Goal: Task Accomplishment & Management: Use online tool/utility

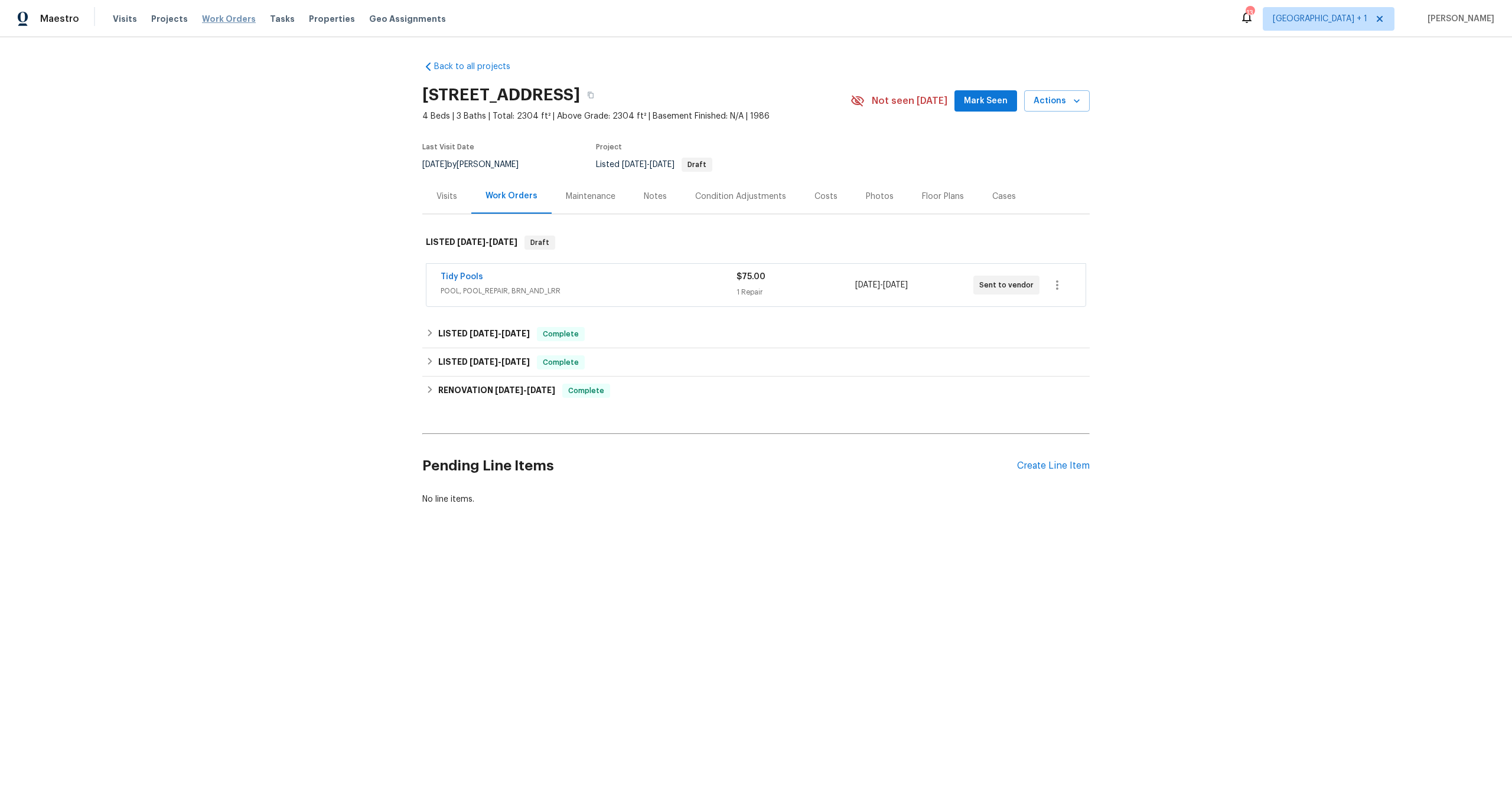
click at [209, 20] on span "Work Orders" at bounding box center [229, 19] width 54 height 12
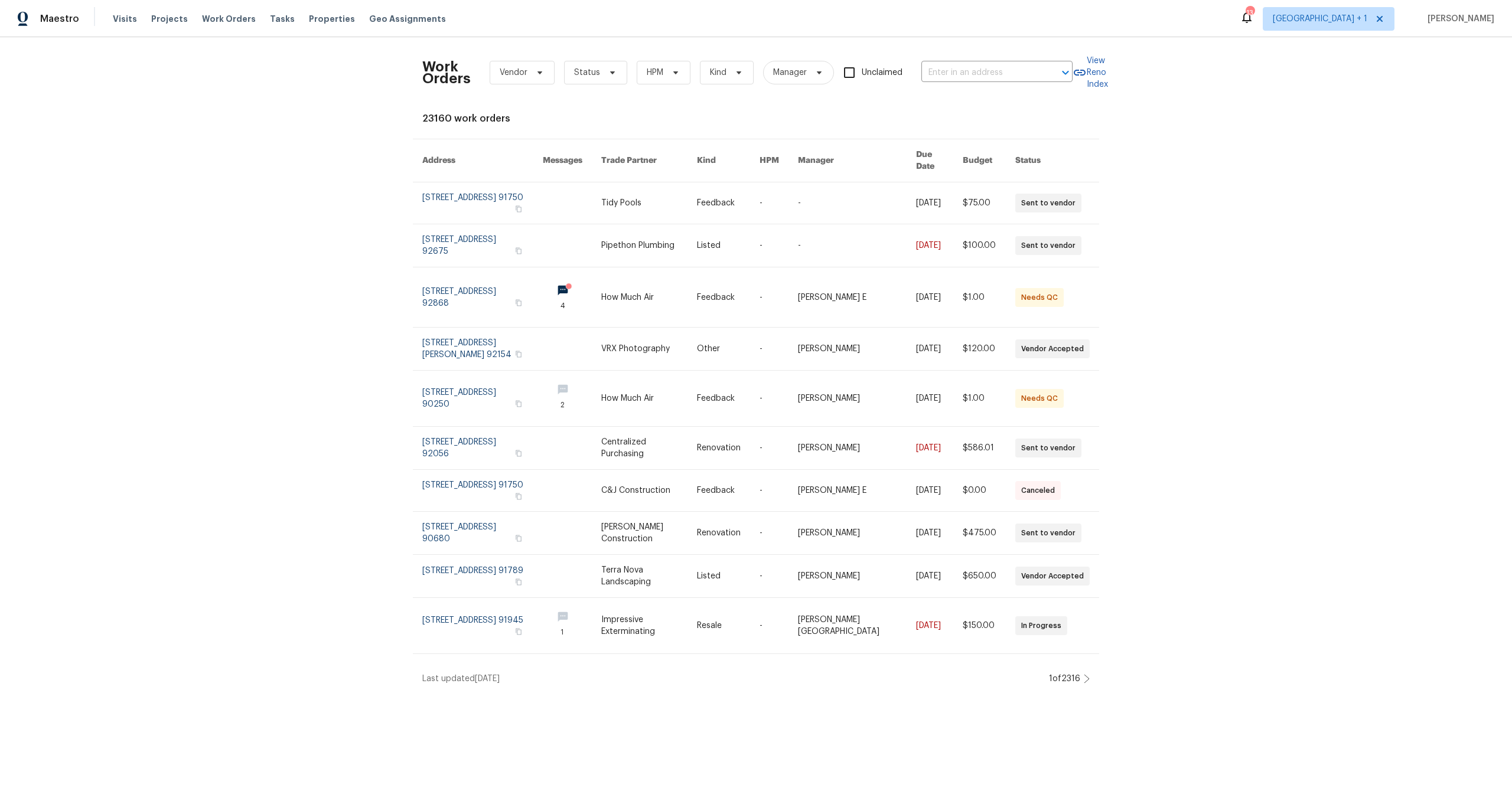
click at [315, 26] on div "Visits Projects Work Orders Tasks Properties Geo Assignments" at bounding box center [286, 19] width 348 height 24
click at [315, 23] on span "Properties" at bounding box center [332, 19] width 46 height 12
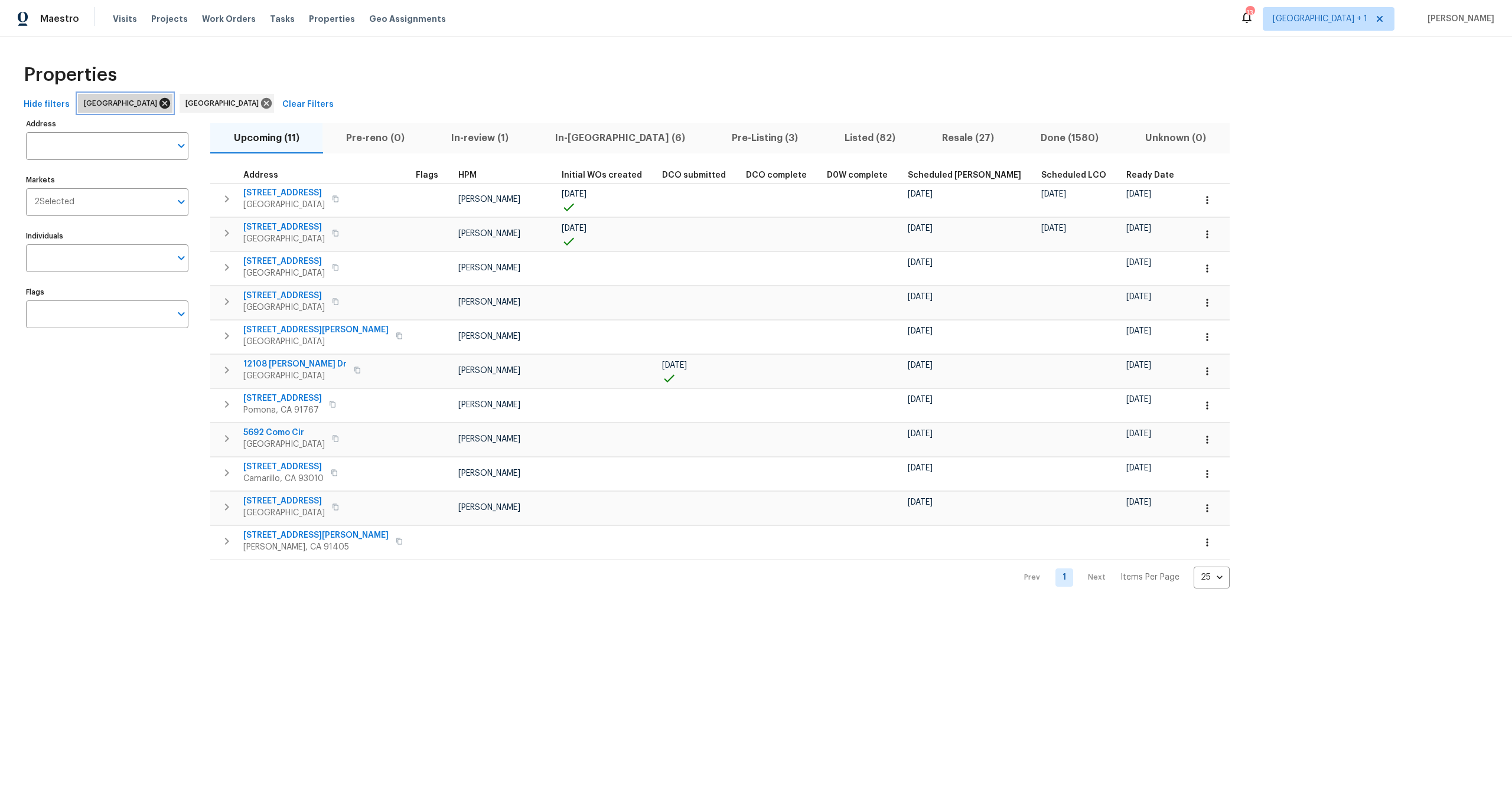
click at [159, 103] on icon at bounding box center [165, 103] width 11 height 11
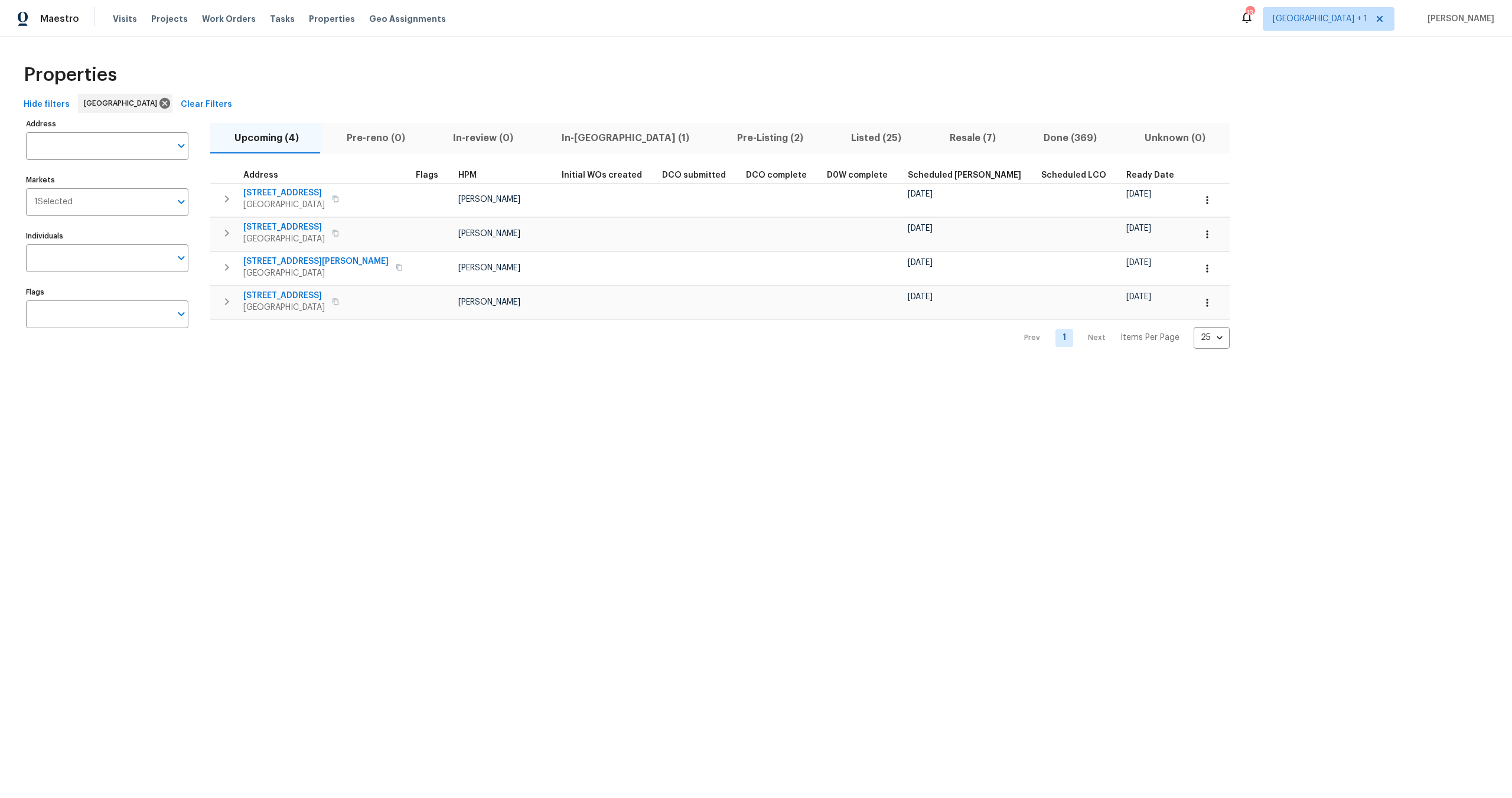
click at [933, 139] on span "Resale (7)" at bounding box center [972, 137] width 80 height 16
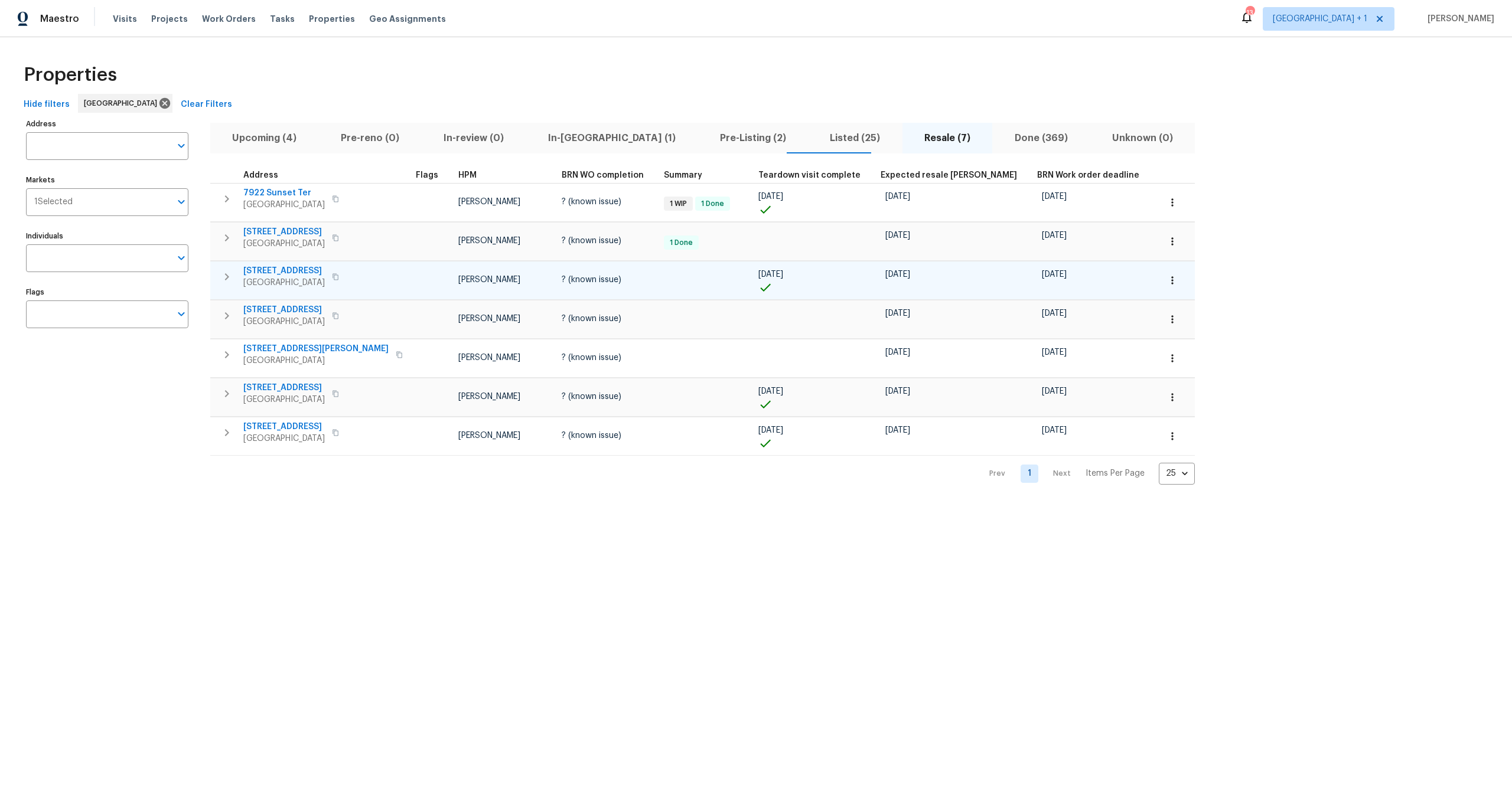
click at [280, 264] on td "4520 51st St Apt 11 San Diego, CA 92115" at bounding box center [310, 276] width 201 height 31
click at [280, 269] on span "[STREET_ADDRESS]" at bounding box center [284, 271] width 82 height 12
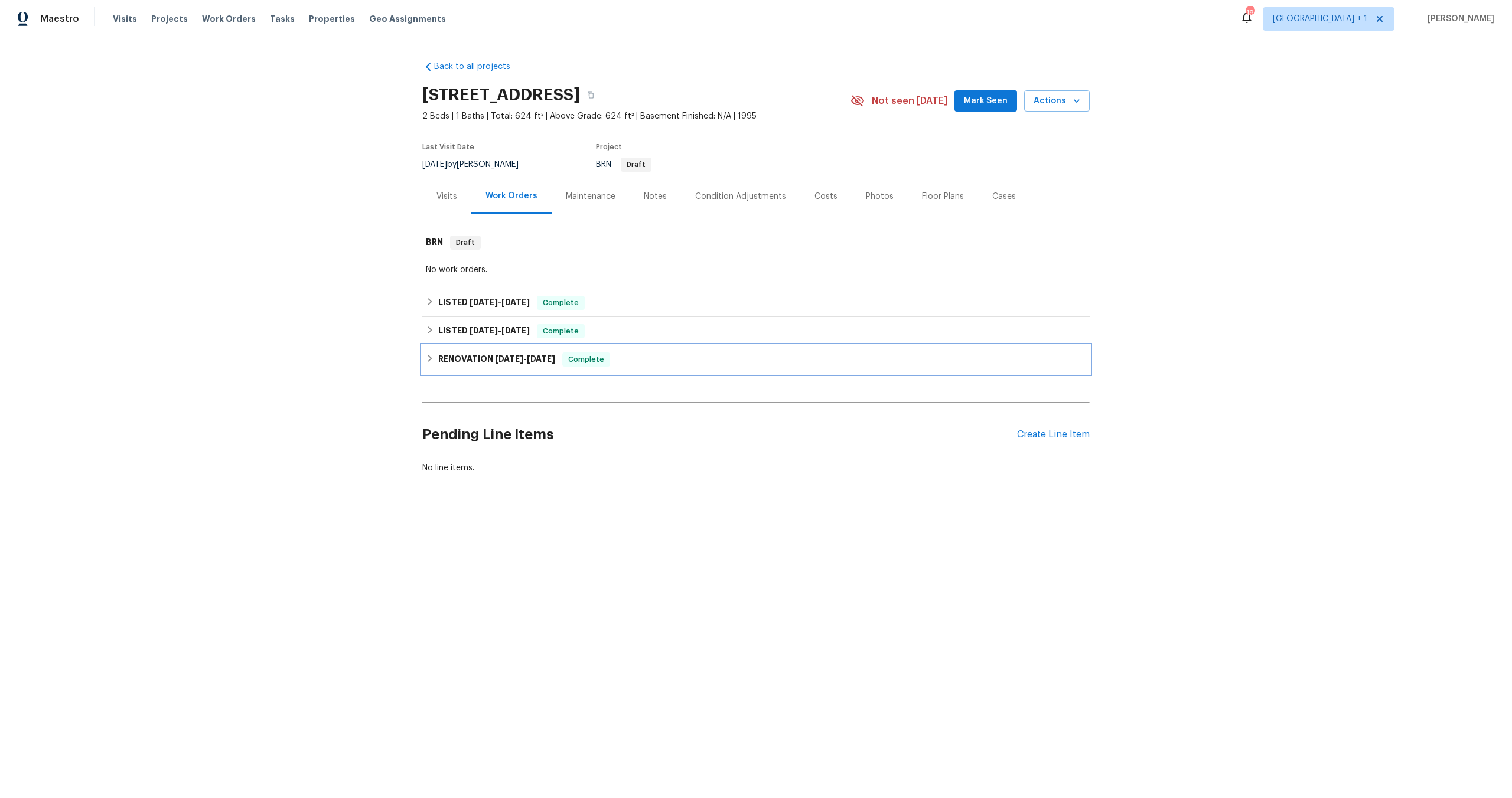
click at [450, 350] on div "RENOVATION [DATE] - [DATE] Complete" at bounding box center [756, 359] width 667 height 28
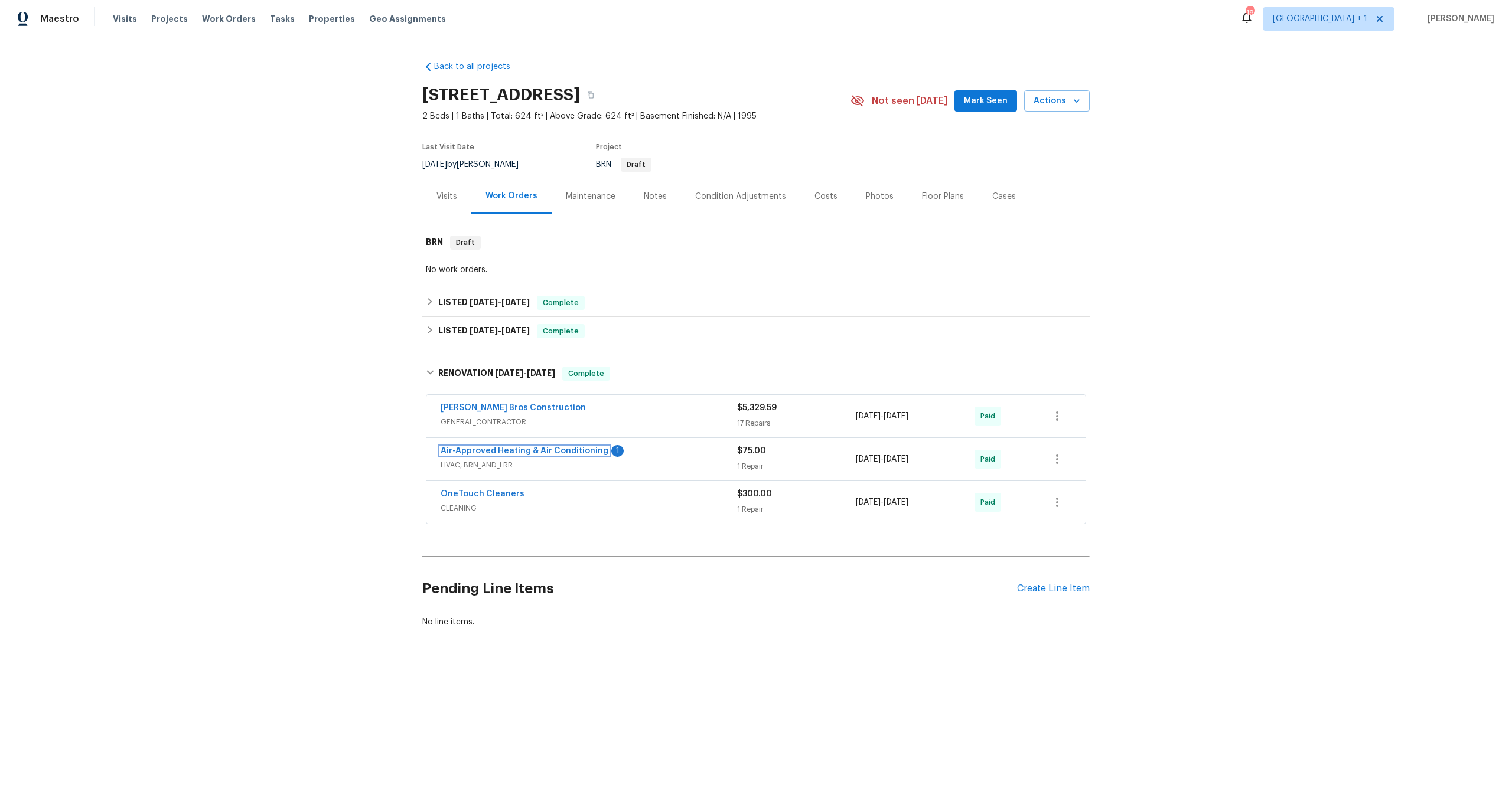
click at [538, 450] on link "Air-Approved Heating & Air Conditioning" at bounding box center [524, 451] width 168 height 9
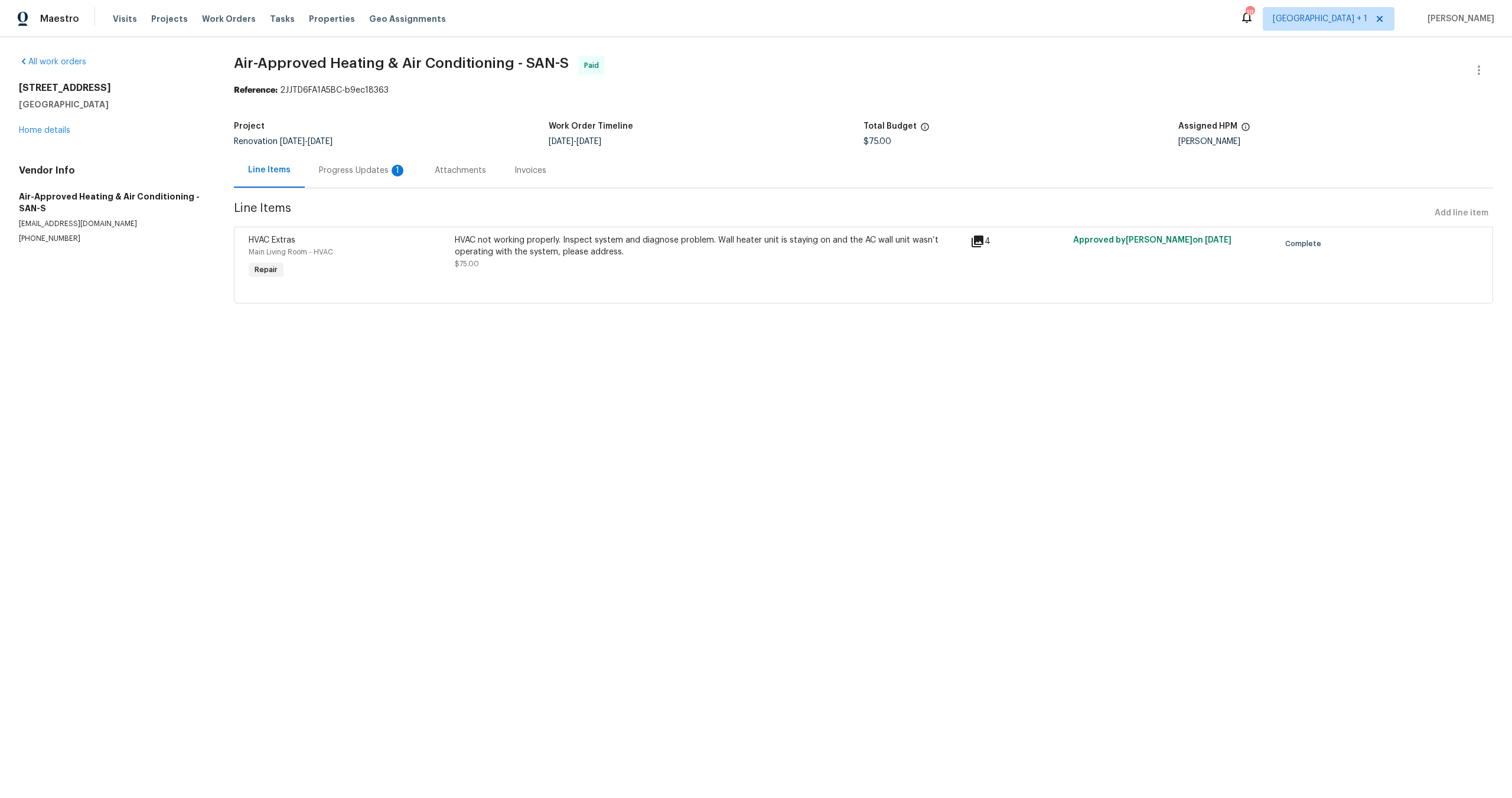
click at [375, 166] on div "Progress Updates 1" at bounding box center [363, 170] width 88 height 12
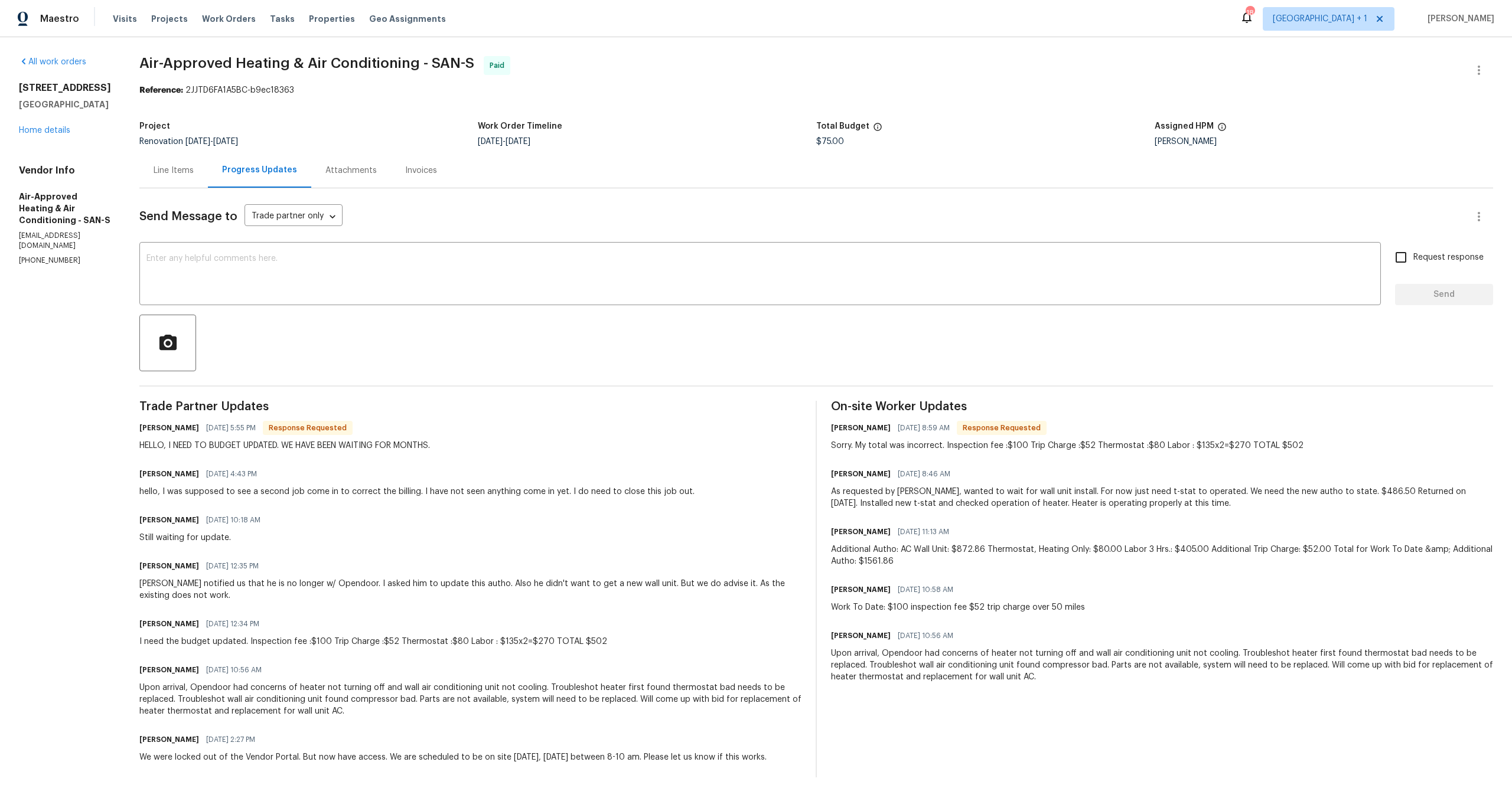
click at [375, 530] on div "[PERSON_NAME] [DATE] 10:18 AM Still waiting for update." at bounding box center [471, 528] width 662 height 32
click at [506, 616] on div "[PERSON_NAME] [DATE] 12:34 PM" at bounding box center [373, 624] width 468 height 16
click at [526, 646] on div "Trade Partner Updates [PERSON_NAME] [DATE] 5:55 PM Response Requested HELLO, I …" at bounding box center [471, 589] width 662 height 376
click at [186, 163] on div "Line Items" at bounding box center [174, 170] width 68 height 35
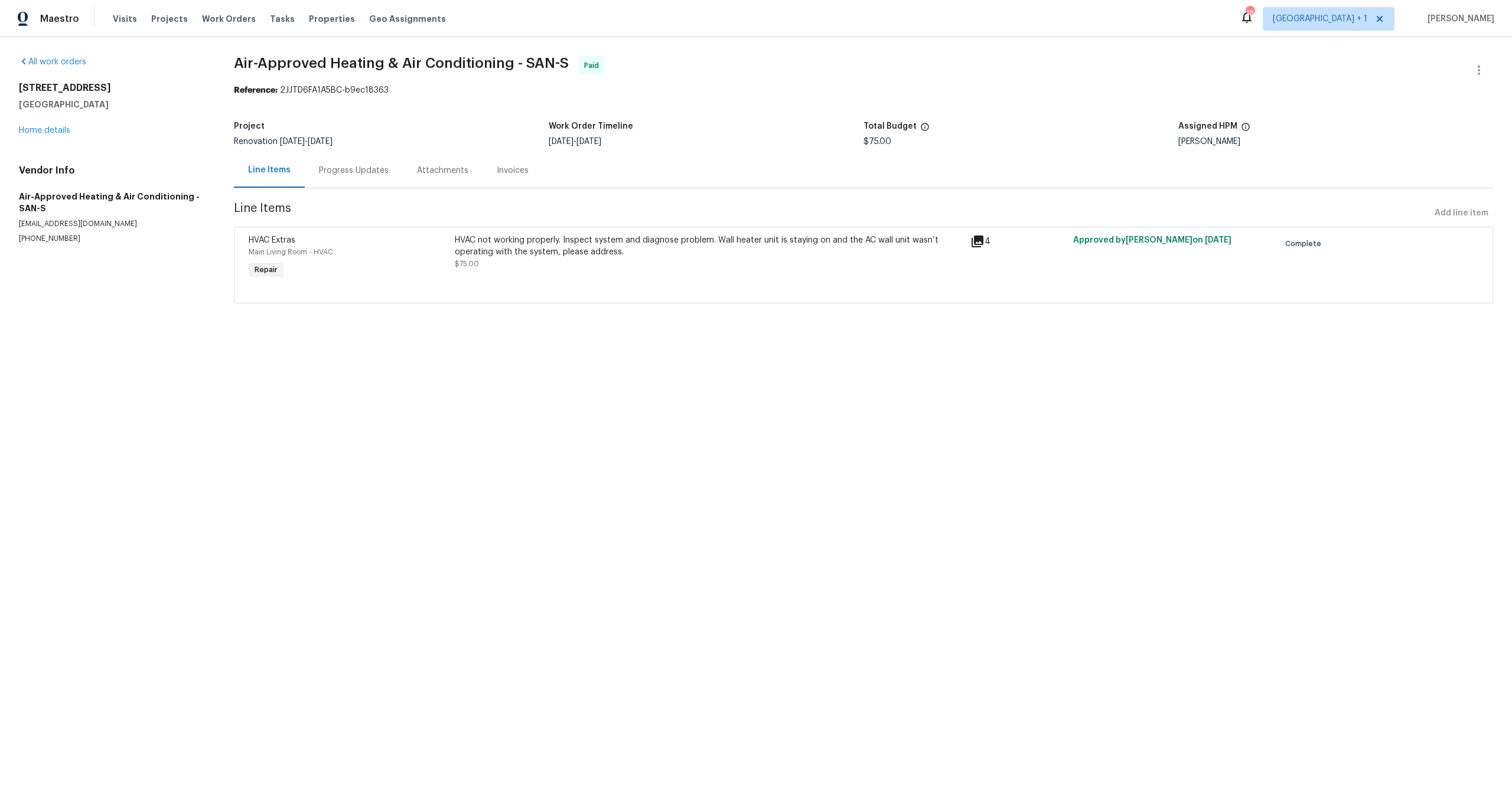
click at [405, 239] on div "HVAC Extras" at bounding box center [348, 240] width 199 height 12
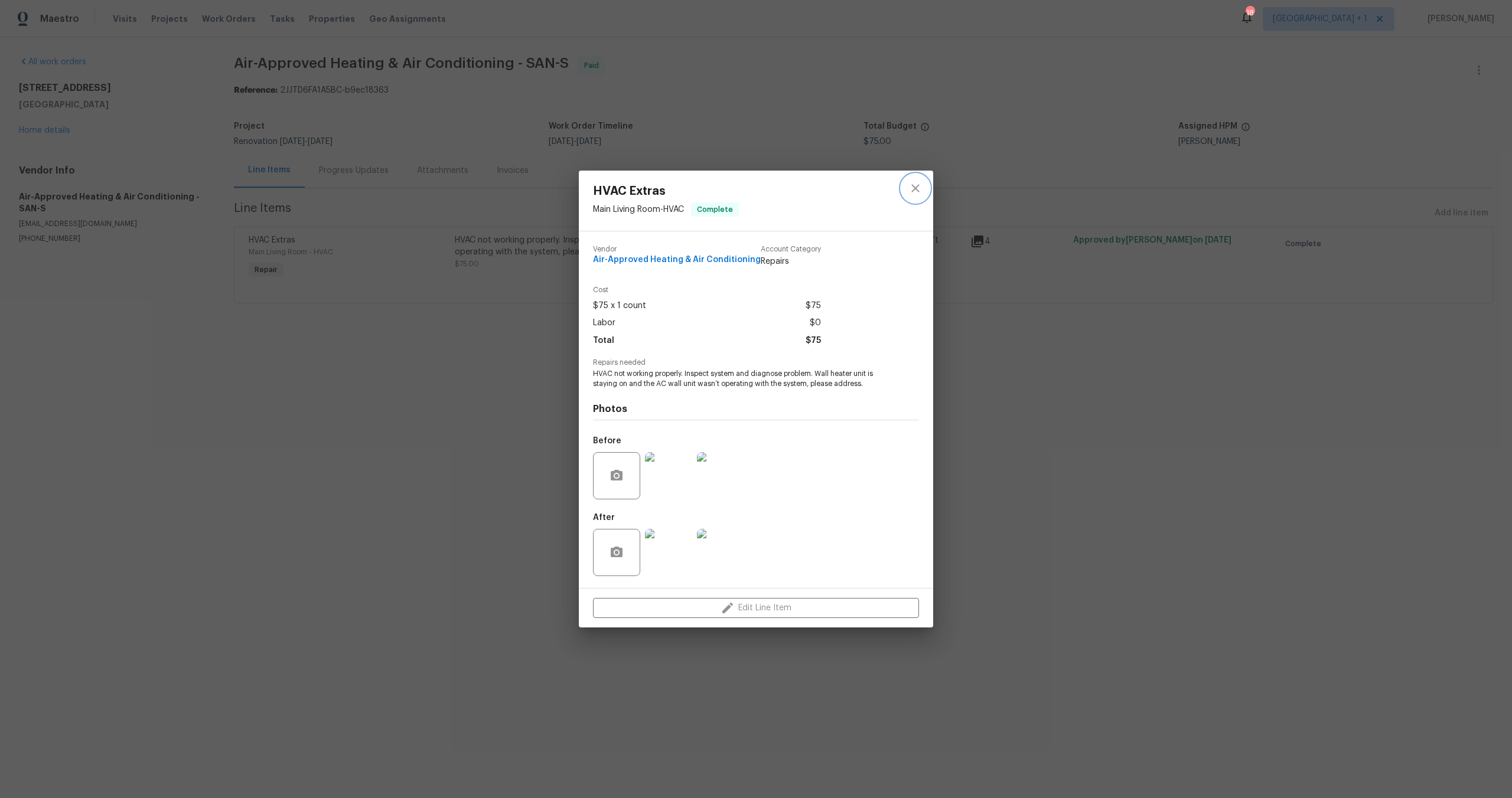
click at [914, 191] on icon "close" at bounding box center [916, 188] width 14 height 14
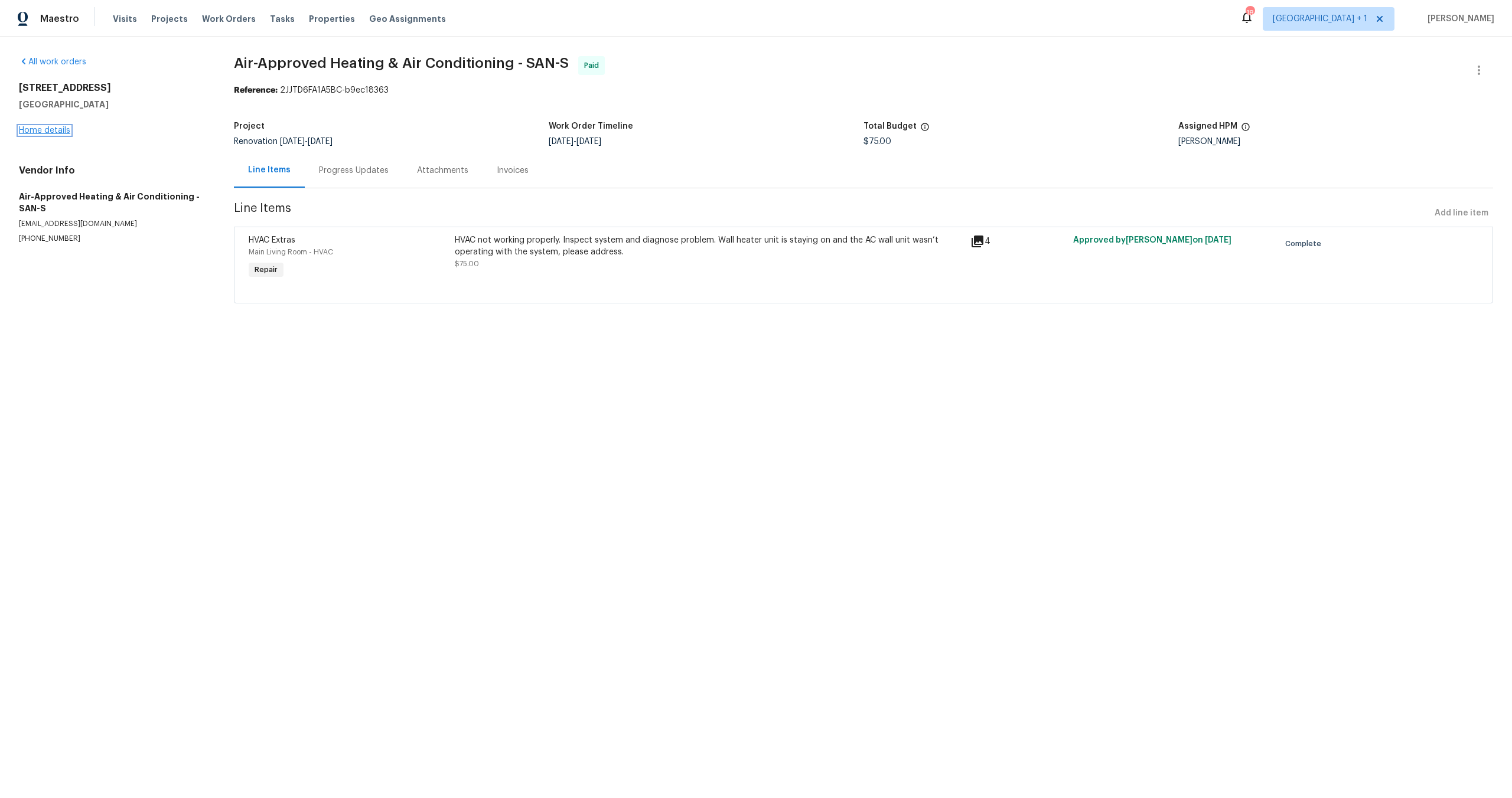
click at [45, 130] on link "Home details" at bounding box center [45, 130] width 51 height 9
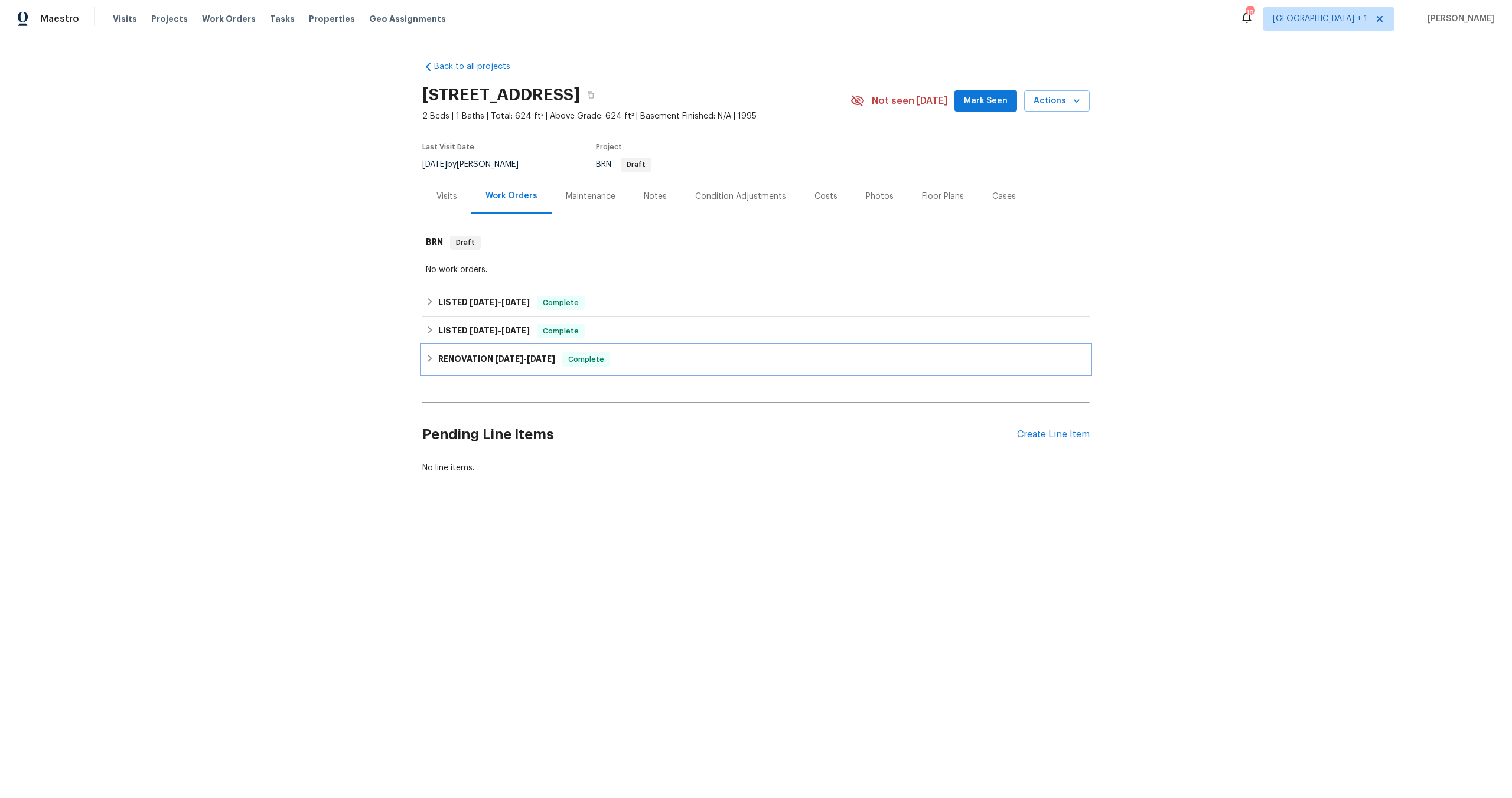
click at [479, 353] on h6 "RENOVATION [DATE] - [DATE]" at bounding box center [497, 360] width 117 height 14
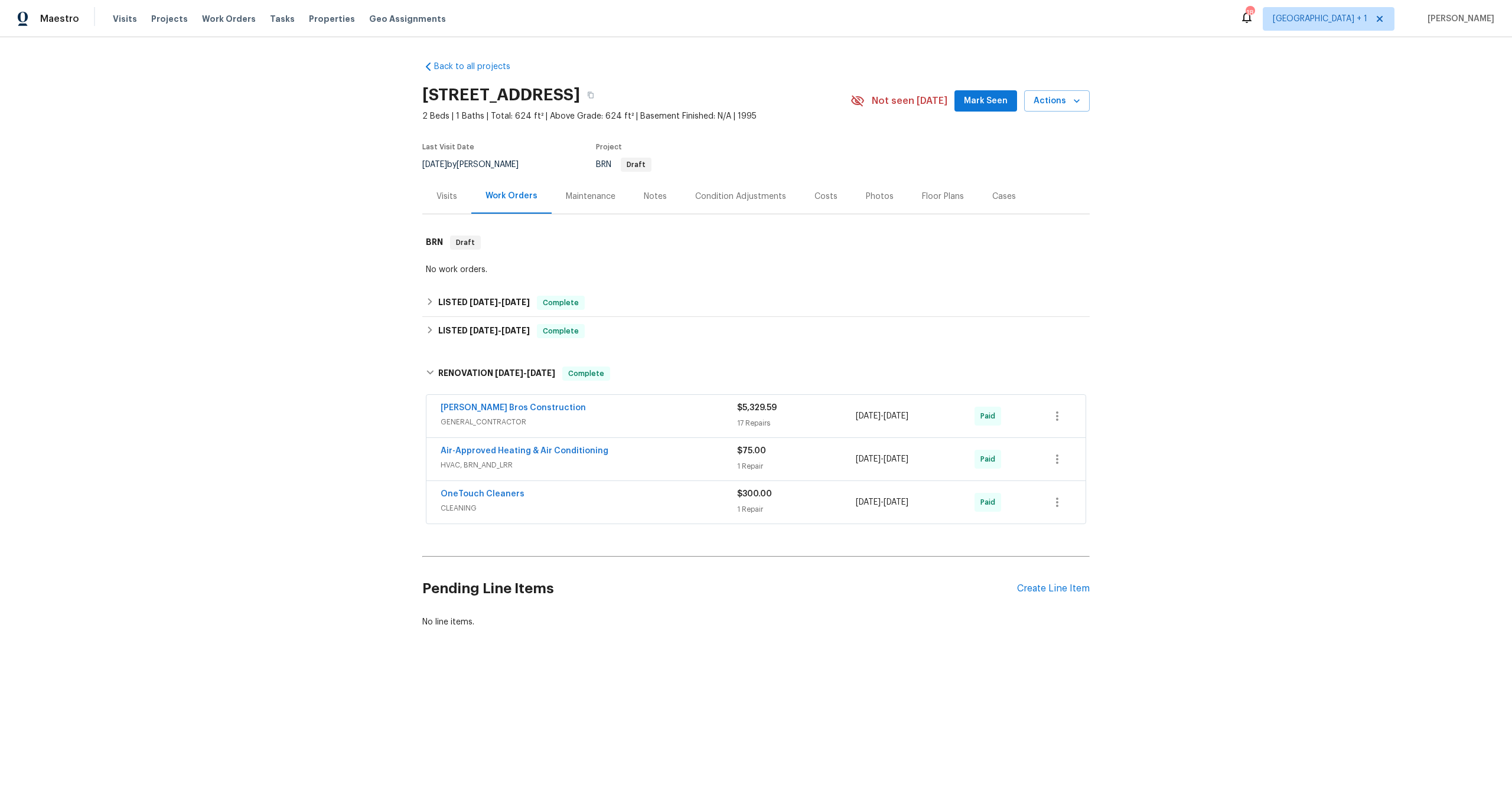
click at [719, 451] on div "Air-Approved Heating & Air Conditioning" at bounding box center [588, 453] width 296 height 14
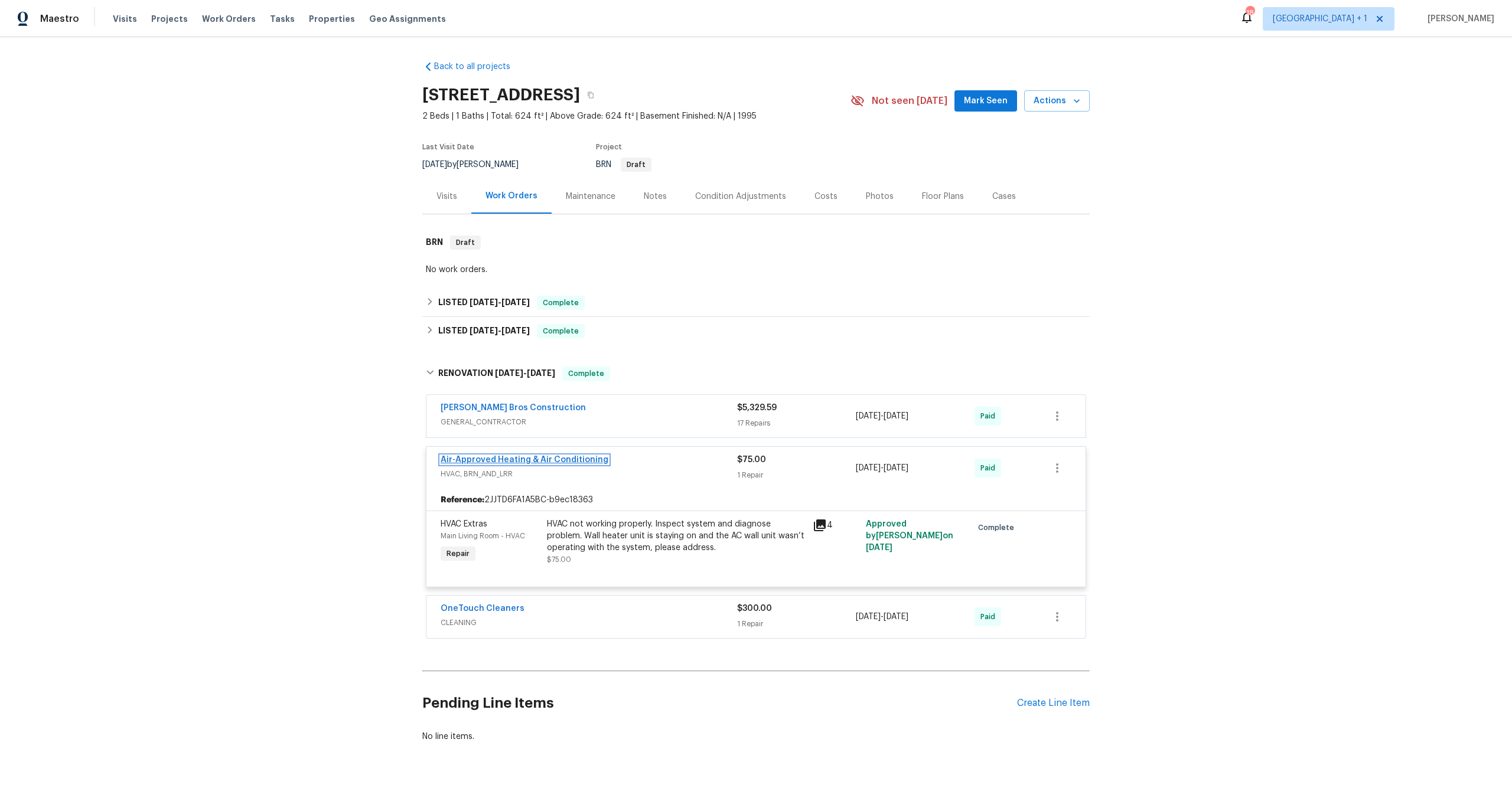
click at [531, 457] on link "Air-Approved Heating & Air Conditioning" at bounding box center [524, 460] width 168 height 9
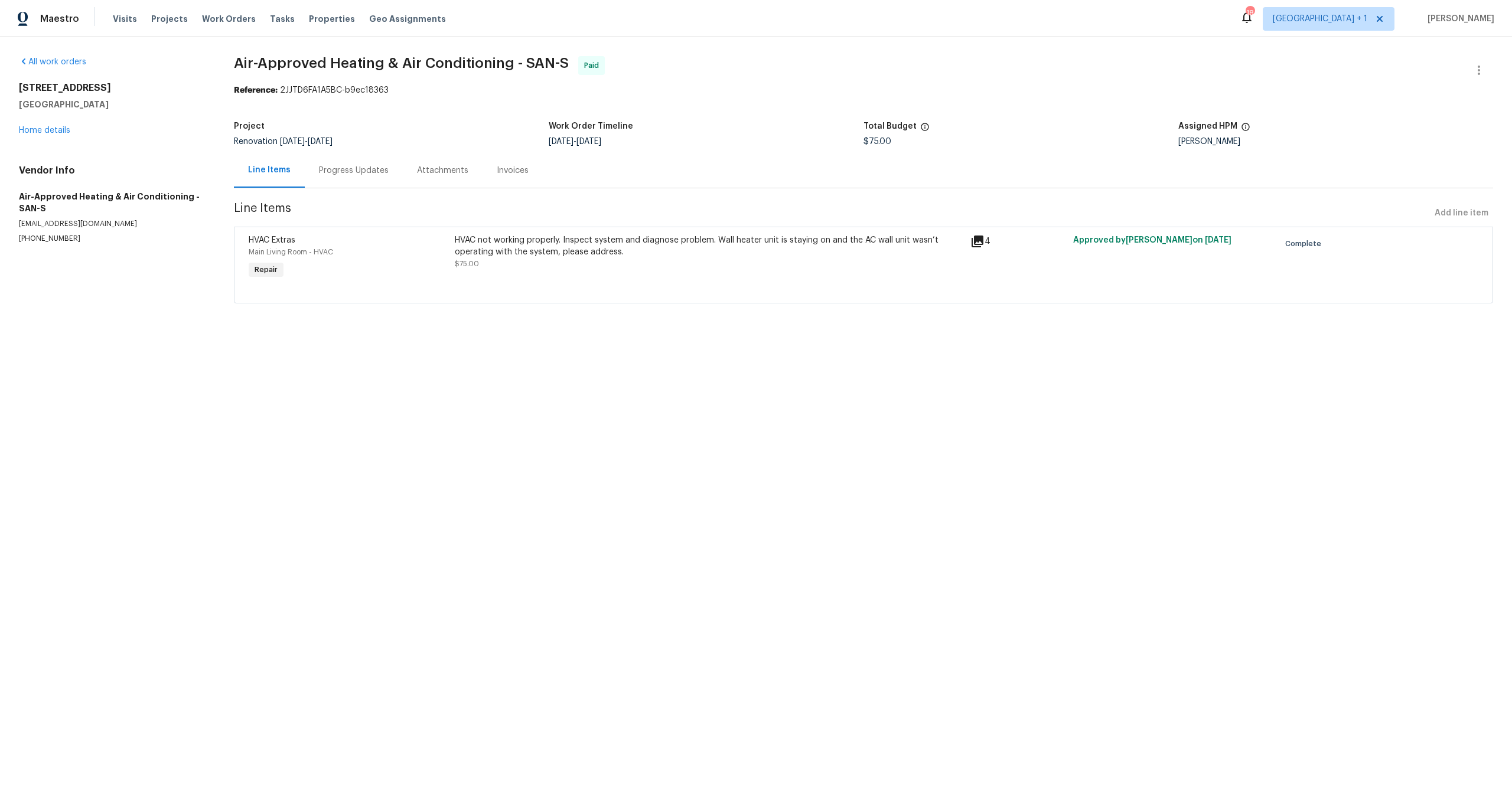
click at [472, 257] on div "HVAC not working properly. Inspect system and diagnose problem. Wall heater uni…" at bounding box center [709, 246] width 509 height 24
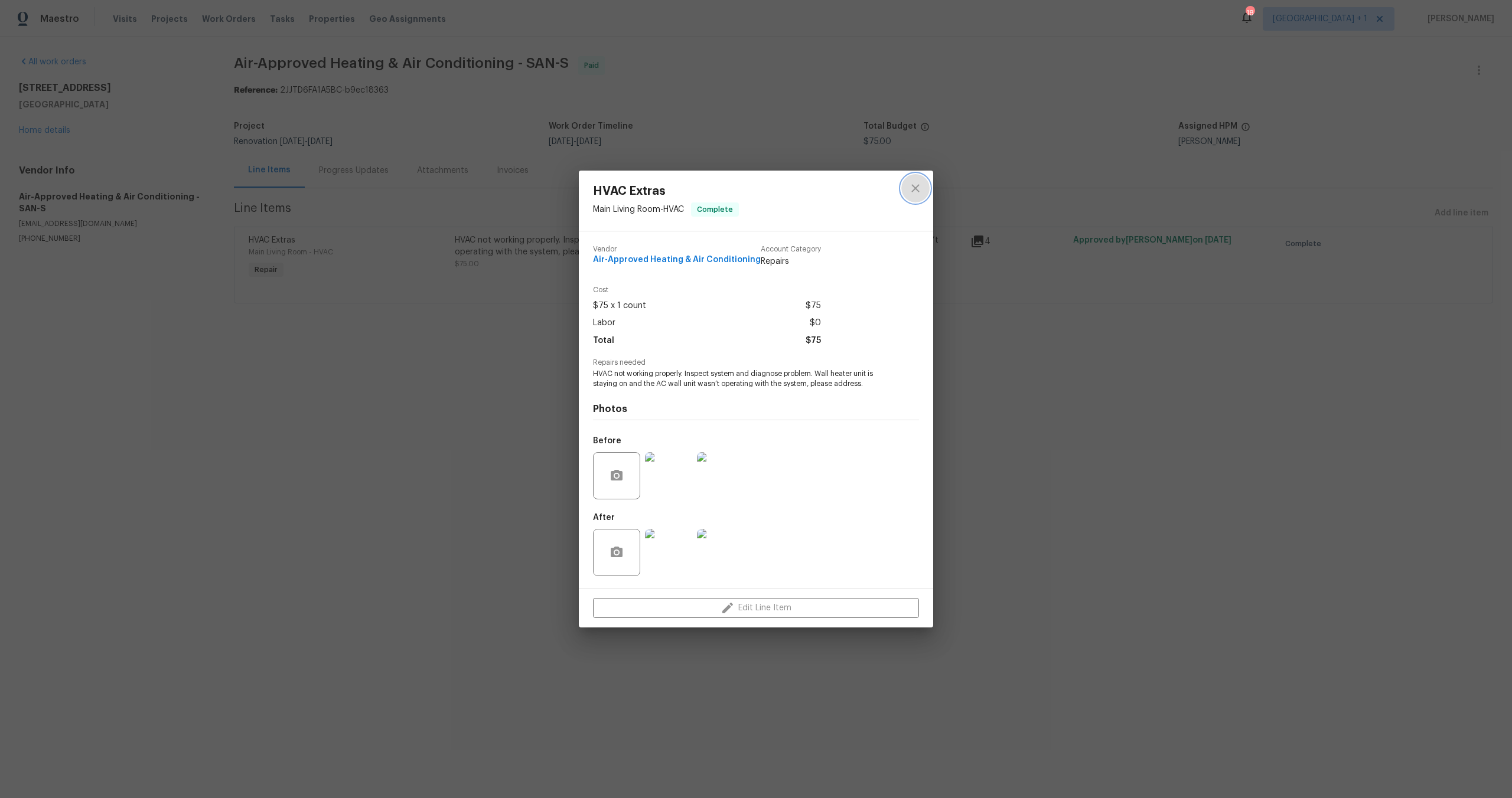
click at [914, 186] on icon "close" at bounding box center [915, 188] width 8 height 8
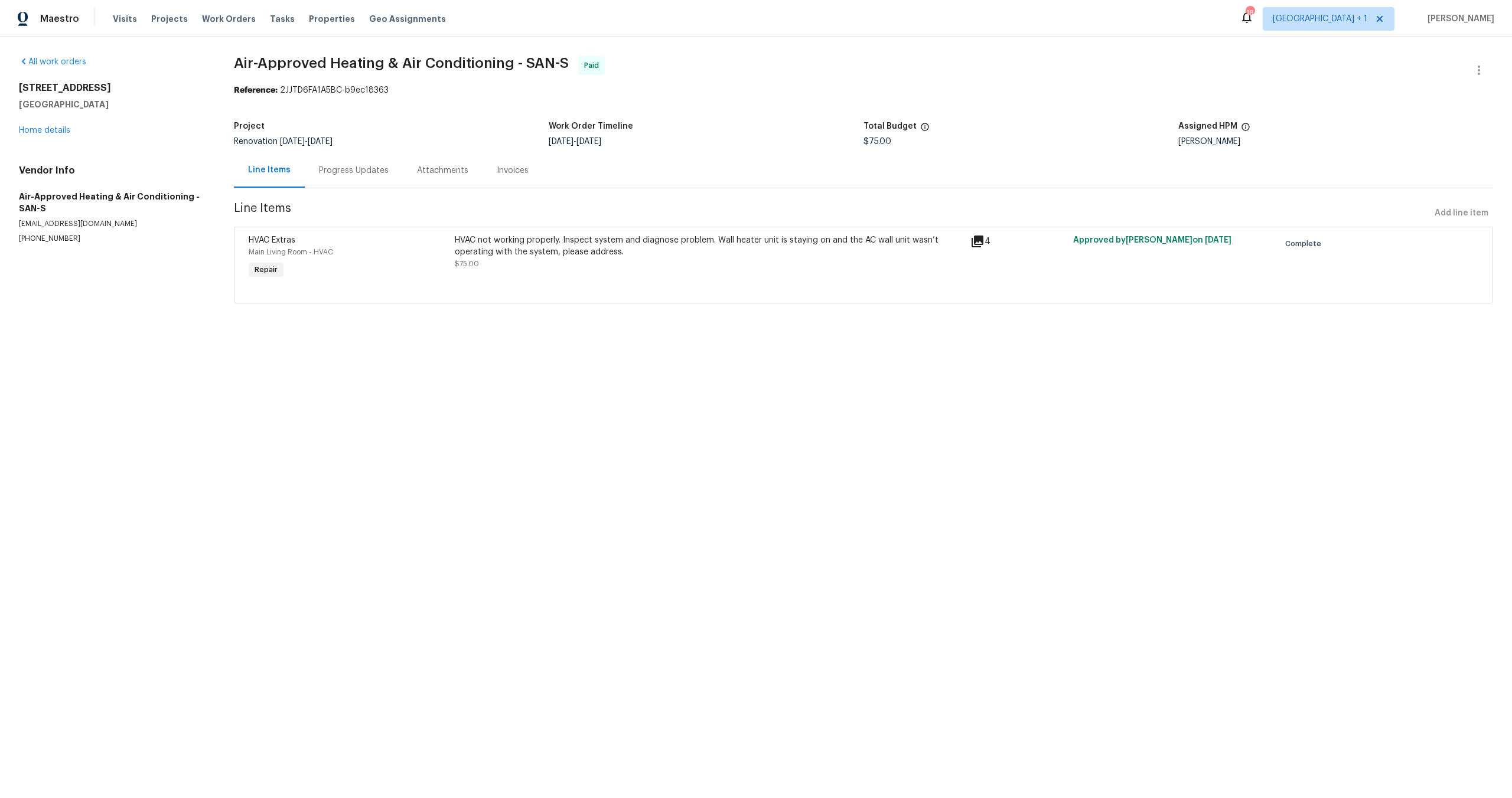
click at [515, 245] on div "HVAC not working properly. Inspect system and diagnose problem. Wall heater uni…" at bounding box center [709, 246] width 509 height 24
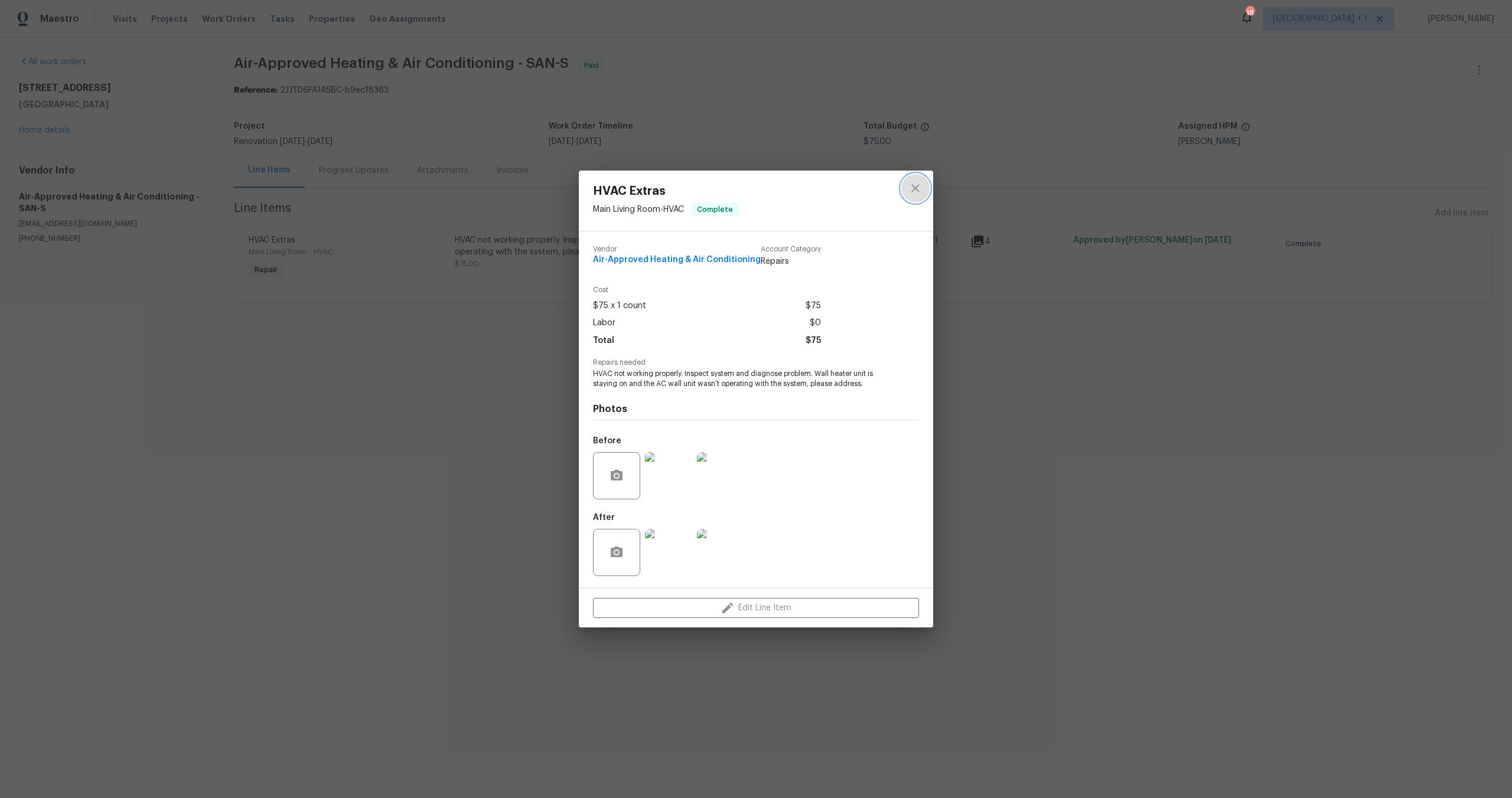
click at [922, 188] on icon "close" at bounding box center [916, 188] width 14 height 14
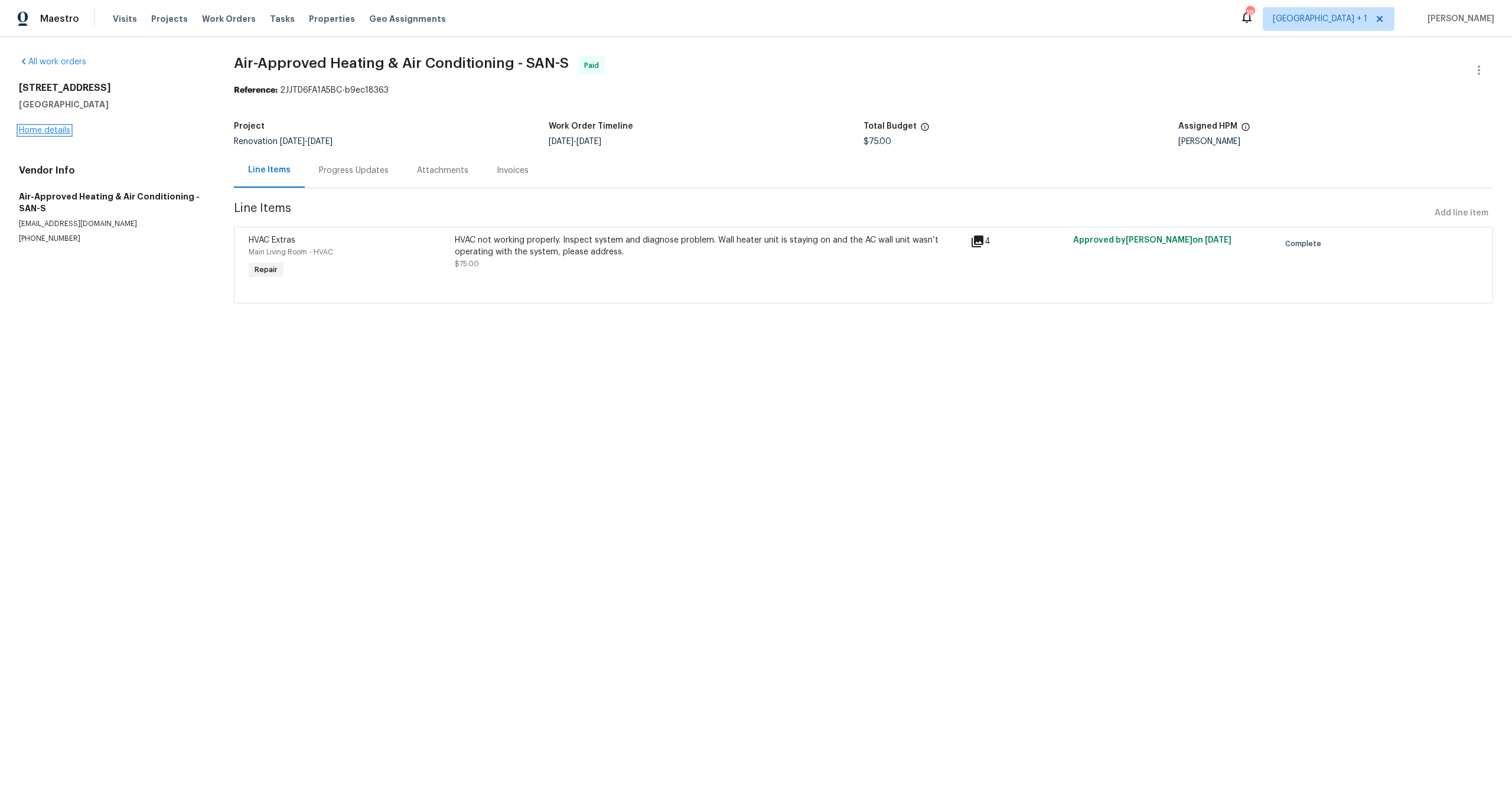
click at [60, 127] on link "Home details" at bounding box center [45, 130] width 51 height 9
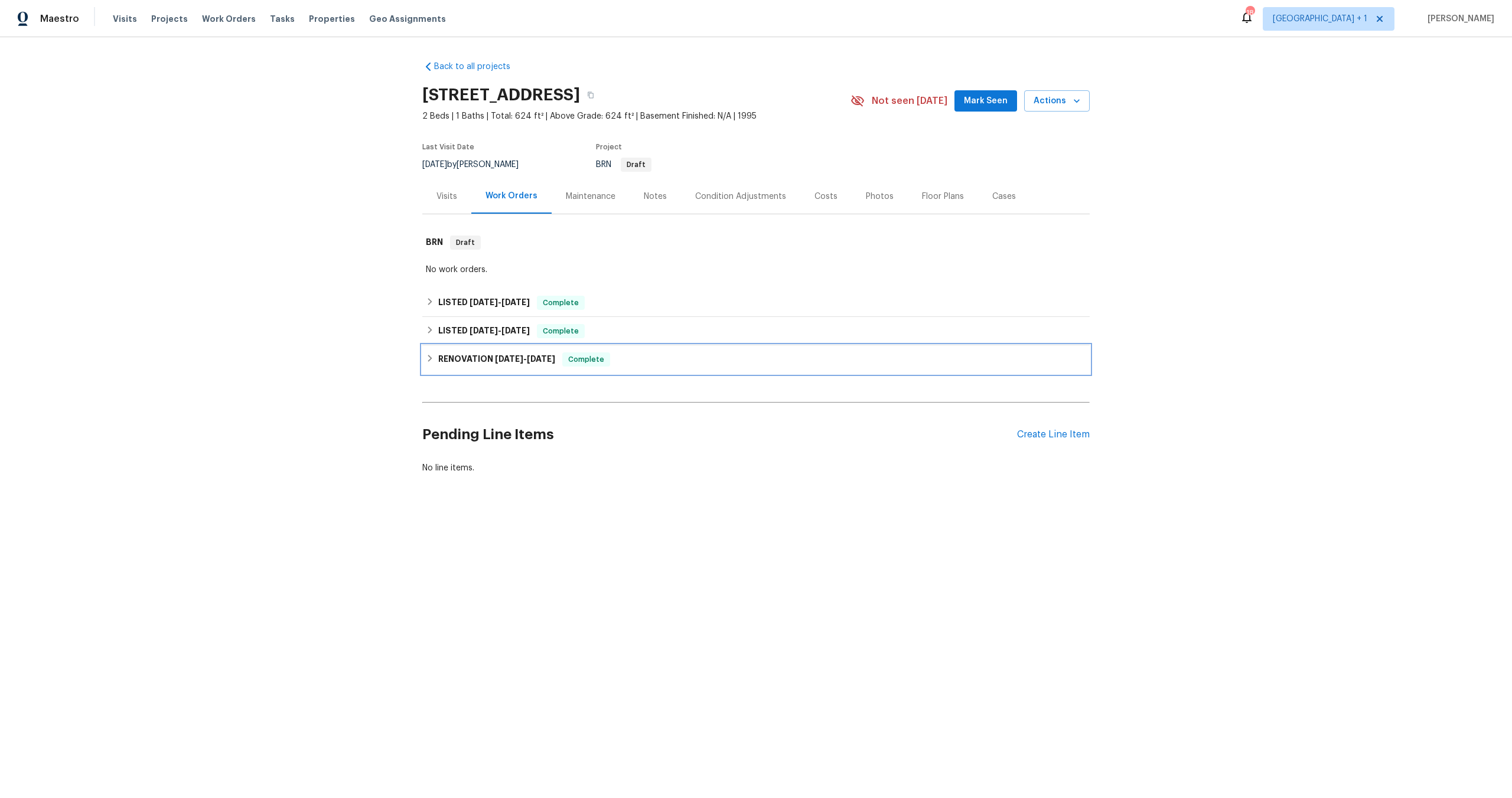
click at [501, 355] on span "[DATE]" at bounding box center [509, 359] width 28 height 9
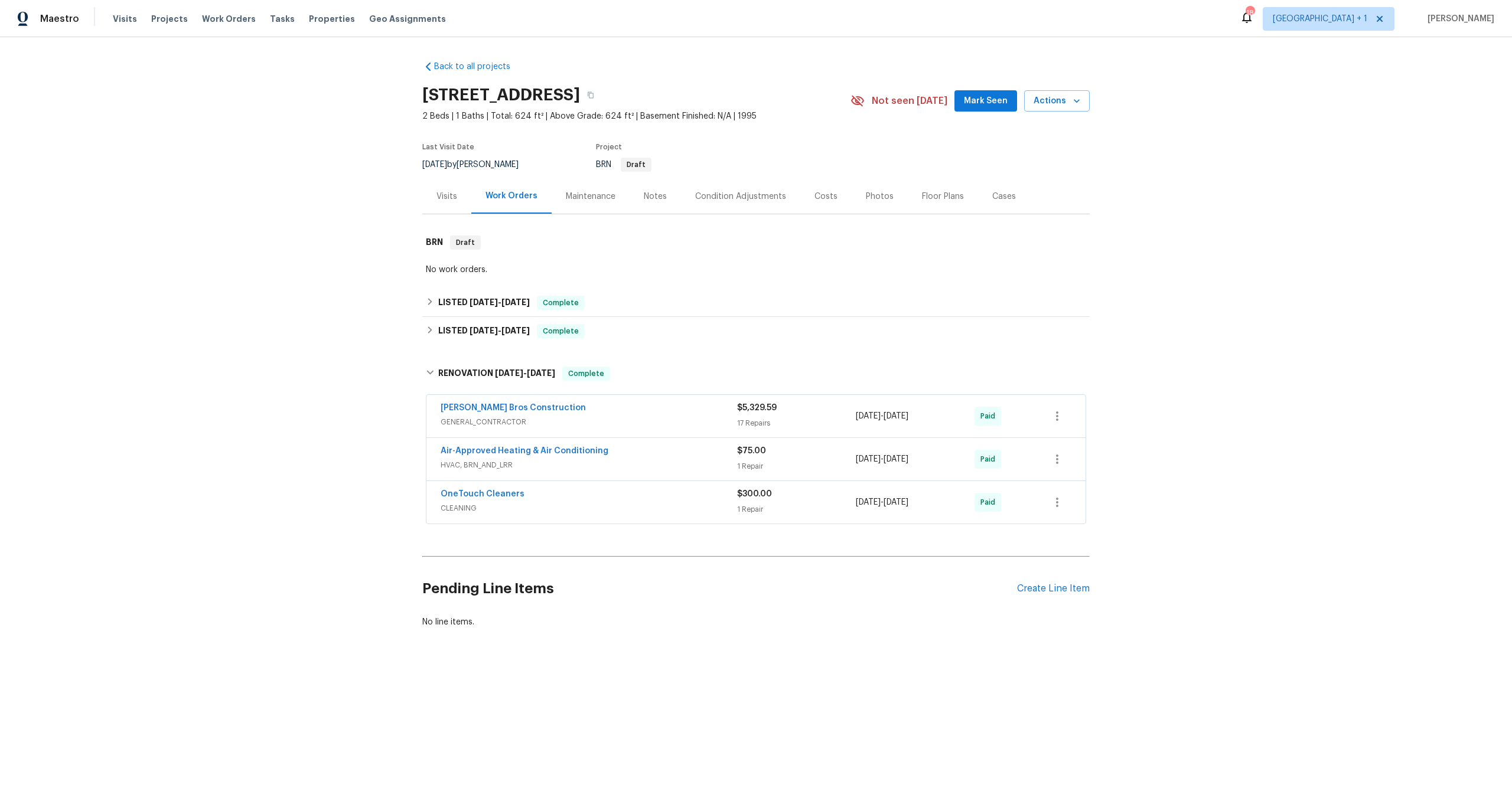
click at [502, 464] on span "HVAC, BRN_AND_LRR" at bounding box center [588, 465] width 296 height 12
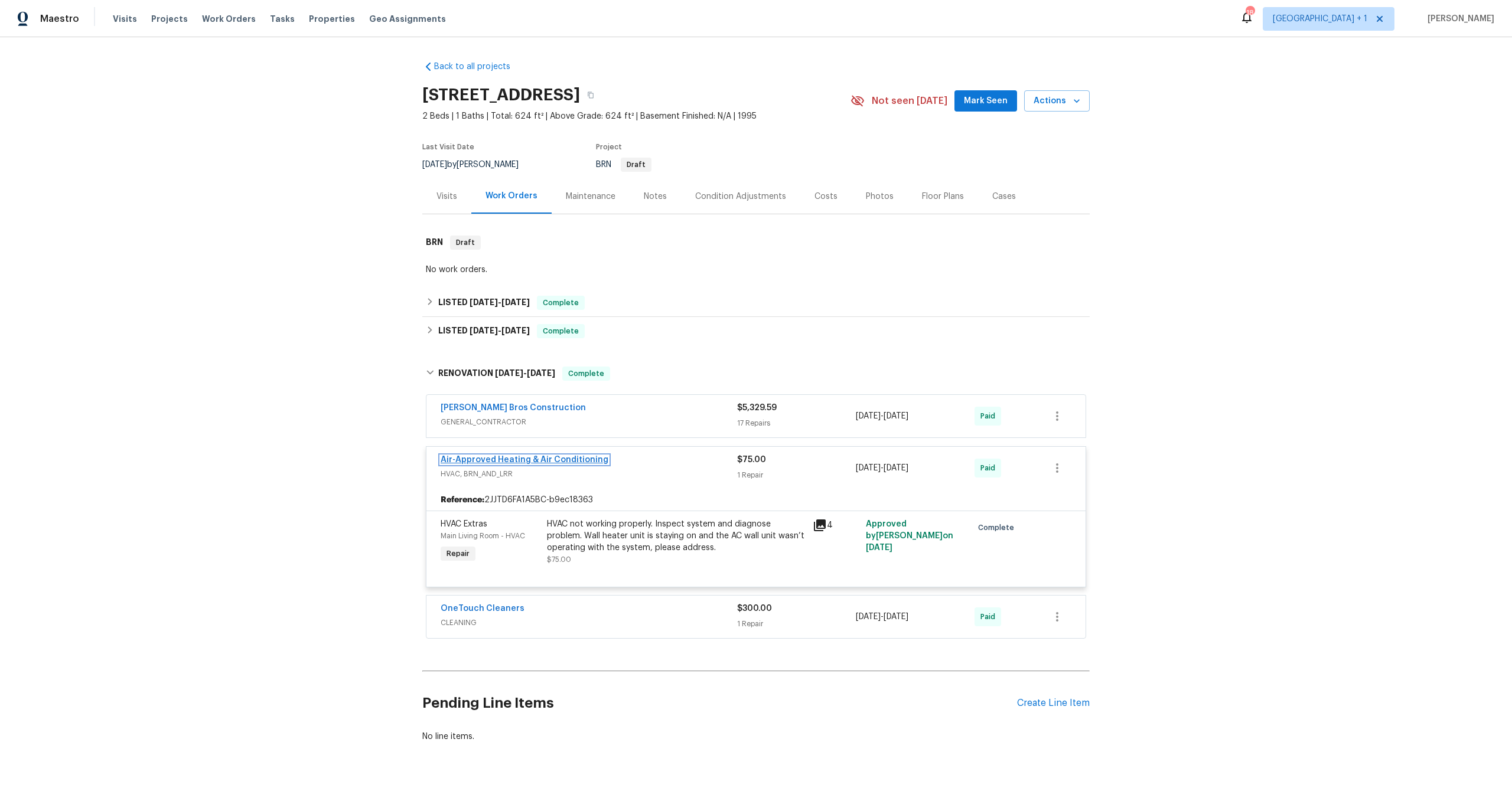
click at [560, 462] on link "Air-Approved Heating & Air Conditioning" at bounding box center [524, 460] width 168 height 9
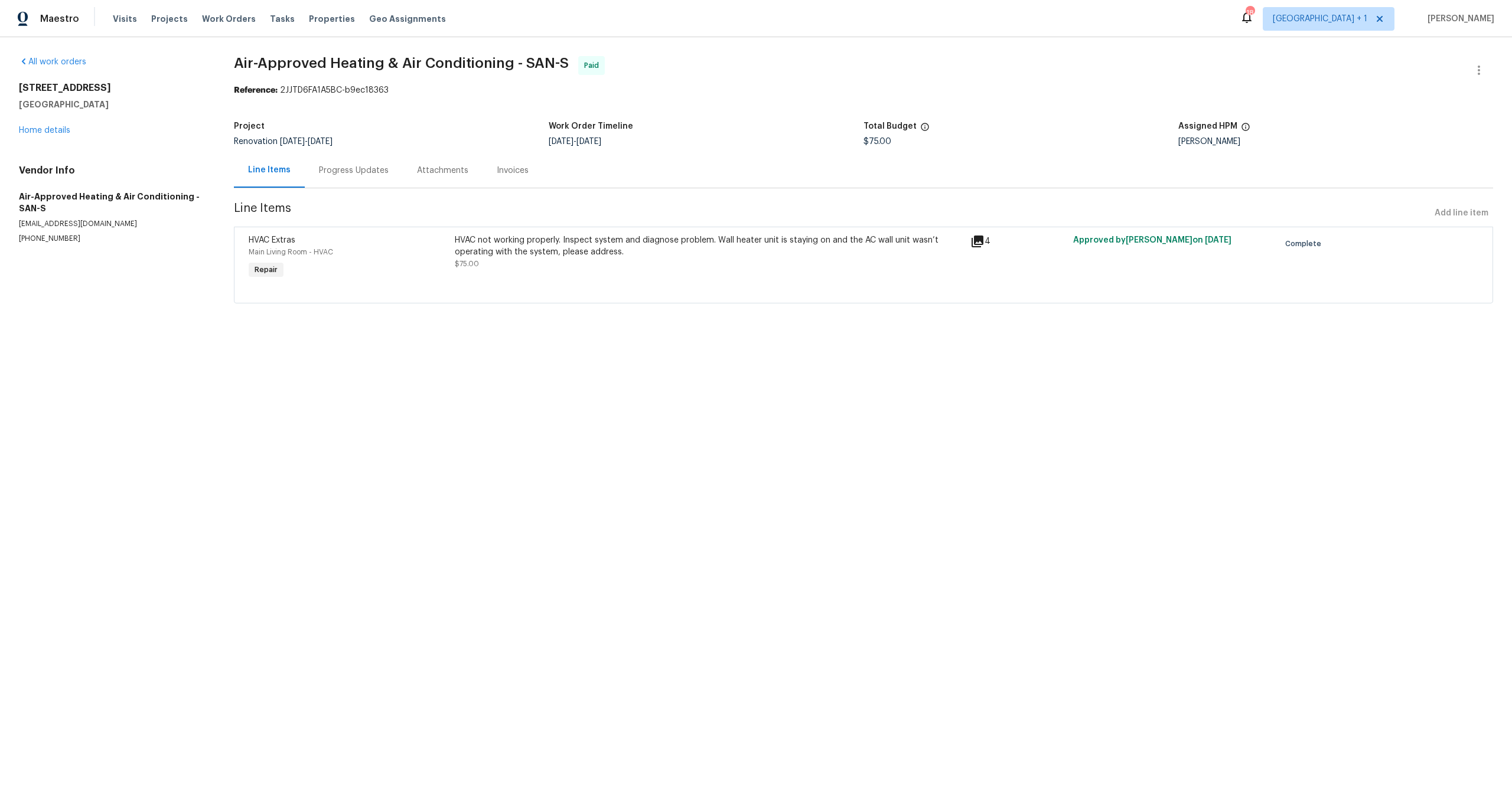
click at [353, 175] on div "Progress Updates" at bounding box center [354, 170] width 70 height 12
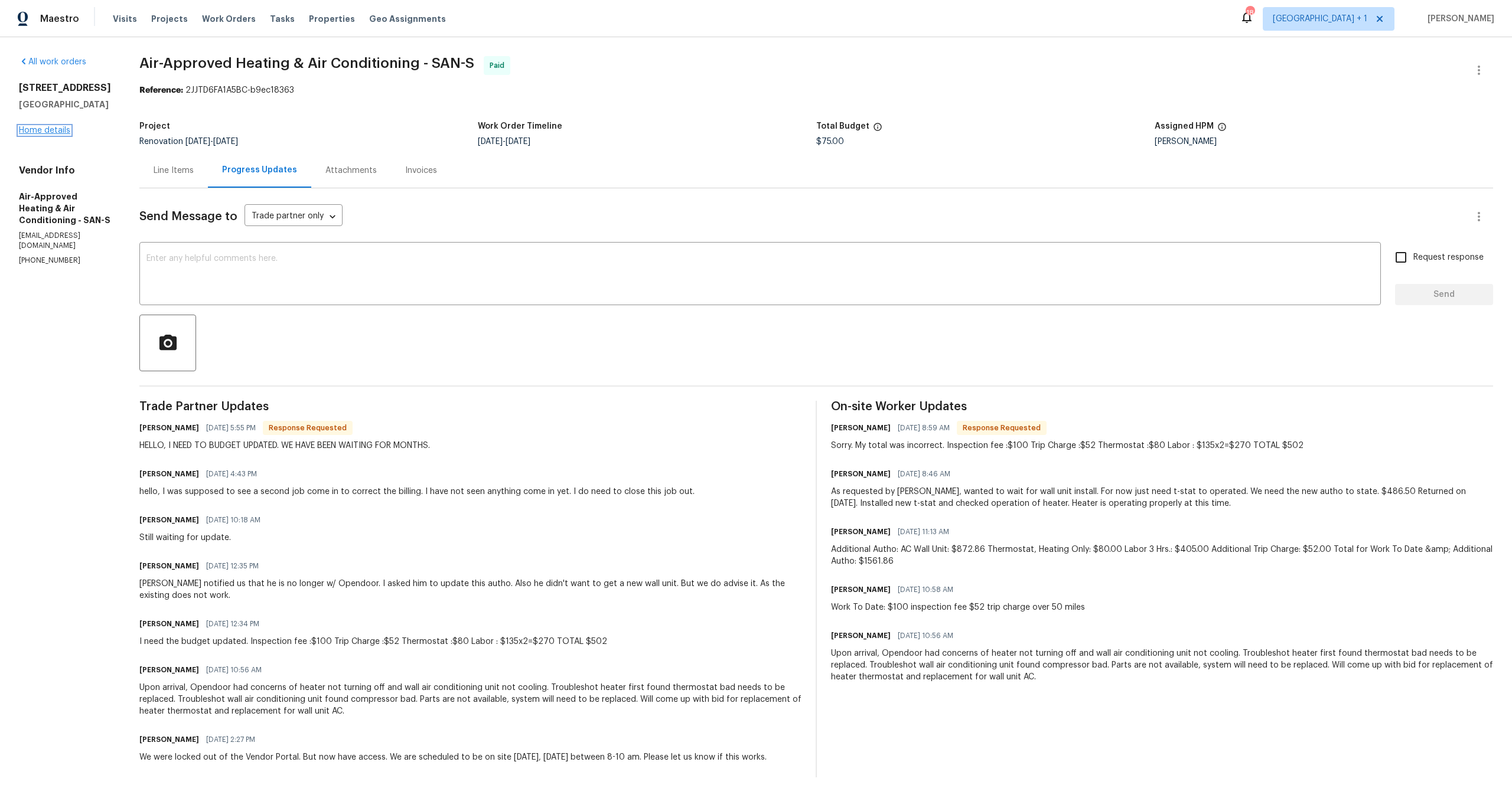
click at [30, 135] on link "Home details" at bounding box center [45, 130] width 51 height 9
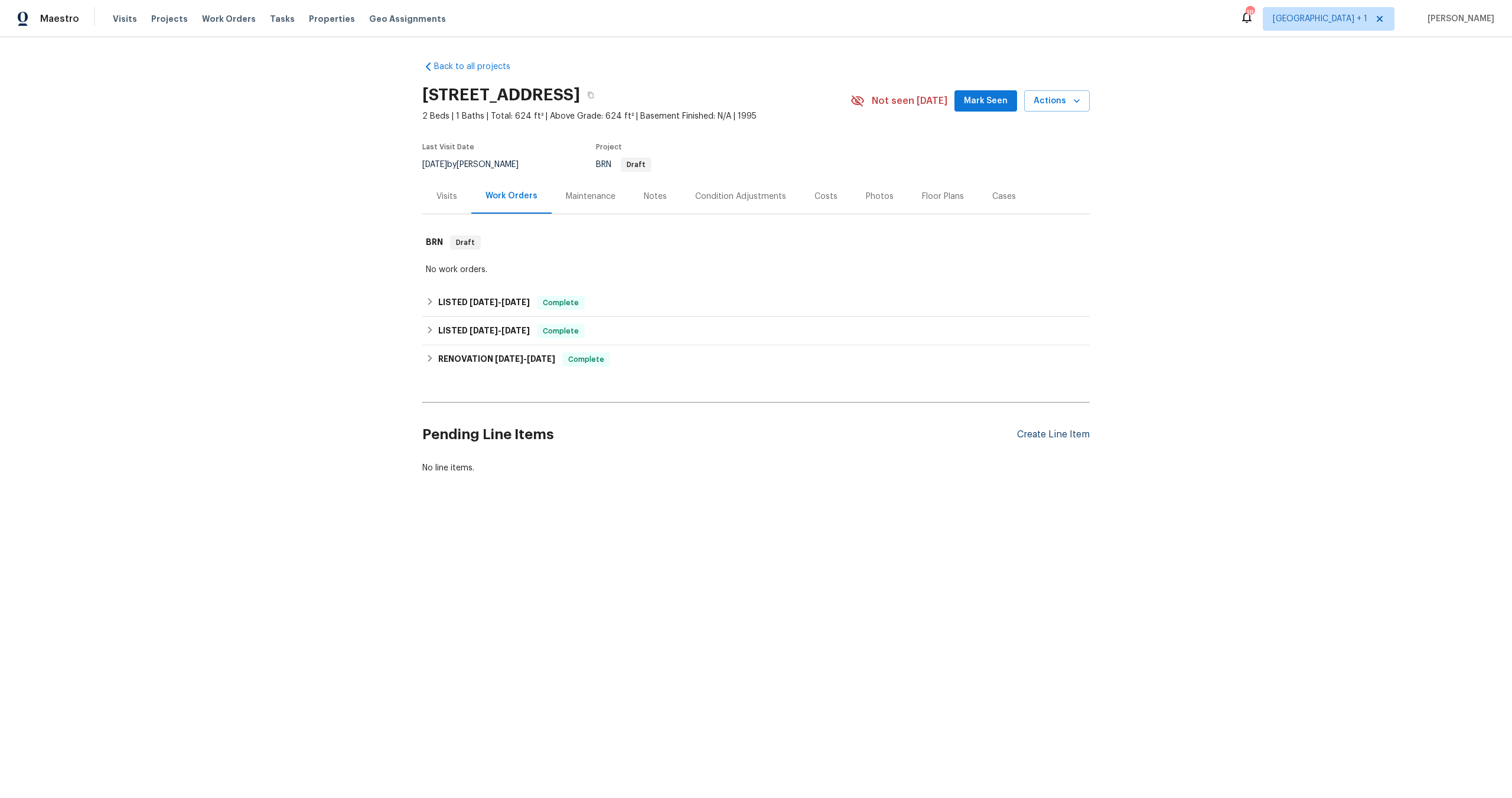
click at [1059, 433] on div "Create Line Item" at bounding box center [1053, 434] width 72 height 11
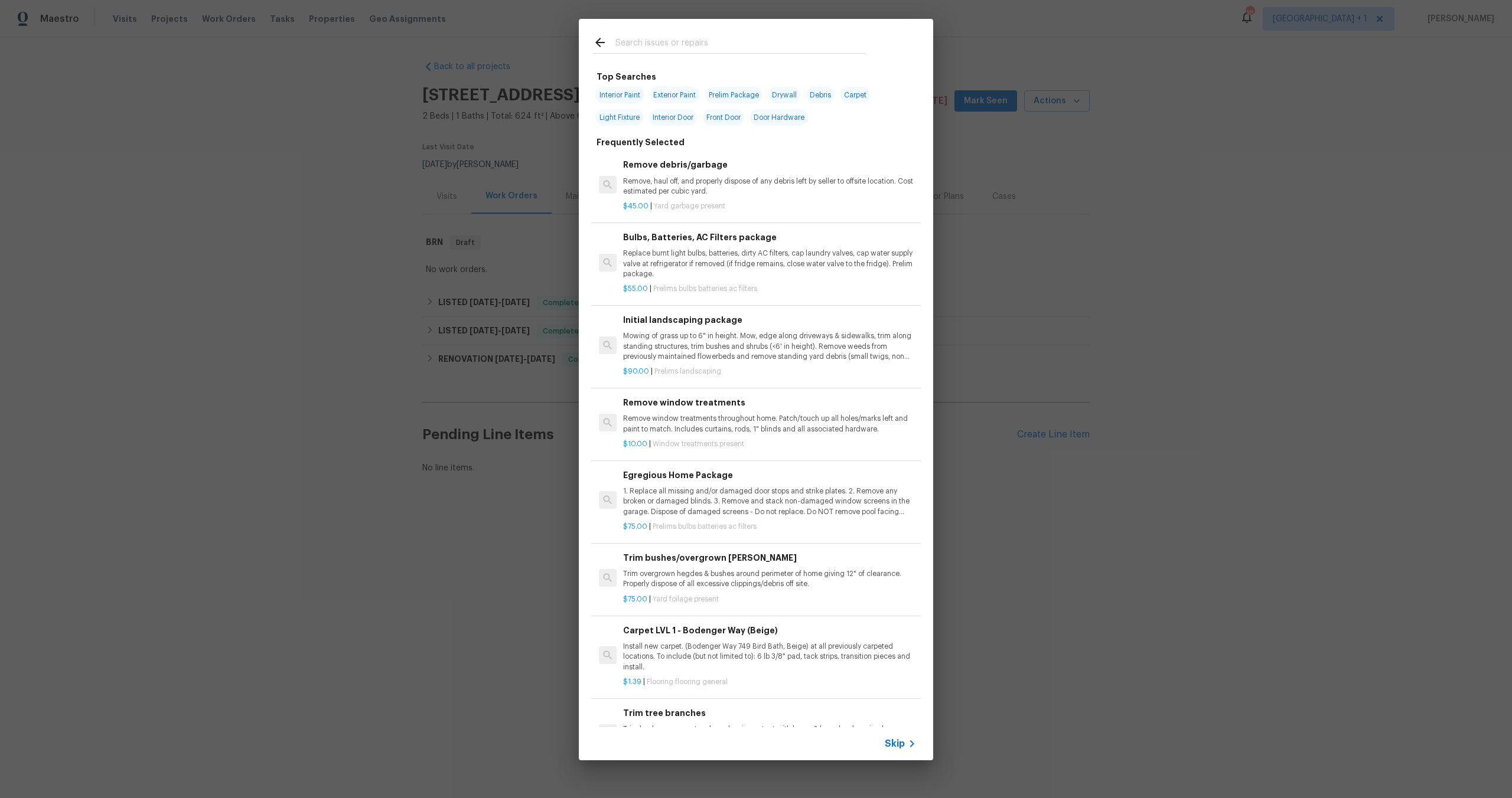
click at [692, 55] on div at bounding box center [729, 42] width 301 height 47
click at [692, 49] on input "text" at bounding box center [741, 44] width 250 height 18
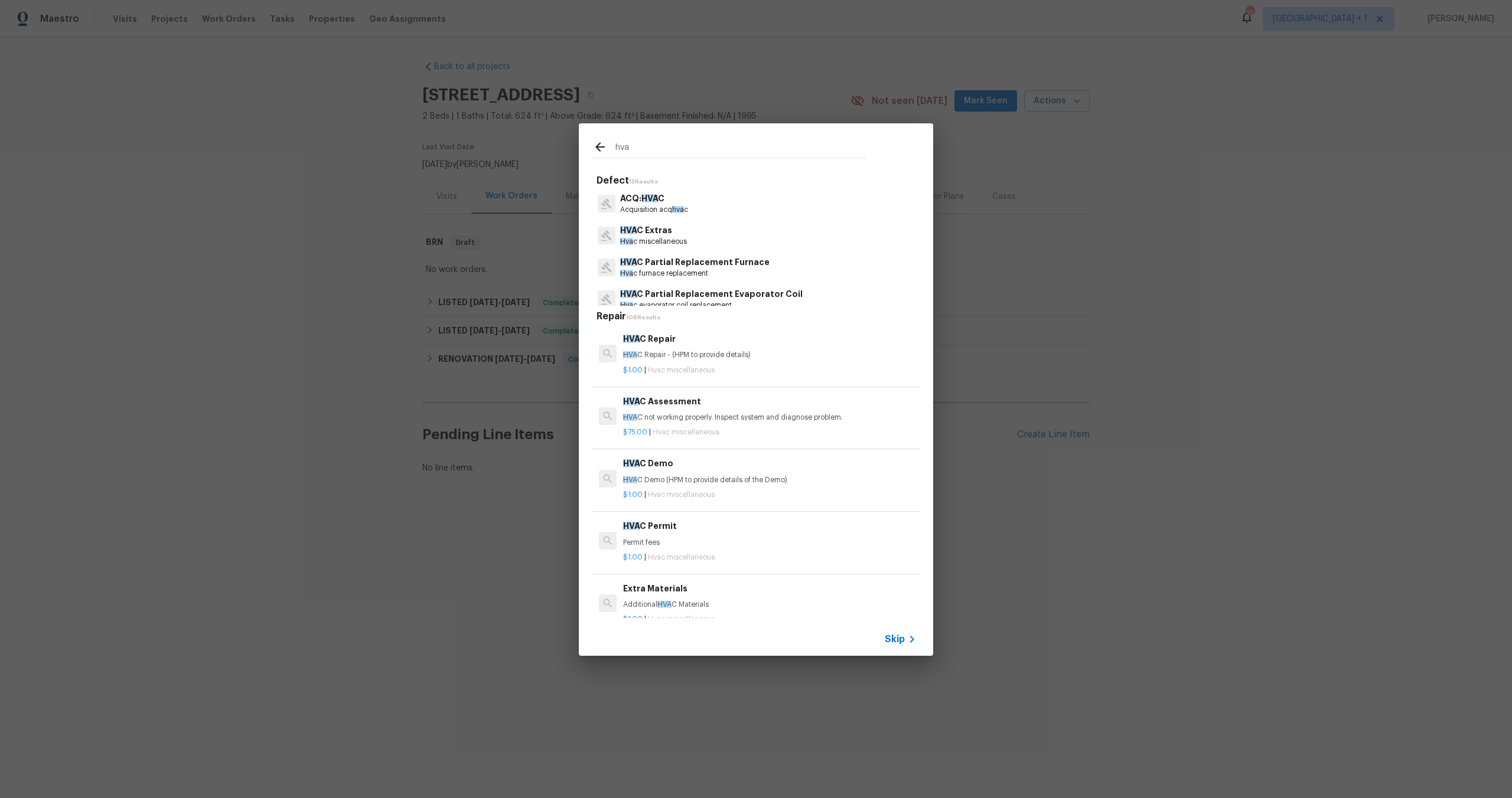
type input "hva"
click at [649, 346] on div "HVA C Repair HVA C Repair - (HPM to provide details)" at bounding box center [769, 346] width 293 height 28
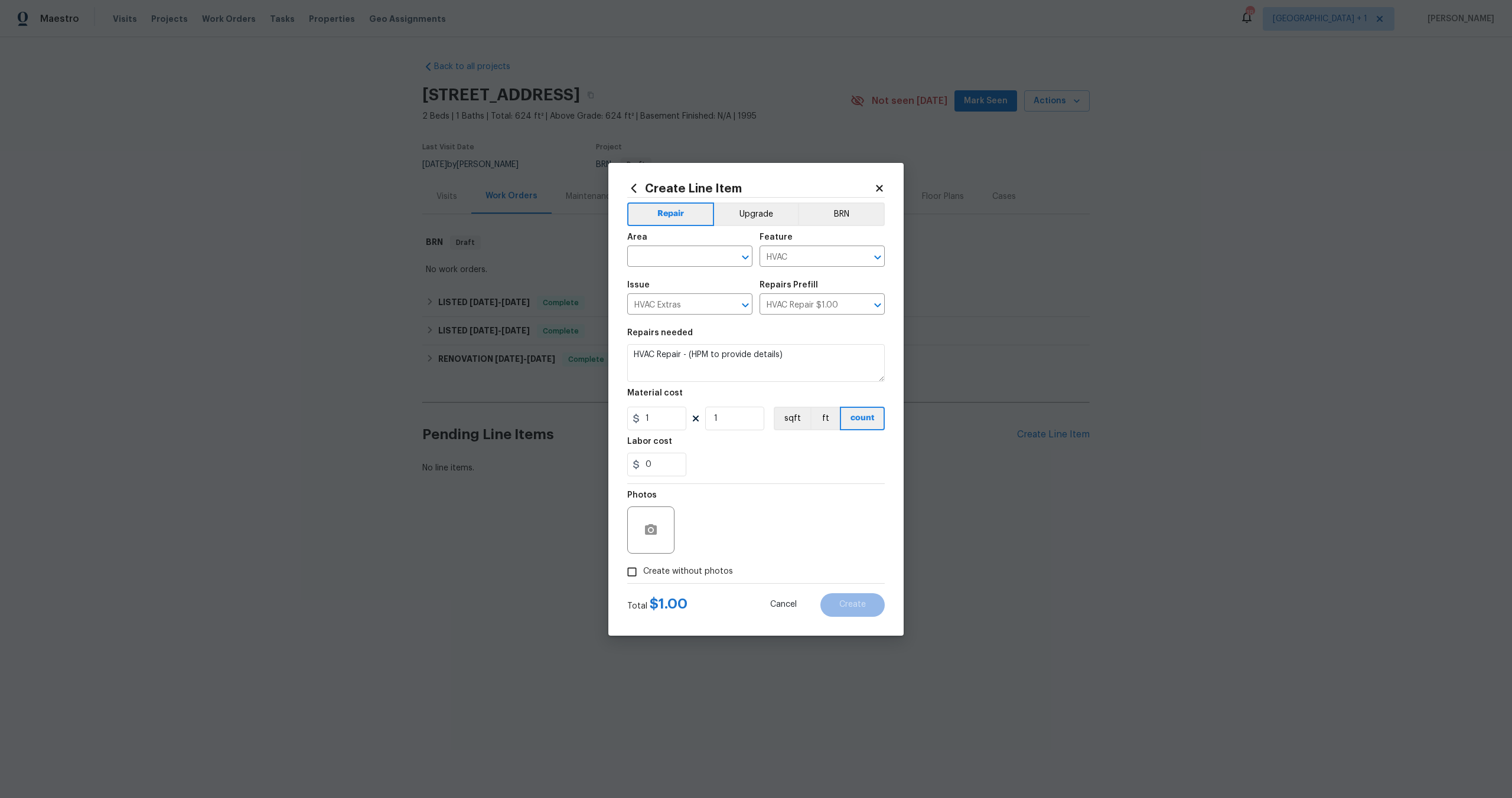
click at [887, 189] on div "Create Line Item Repair Upgrade BRN Area ​ Feature HVAC ​ Issue HVAC Extras ​ R…" at bounding box center [756, 399] width 296 height 473
click at [871, 186] on h2 "Create Line Item" at bounding box center [750, 188] width 247 height 13
click at [874, 187] on icon at bounding box center [879, 188] width 11 height 11
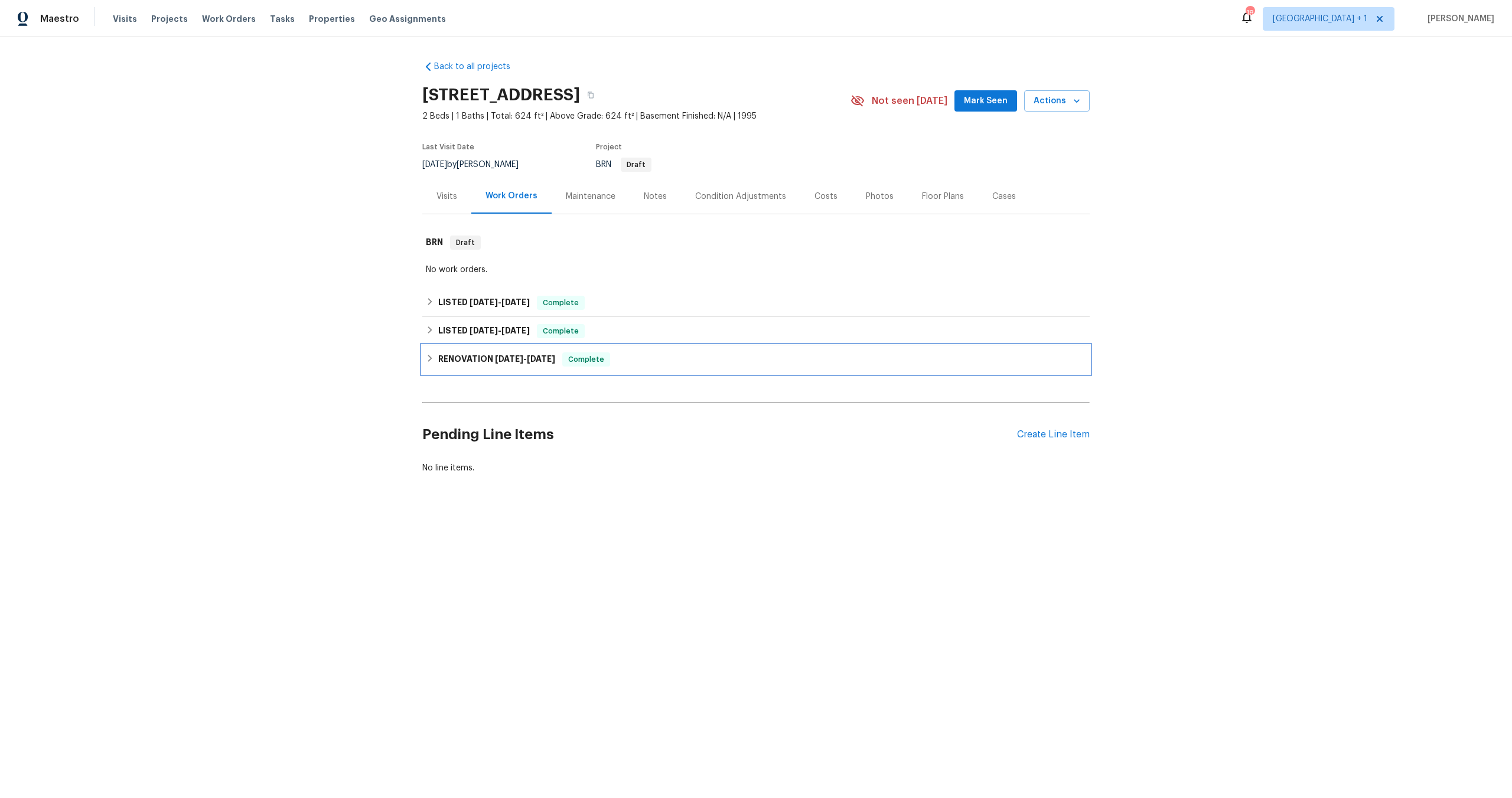
click at [458, 354] on h6 "RENOVATION [DATE] - [DATE]" at bounding box center [497, 360] width 117 height 14
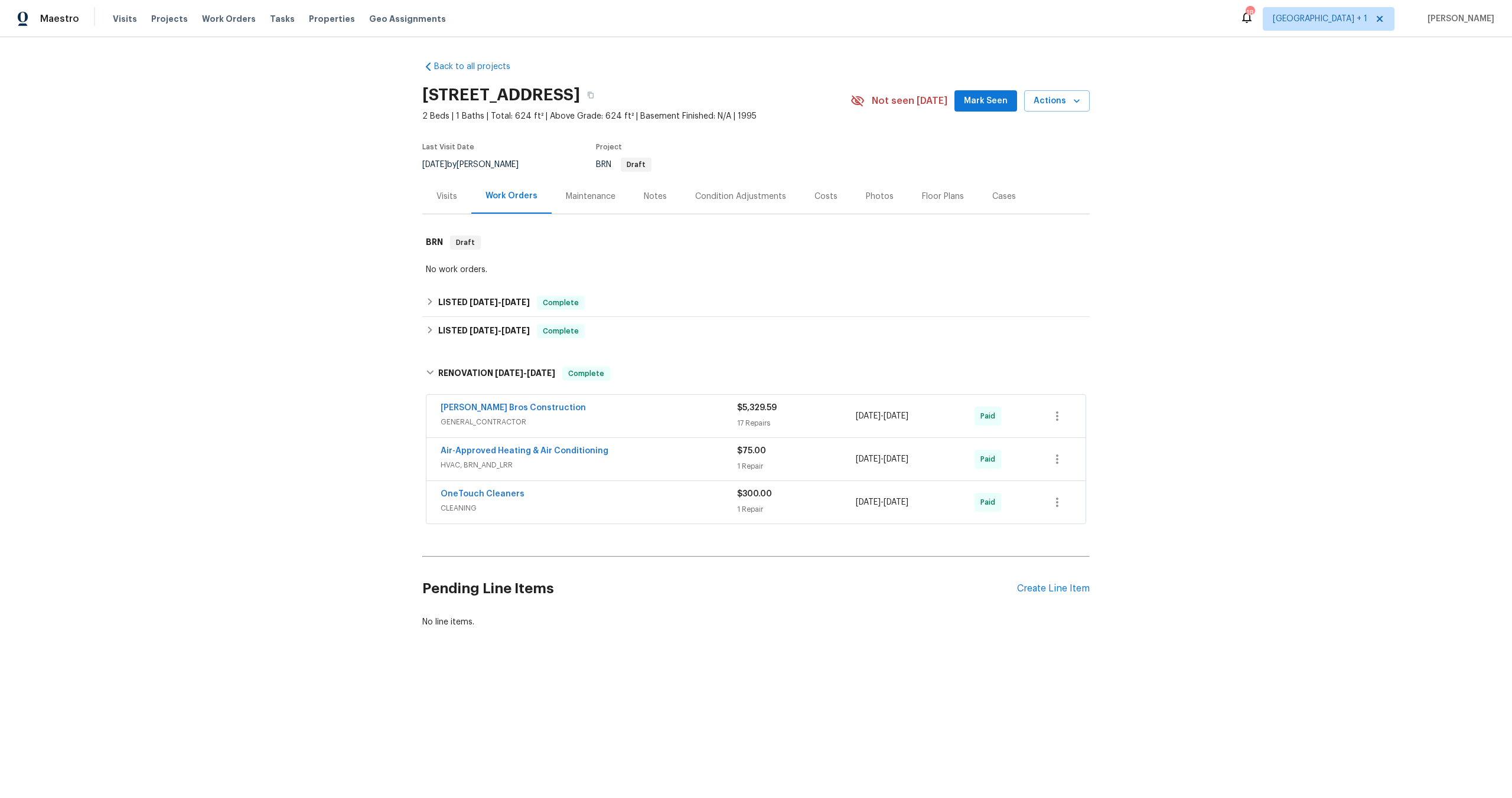
click at [498, 445] on span "Air-Approved Heating & Air Conditioning" at bounding box center [524, 451] width 168 height 12
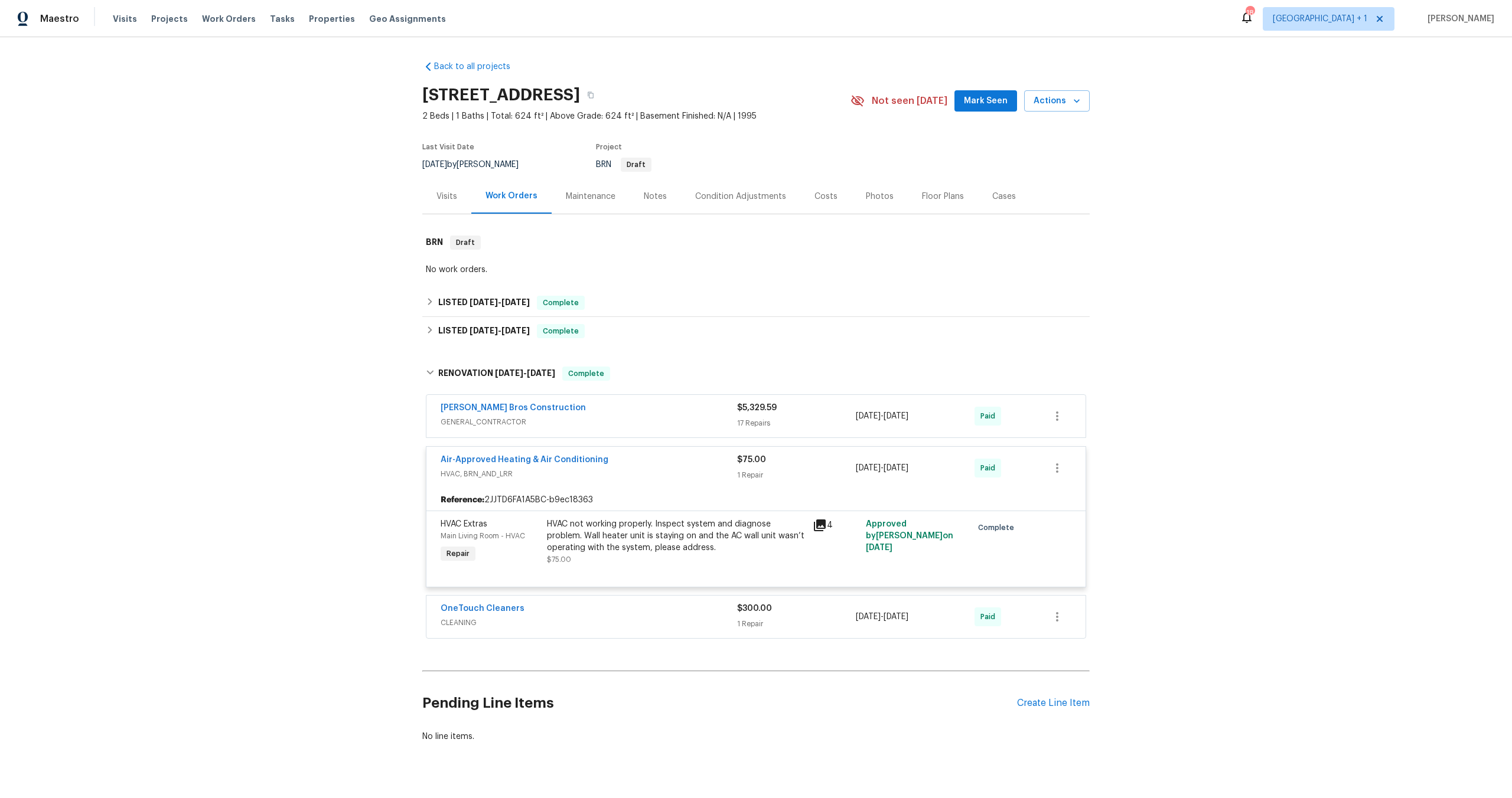
click at [583, 471] on span "HVAC, BRN_AND_LRR" at bounding box center [588, 474] width 296 height 12
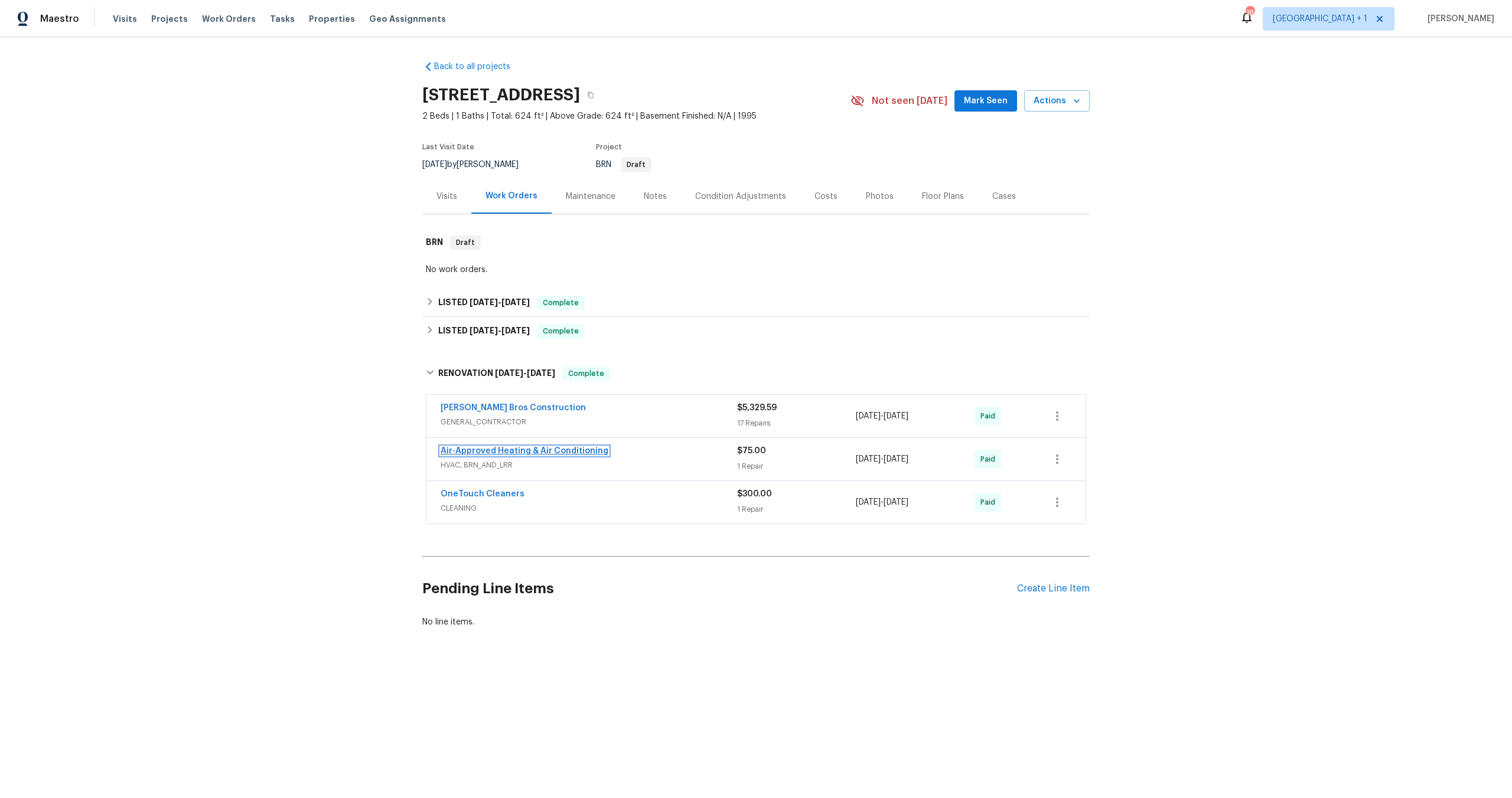
click at [558, 448] on link "Air-Approved Heating & Air Conditioning" at bounding box center [524, 451] width 168 height 9
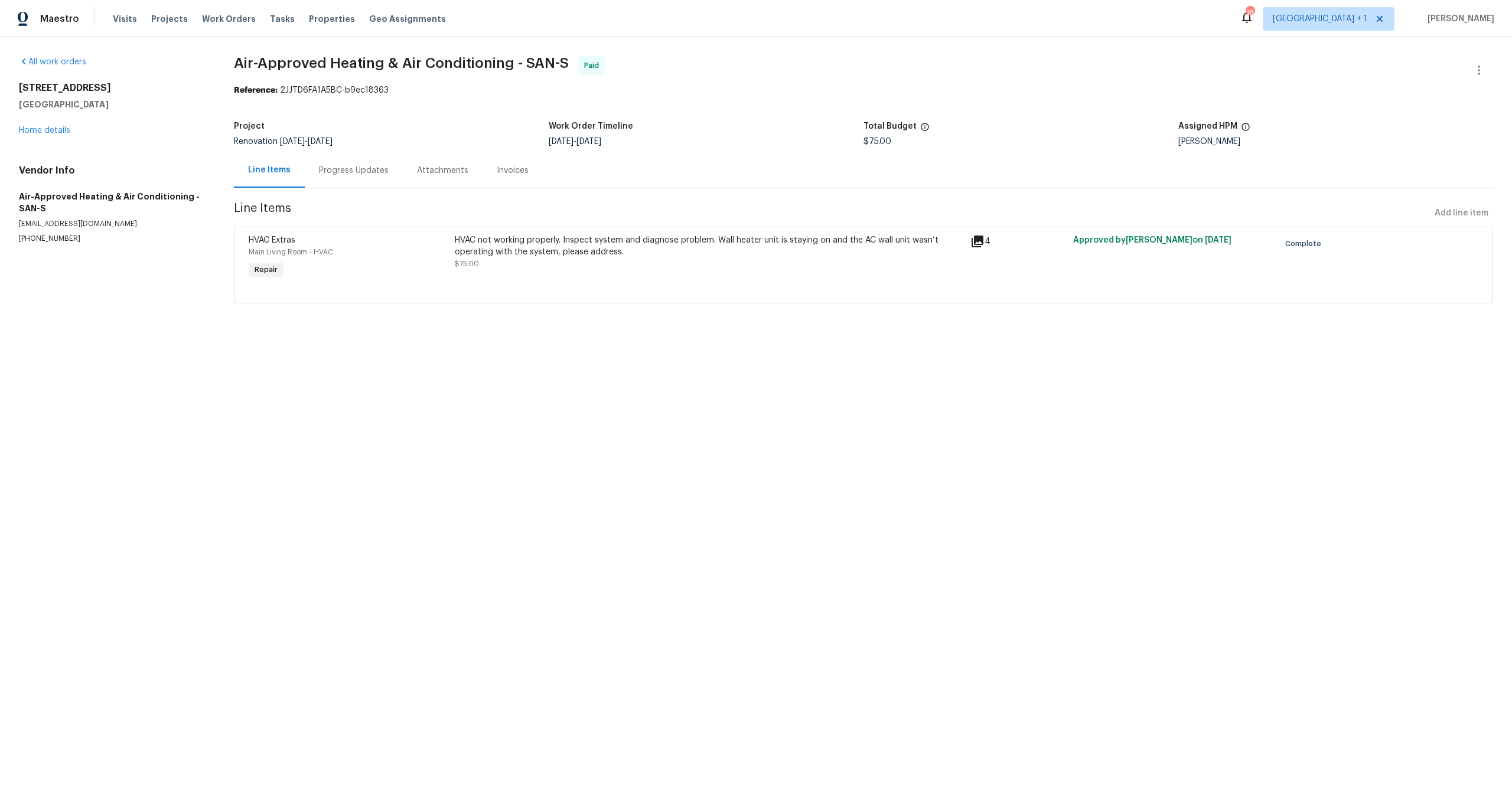
click at [371, 164] on div "Progress Updates" at bounding box center [354, 170] width 70 height 12
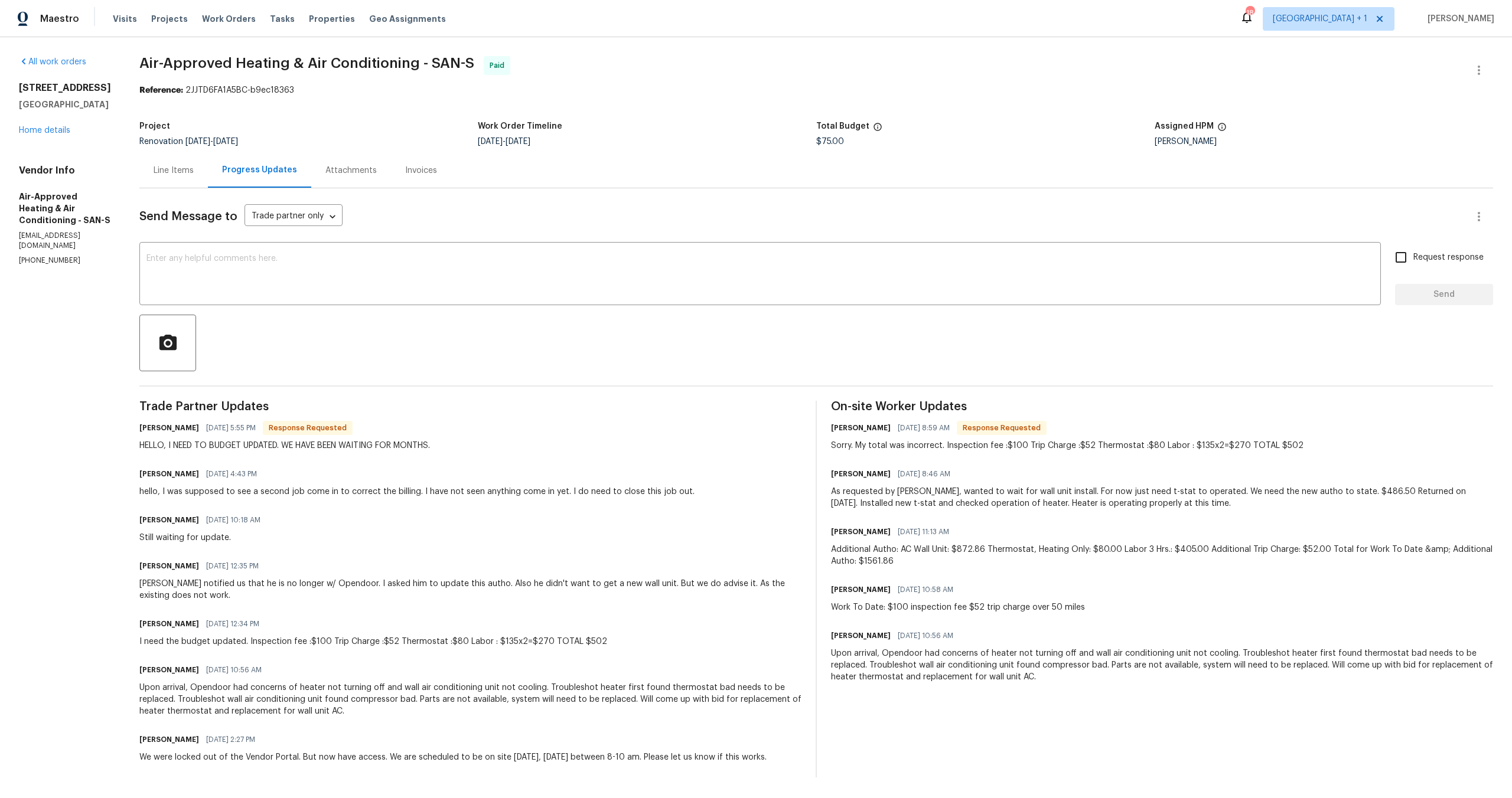
click at [354, 606] on div "Trade Partner Updates [PERSON_NAME] [DATE] 5:55 PM Response Requested HELLO, I …" at bounding box center [471, 589] width 662 height 376
drag, startPoint x: 591, startPoint y: 641, endPoint x: 124, endPoint y: 637, distance: 467.0
click at [124, 637] on div "All work orders [STREET_ADDRESS] Home details Vendor Info Air-Approved Heating …" at bounding box center [756, 417] width 1512 height 759
copy div "I need the budget updated. Inspection fee :$100 Trip Charge :$52 Thermostat :$8…"
click at [43, 149] on div "All work orders [STREET_ADDRESS] Home details Vendor Info Air-Approved Heating …" at bounding box center [65, 161] width 92 height 210
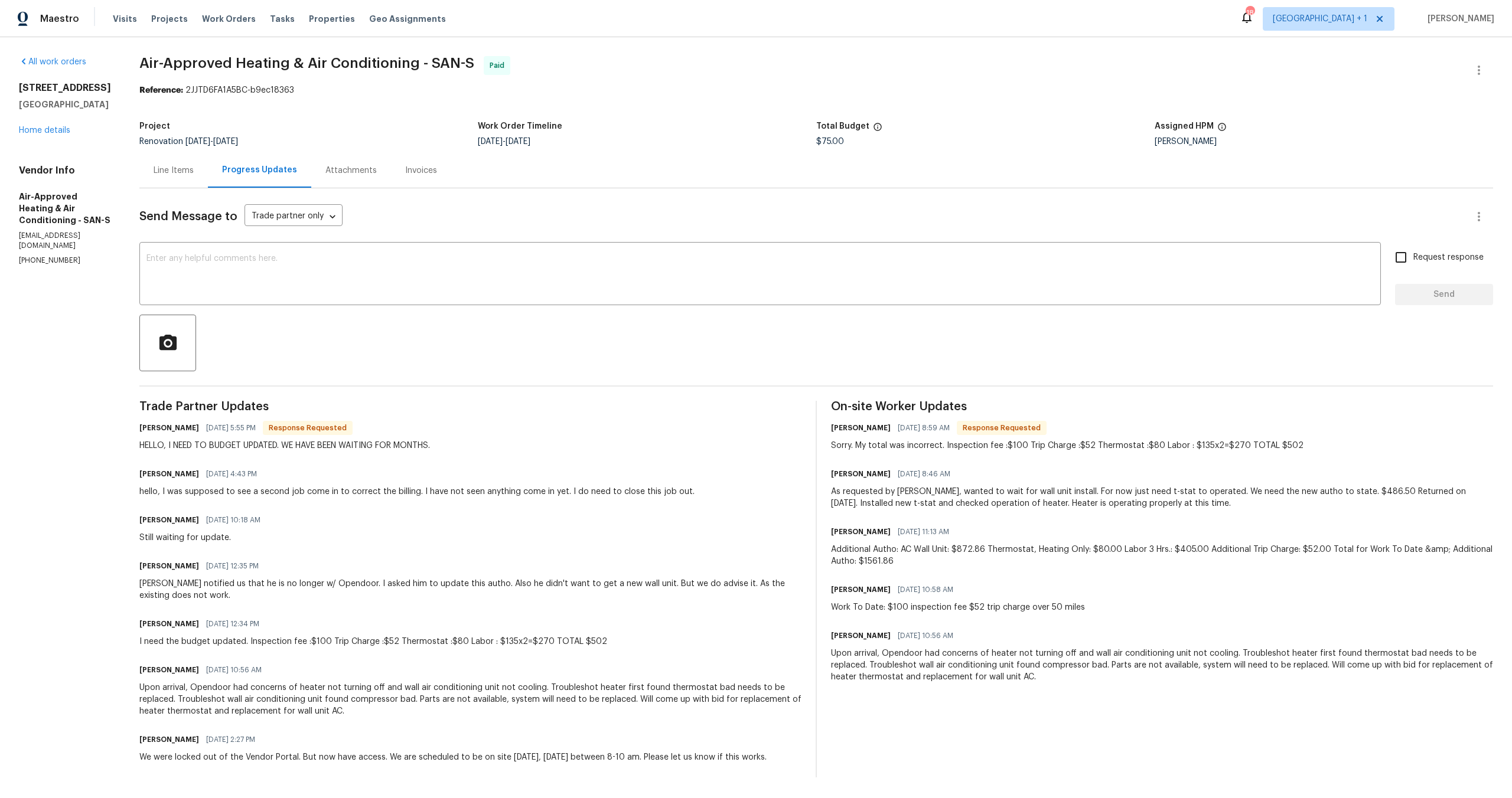
click at [42, 136] on div "[STREET_ADDRESS] Home details" at bounding box center [65, 109] width 92 height 55
click at [39, 135] on link "Home details" at bounding box center [45, 130] width 51 height 9
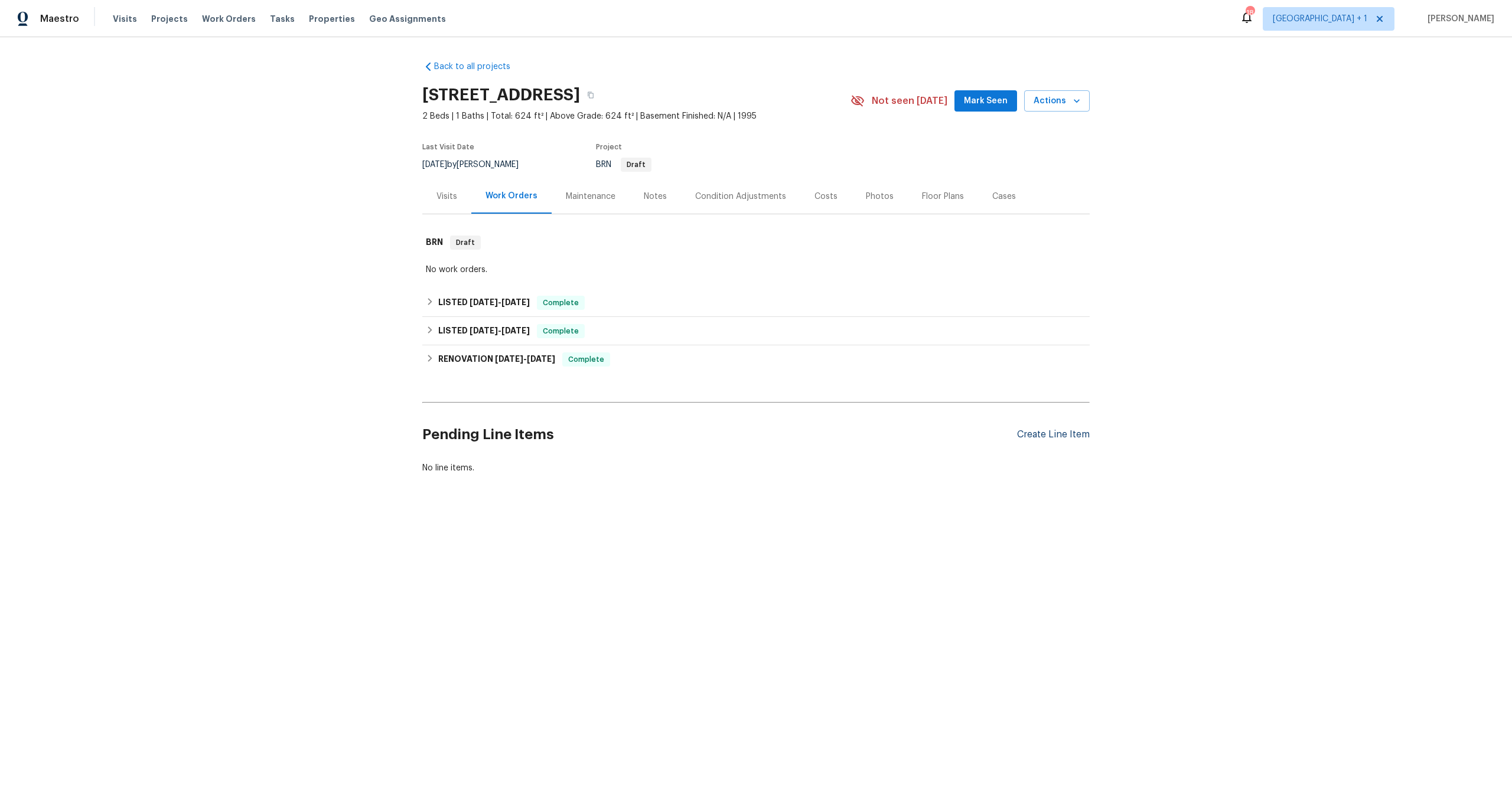
click at [1031, 434] on div "Create Line Item" at bounding box center [1053, 434] width 72 height 11
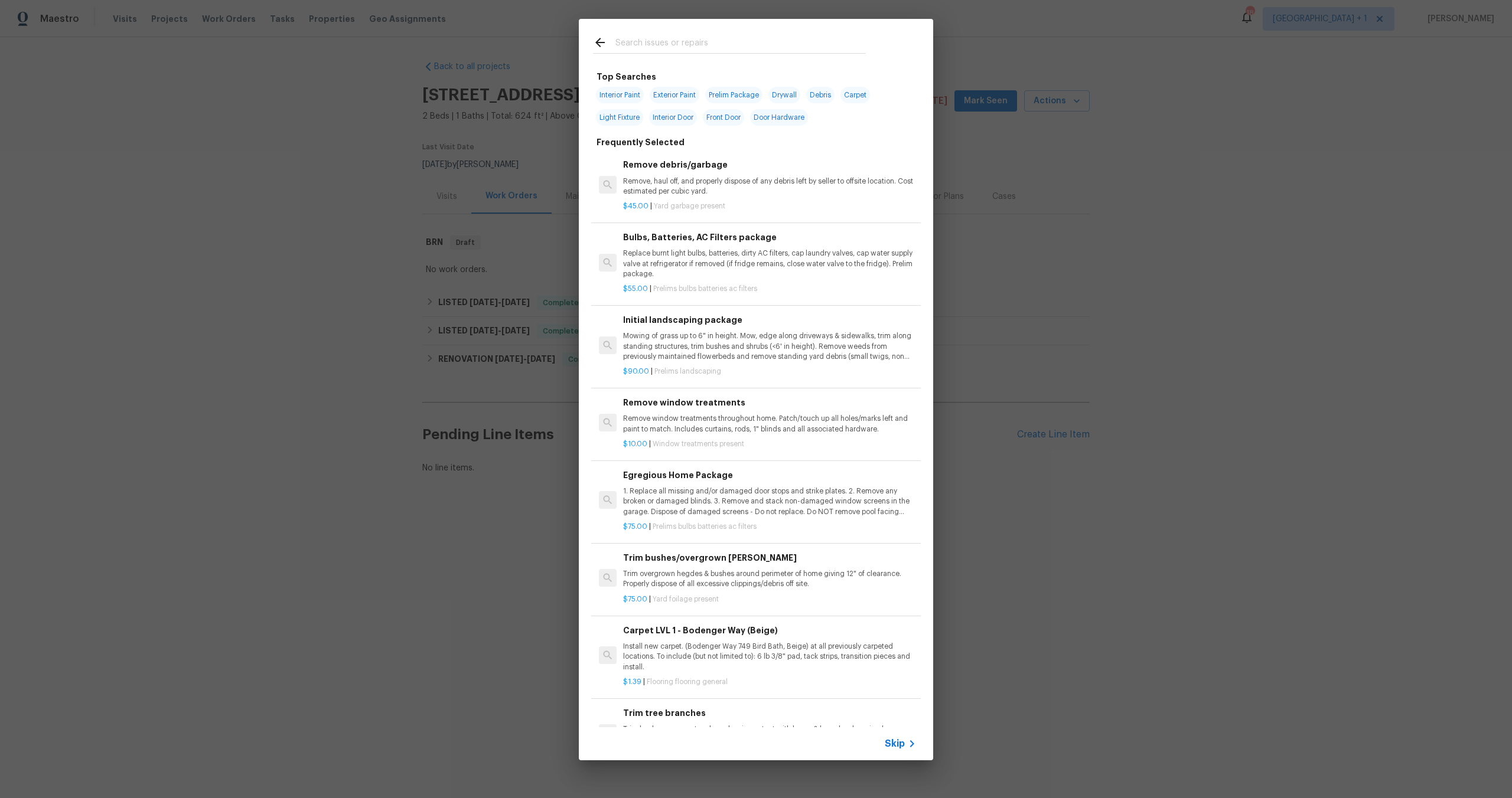
click at [691, 48] on input "text" at bounding box center [741, 44] width 250 height 18
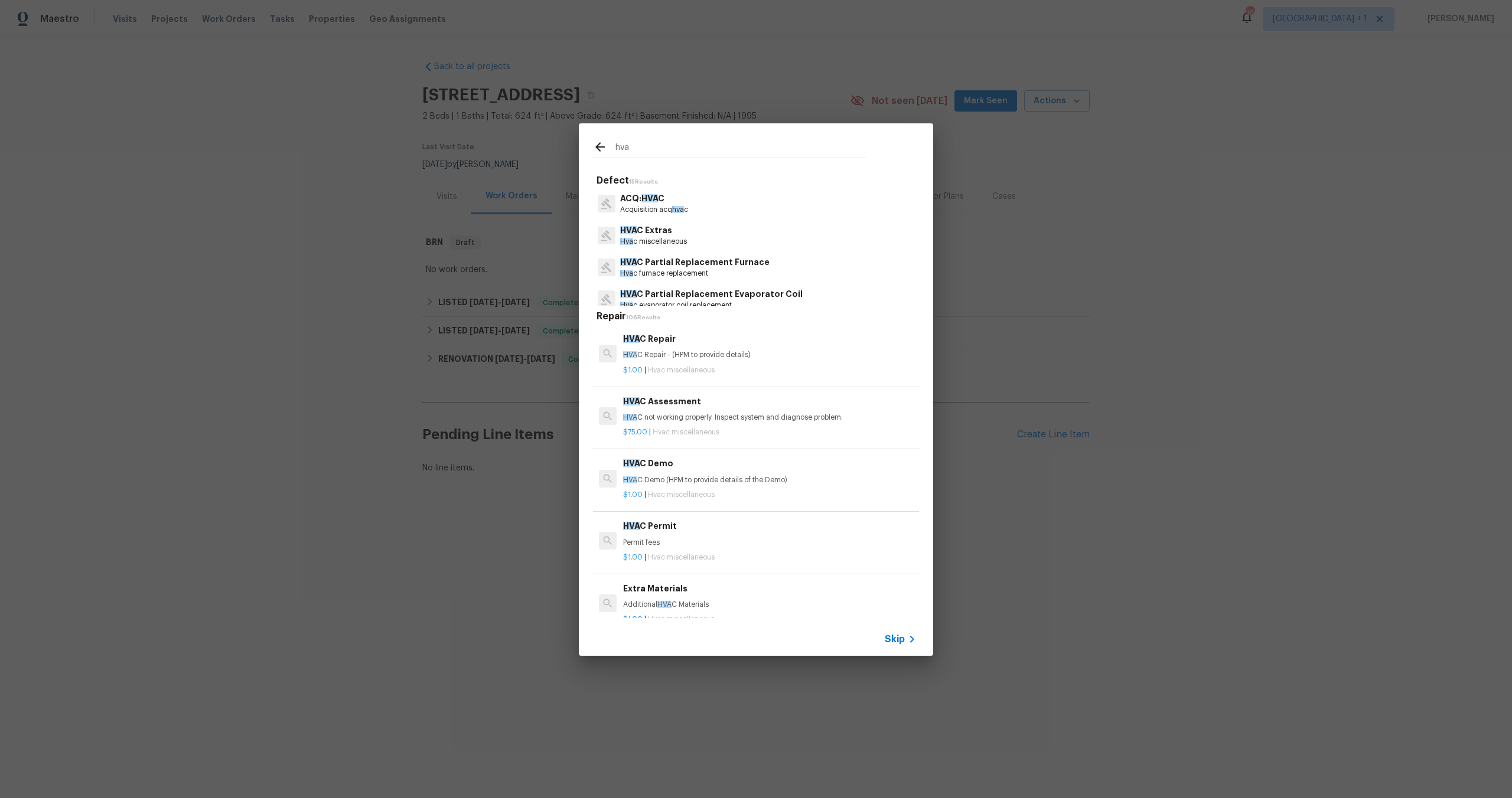
type input "hva"
click at [662, 234] on p "HVA C Extras" at bounding box center [653, 230] width 66 height 12
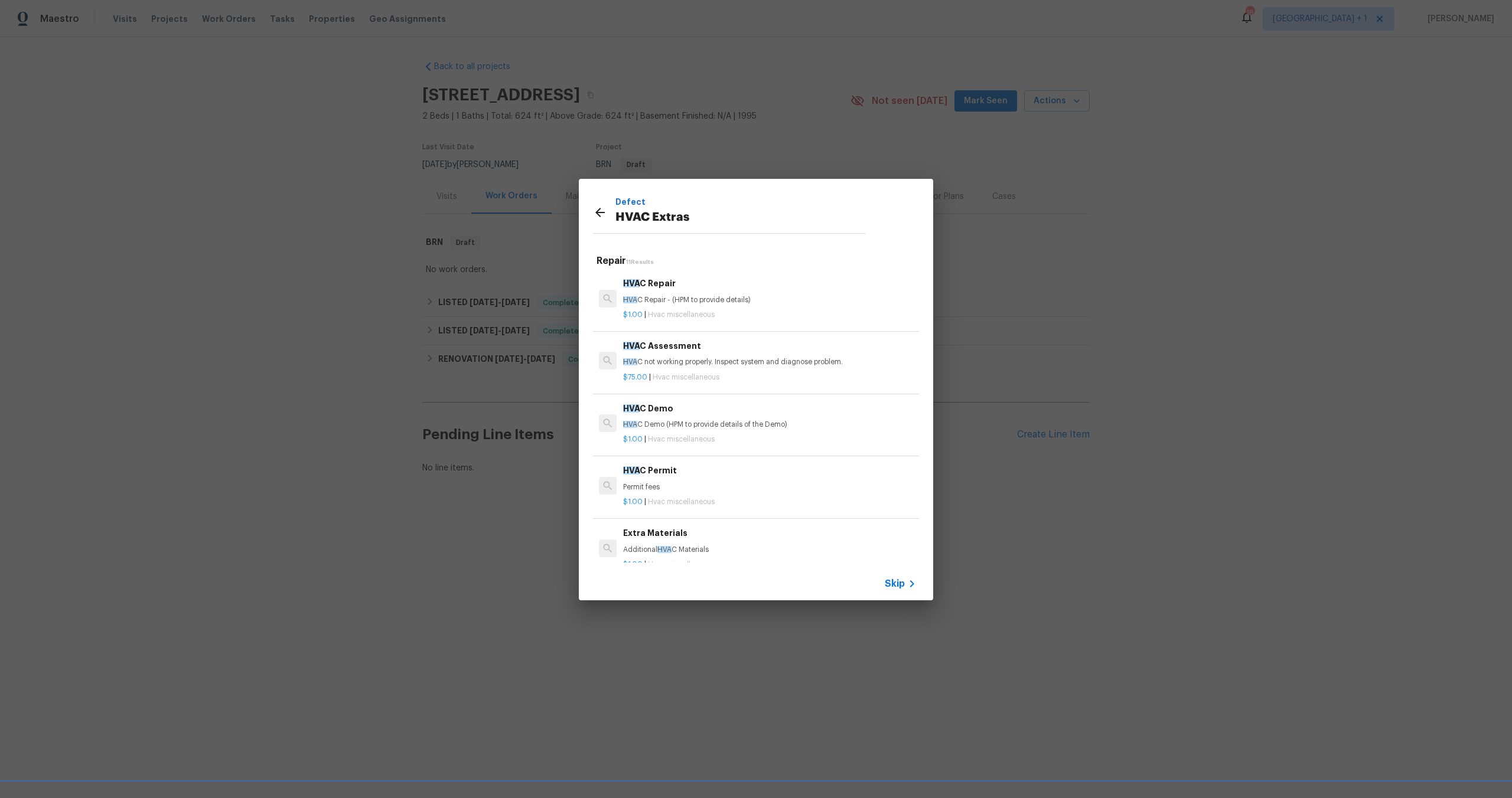
click at [670, 305] on p "HVA C Repair - (HPM to provide details)" at bounding box center [769, 300] width 293 height 10
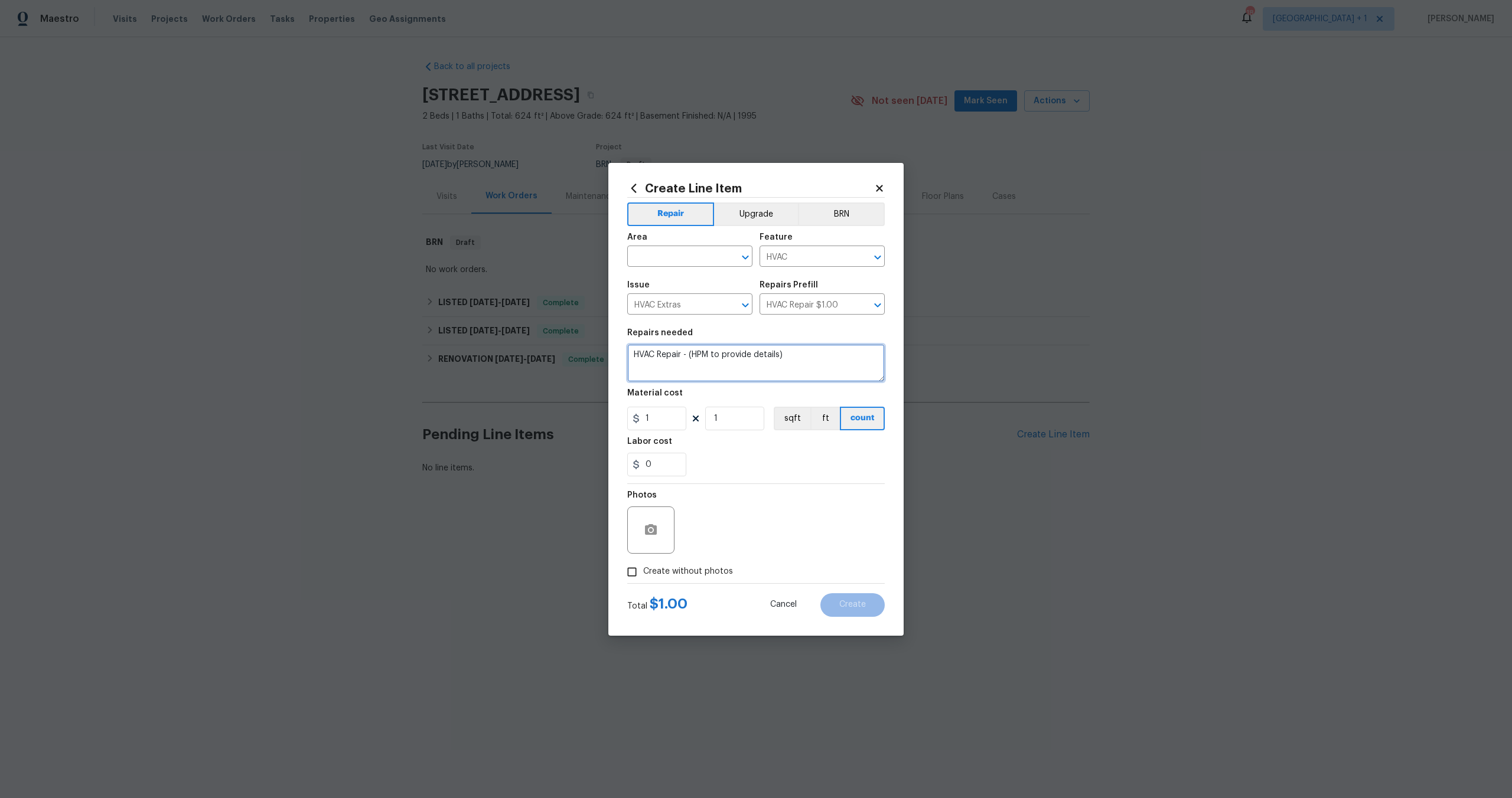
drag, startPoint x: 825, startPoint y: 364, endPoint x: 789, endPoint y: 358, distance: 36.5
click at [786, 359] on textarea "HVAC Repair - (HPM to provide details)" at bounding box center [756, 362] width 257 height 37
drag, startPoint x: 799, startPoint y: 353, endPoint x: 619, endPoint y: 355, distance: 180.0
click at [619, 355] on div "Create Line Item Repair Upgrade BRN Area ​ Feature HVAC ​ Issue HVAC Extras ​ R…" at bounding box center [756, 399] width 296 height 473
paste textarea "I need the budget updated. Inspection fee :$100 Trip Charge :$52 Thermostat :$8…"
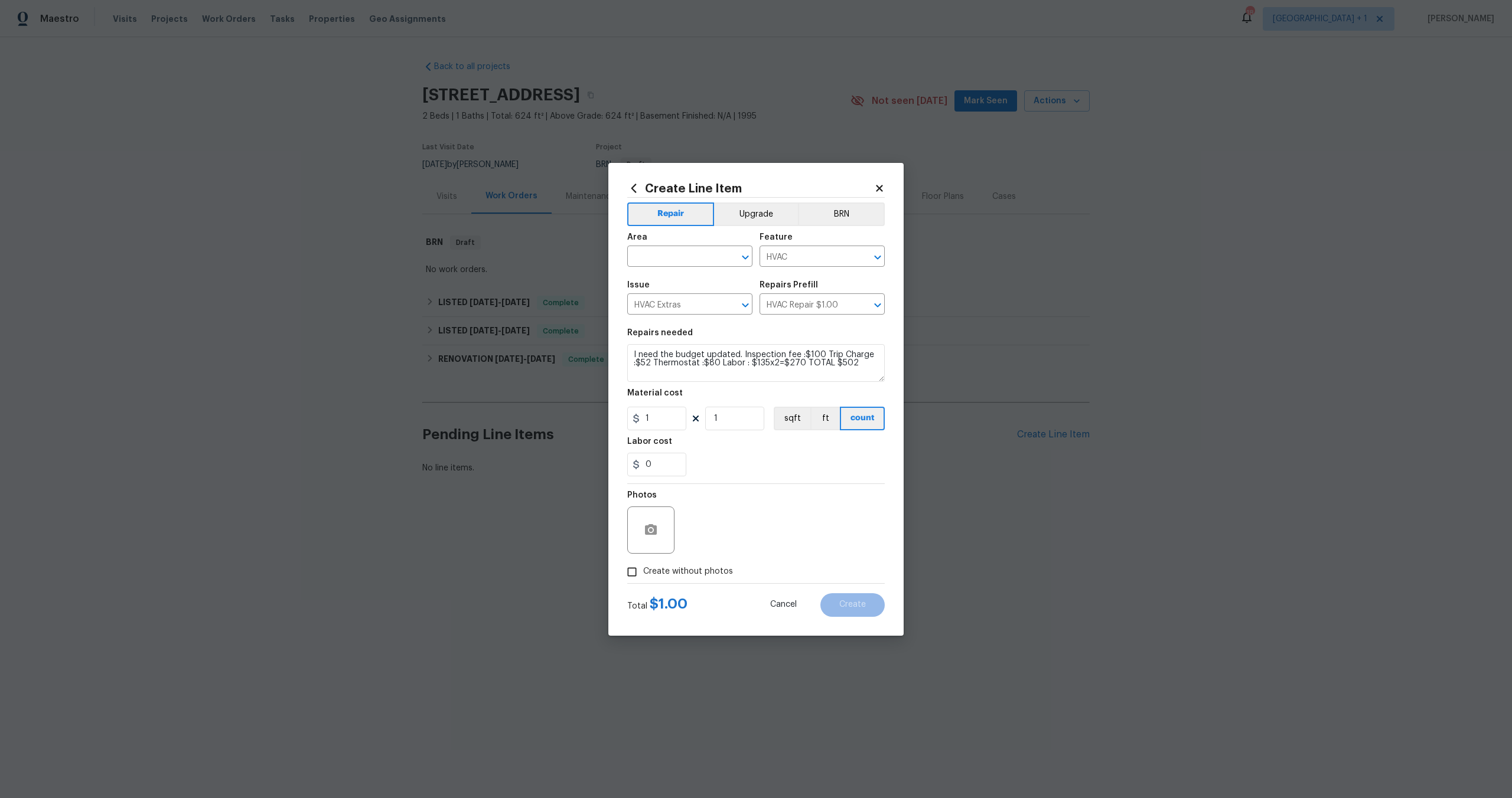
click at [625, 351] on div "Create Line Item Repair Upgrade BRN Area ​ Feature HVAC ​ Issue HVAC Extras ​ R…" at bounding box center [756, 399] width 296 height 473
click at [641, 351] on textarea "I need the budget updated. Inspection fee :$100 Trip Charge :$52 Thermostat :$8…" at bounding box center [756, 362] width 257 height 37
click at [744, 357] on textarea "I need the budget updated. Inspection fee :$100 Trip Charge :$52 Thermostat :$8…" at bounding box center [756, 362] width 257 height 37
click at [735, 355] on textarea "I need the budget updated. Inspection fee :$100 Trip Charge :$52 Thermostat :$8…" at bounding box center [756, 362] width 257 height 37
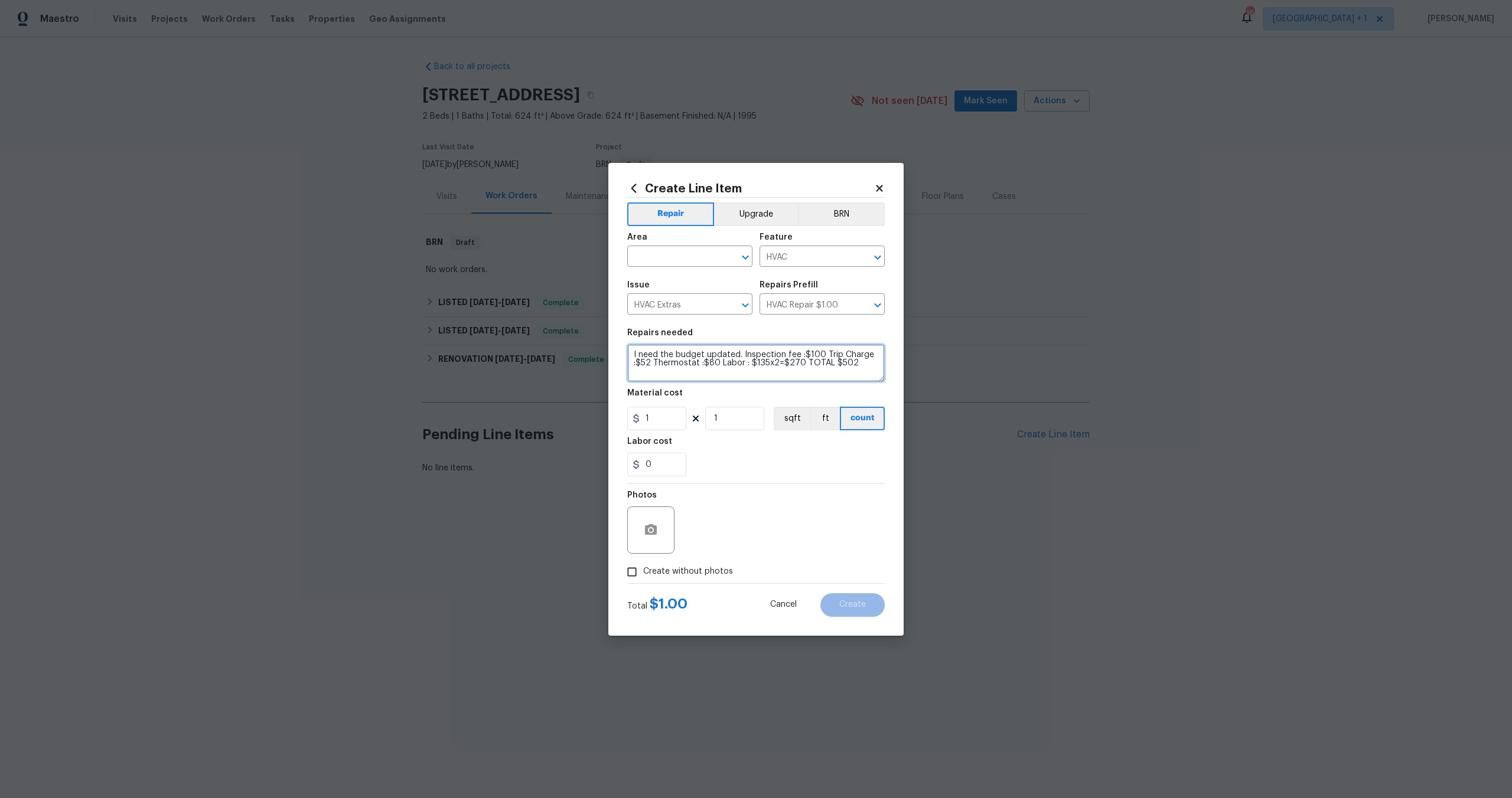
drag, startPoint x: 737, startPoint y: 355, endPoint x: 626, endPoint y: 358, distance: 111.0
click at [626, 358] on div "Create Line Item Repair Upgrade BRN Area ​ Feature HVAC ​ Issue HVAC Extras ​ R…" at bounding box center [756, 399] width 296 height 473
type textarea ". Inspection fee :$100 Trip Charge :$52 Thermostat :$80 Labor : $135x2=$270 TOT…"
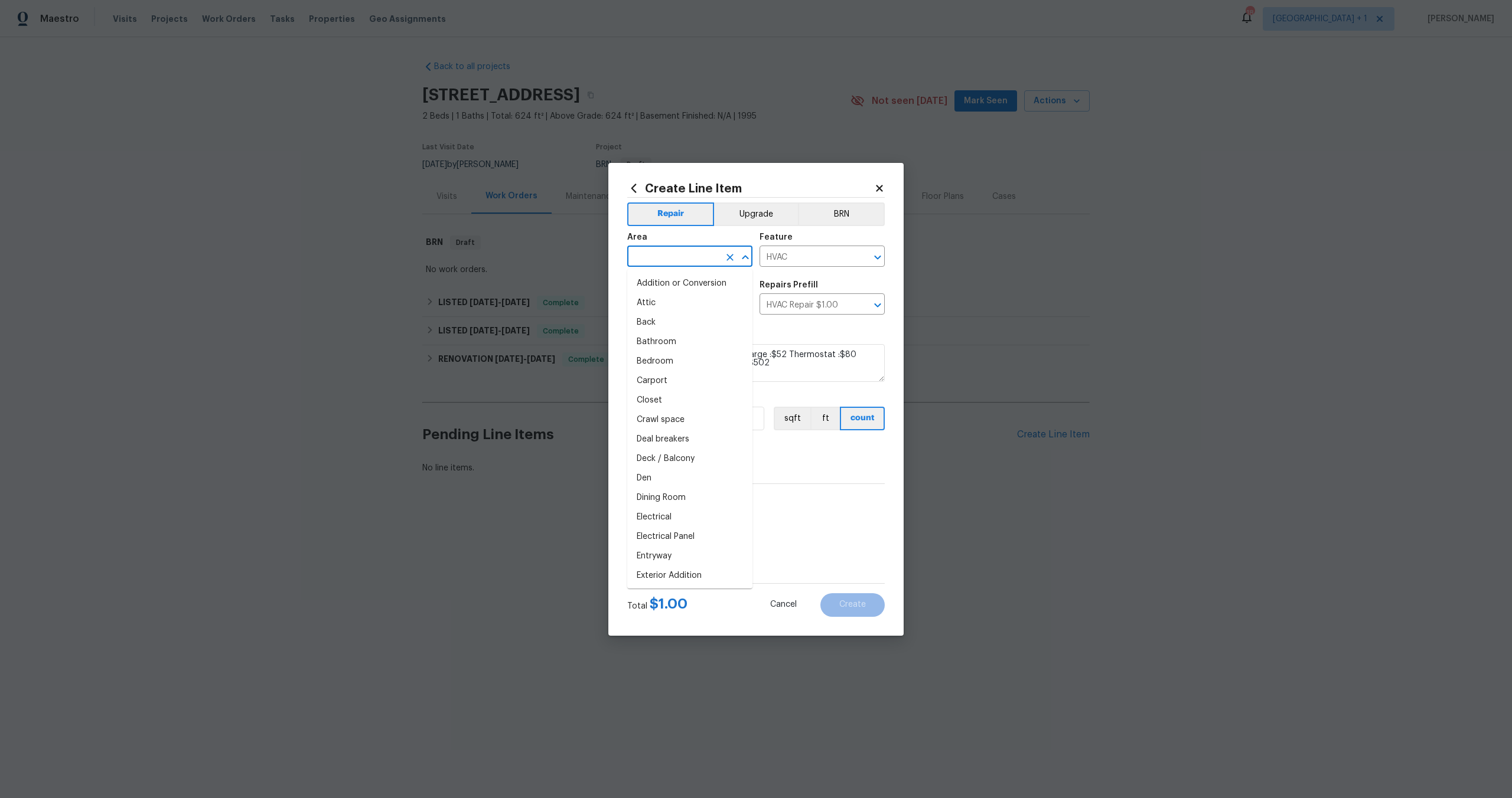
click at [691, 254] on input "text" at bounding box center [673, 258] width 92 height 18
type input "I"
click at [665, 289] on li "HVAC" at bounding box center [690, 284] width 125 height 20
type input "HVAC"
click at [704, 476] on section "Repairs needed . Inspection fee :$100 Trip Charge :$52 Thermostat :$80 Labor : …" at bounding box center [756, 403] width 257 height 162
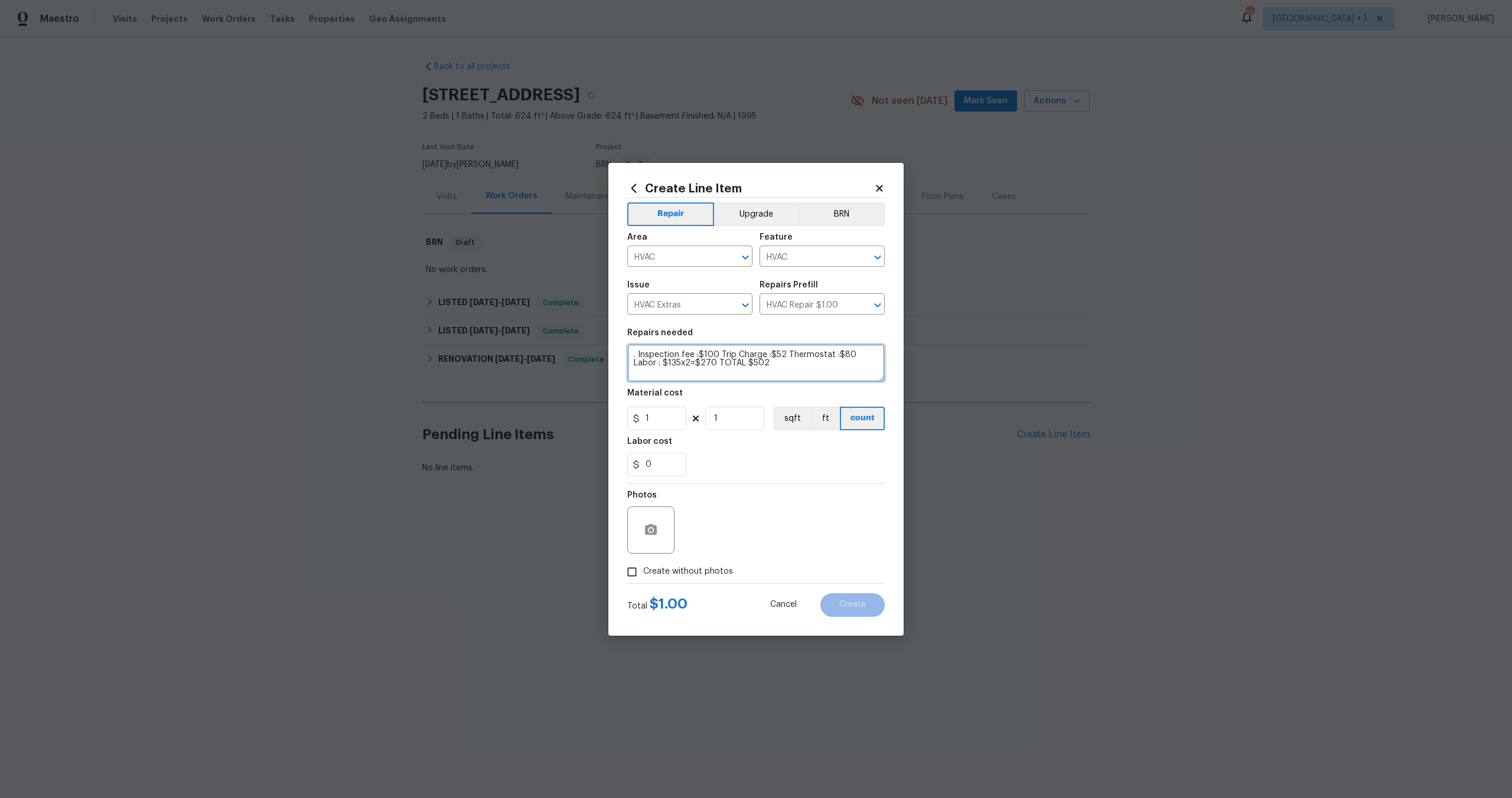
click at [633, 355] on textarea ". Inspection fee :$100 Trip Charge :$52 Thermostat :$80 Labor : $135x2=$270 TOT…" at bounding box center [756, 362] width 257 height 37
type textarea "additional cost . Inspection fee :$100 Trip Charge :$52 Thermostat :$80 Labor :…"
click at [661, 412] on input "1" at bounding box center [657, 418] width 59 height 24
type input "427"
click at [756, 467] on div "0" at bounding box center [756, 464] width 257 height 24
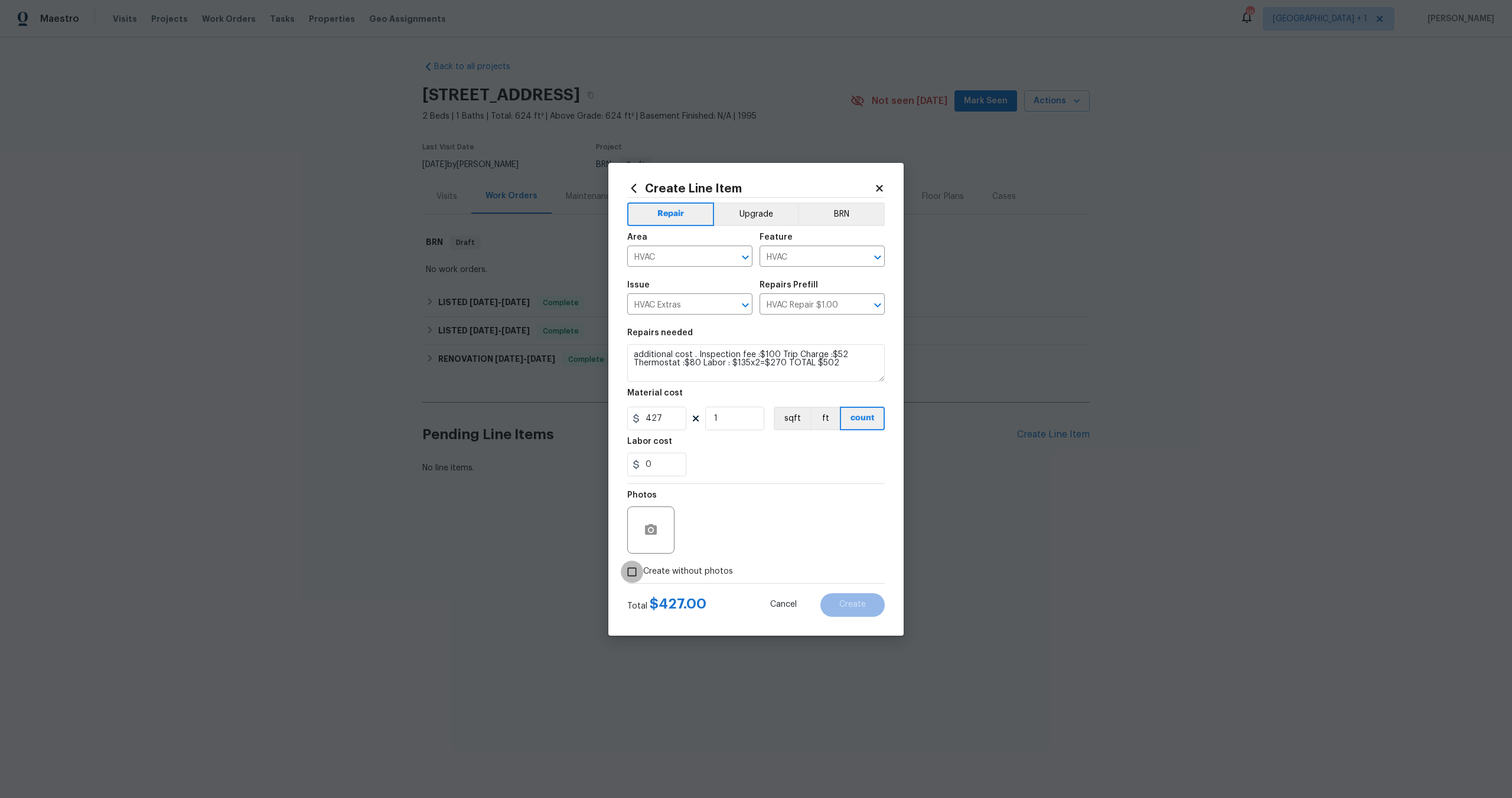
click at [633, 574] on input "Create without photos" at bounding box center [632, 572] width 22 height 22
checkbox input "true"
click at [810, 503] on div "Reason*" at bounding box center [784, 499] width 201 height 15
click at [808, 517] on textarea at bounding box center [784, 530] width 201 height 47
type textarea "NA"
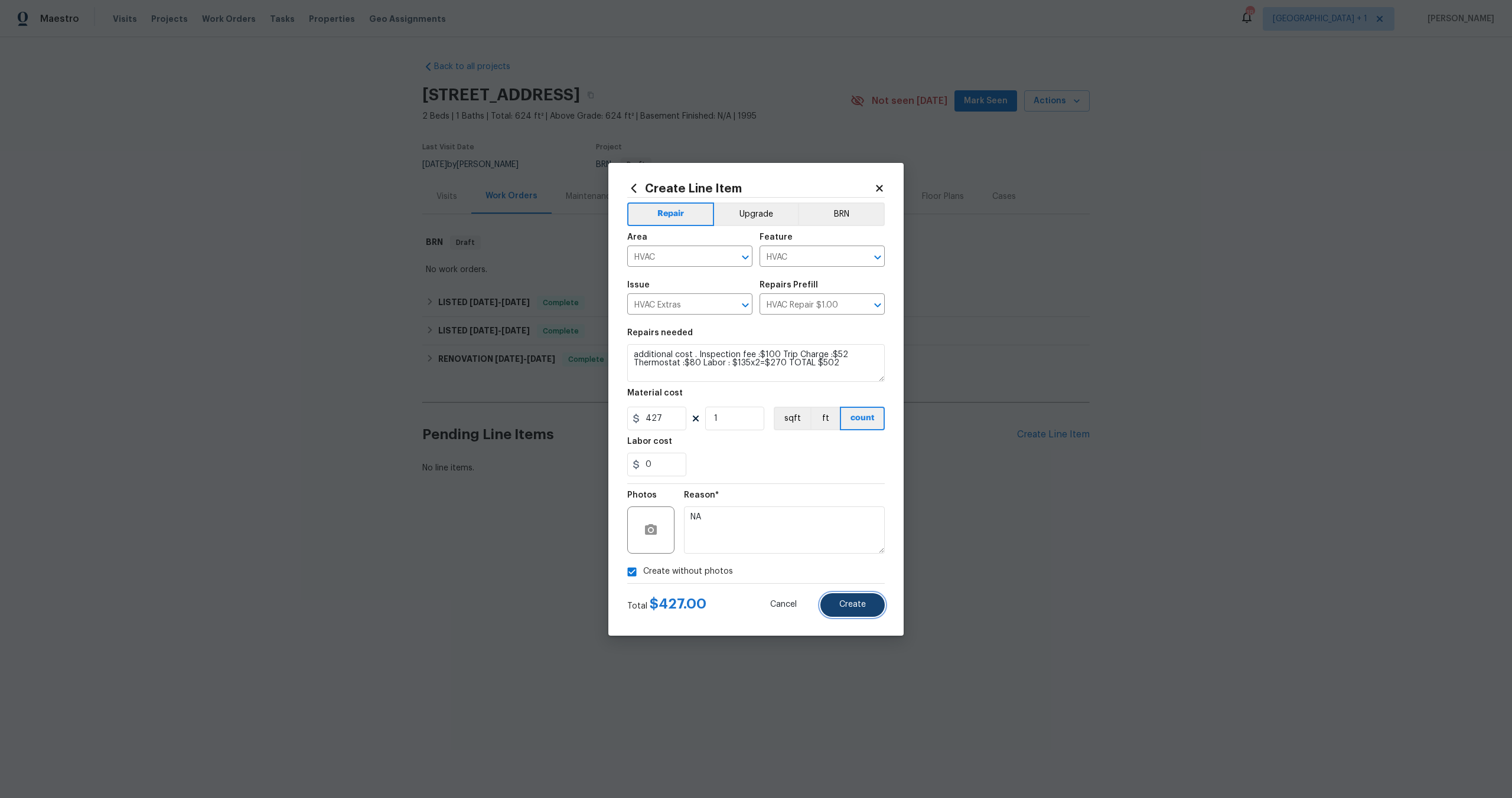
click at [842, 612] on button "Create" at bounding box center [852, 605] width 65 height 24
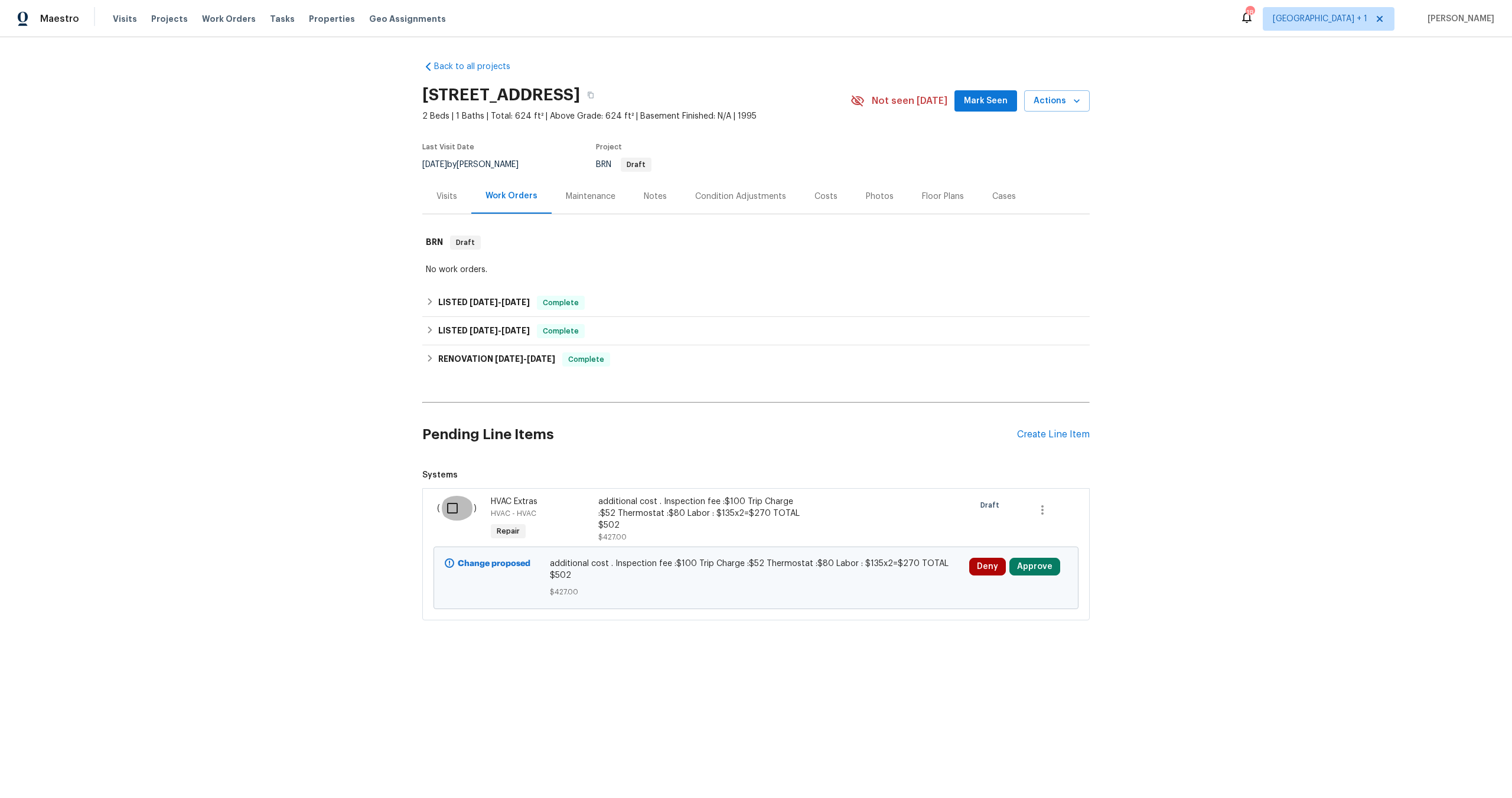
click at [453, 508] on input "checkbox" at bounding box center [456, 509] width 34 height 25
checkbox input "true"
click at [1428, 778] on button "Create Work Order" at bounding box center [1444, 768] width 97 height 22
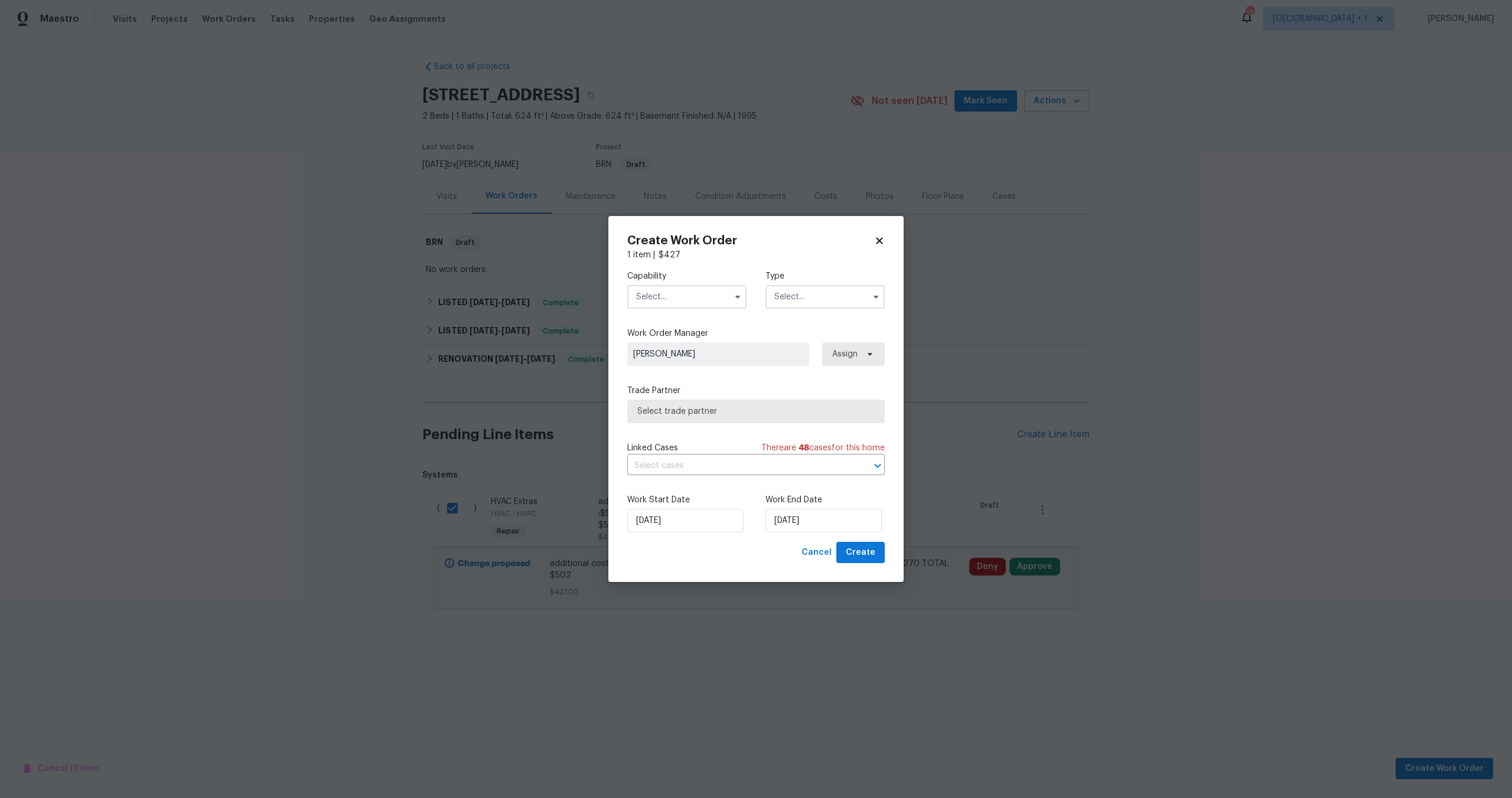
click at [655, 291] on input "text" at bounding box center [687, 297] width 119 height 24
click at [657, 386] on span "HVAC" at bounding box center [650, 382] width 20 height 9
type input "HVAC"
click at [847, 277] on label "Type" at bounding box center [825, 276] width 119 height 12
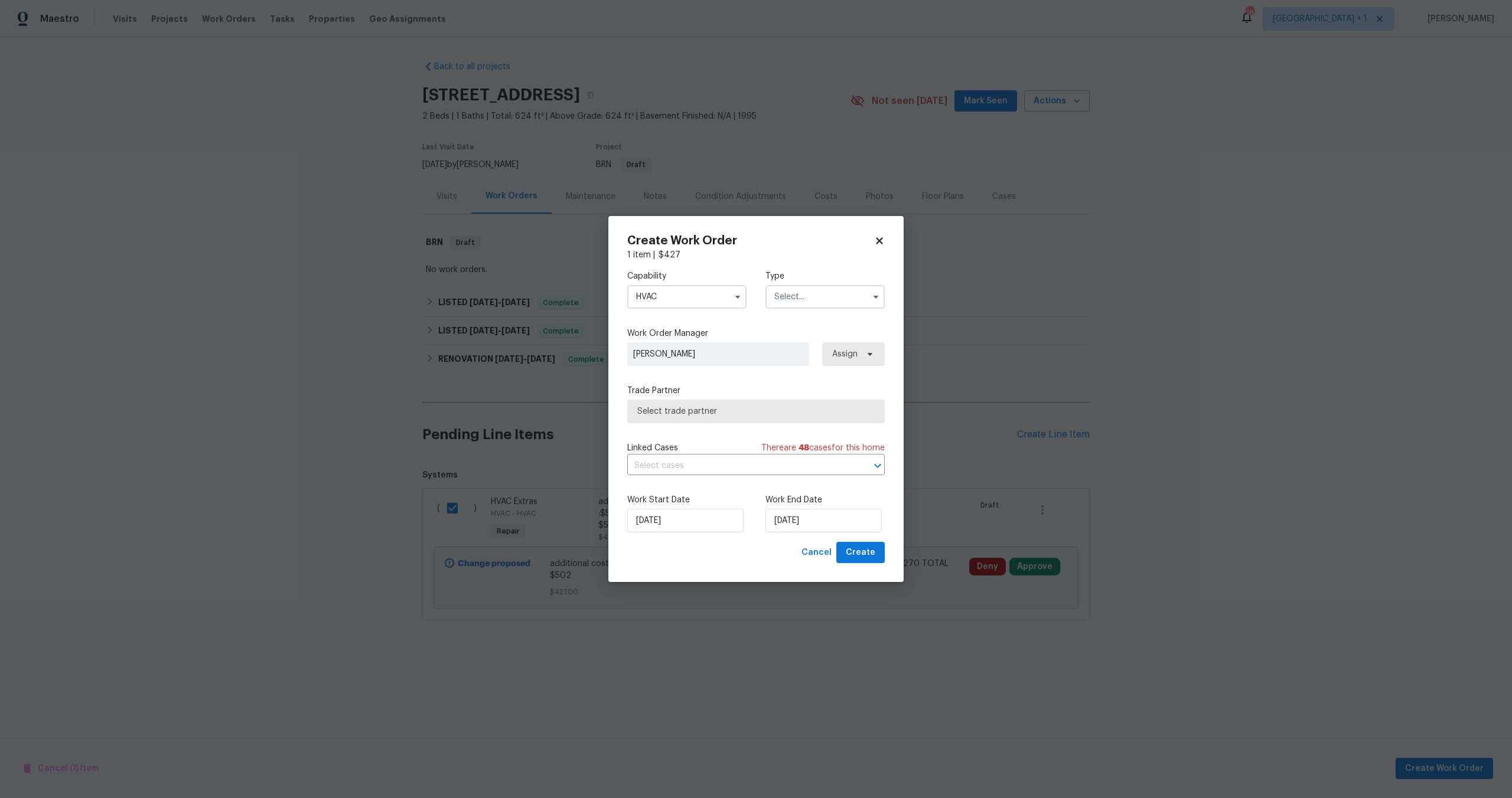
click at [840, 290] on input "text" at bounding box center [825, 297] width 119 height 24
click at [814, 357] on div "Listed" at bounding box center [825, 358] width 113 height 21
type input "Listed"
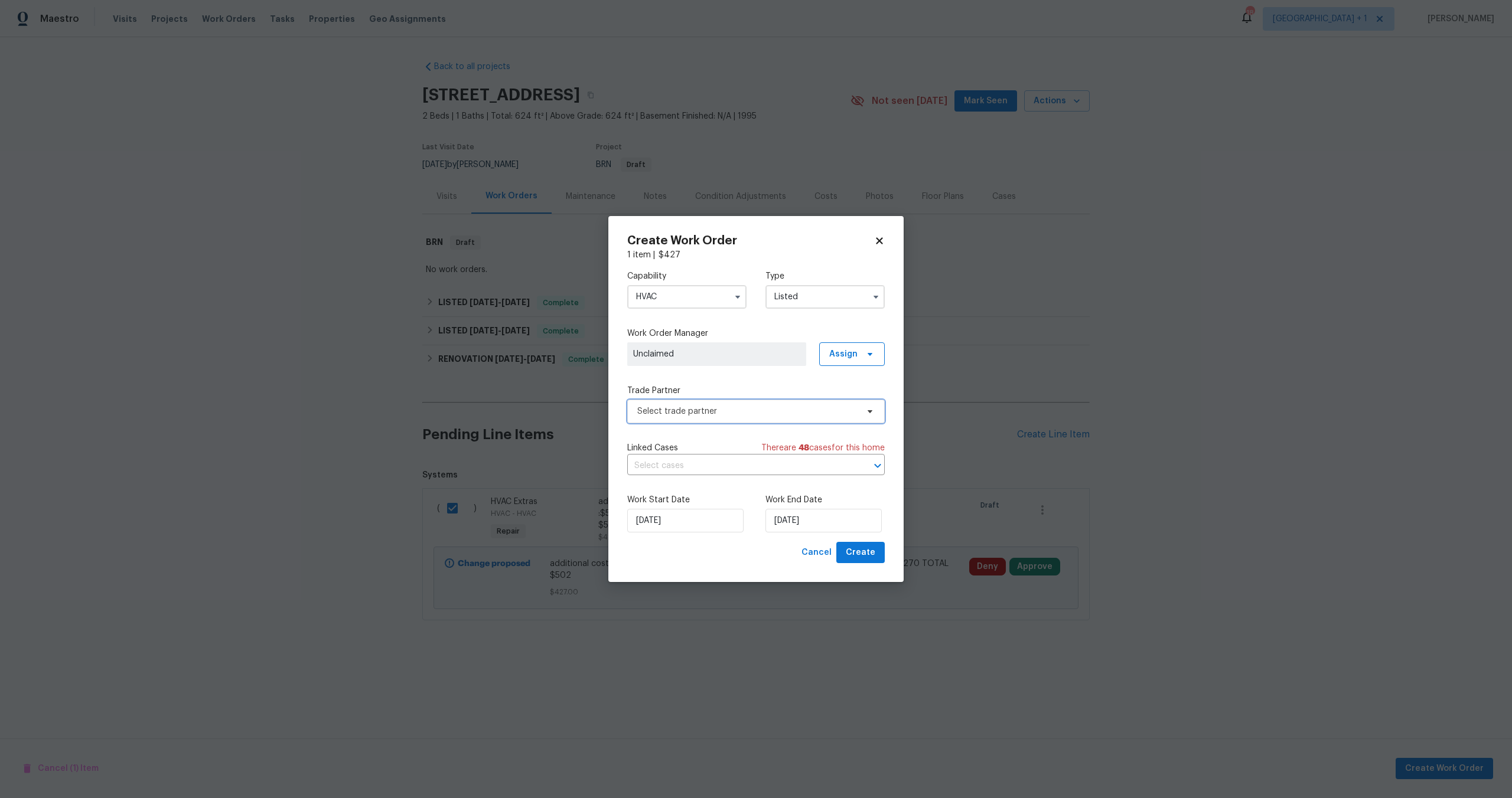
click at [706, 416] on span "Select trade partner" at bounding box center [756, 411] width 257 height 24
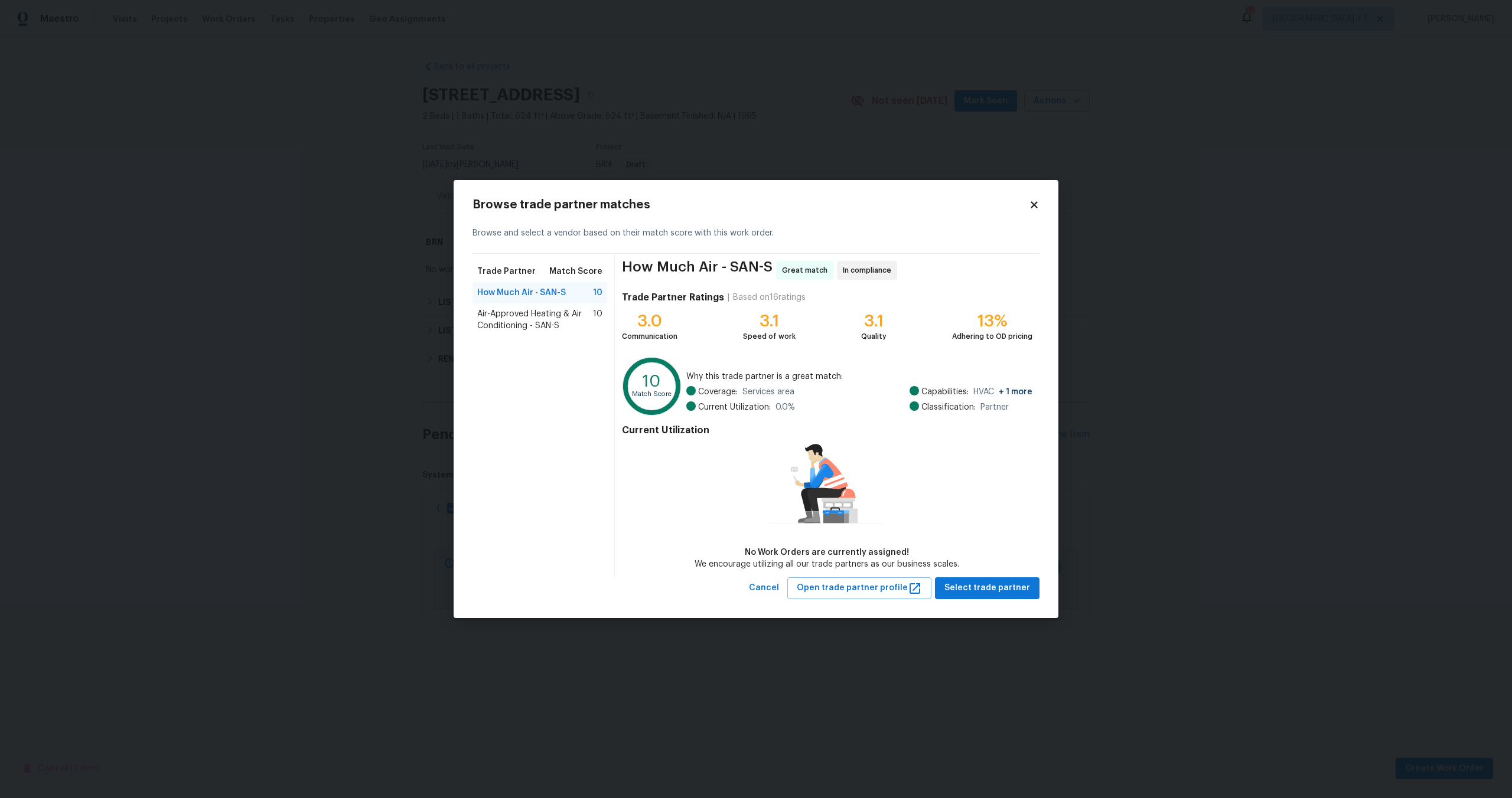
click at [536, 300] on div "How Much Air - SAN-S 10" at bounding box center [540, 293] width 135 height 21
click at [538, 316] on span "Air-Approved Heating & Air Conditioning - SAN-S" at bounding box center [535, 320] width 116 height 24
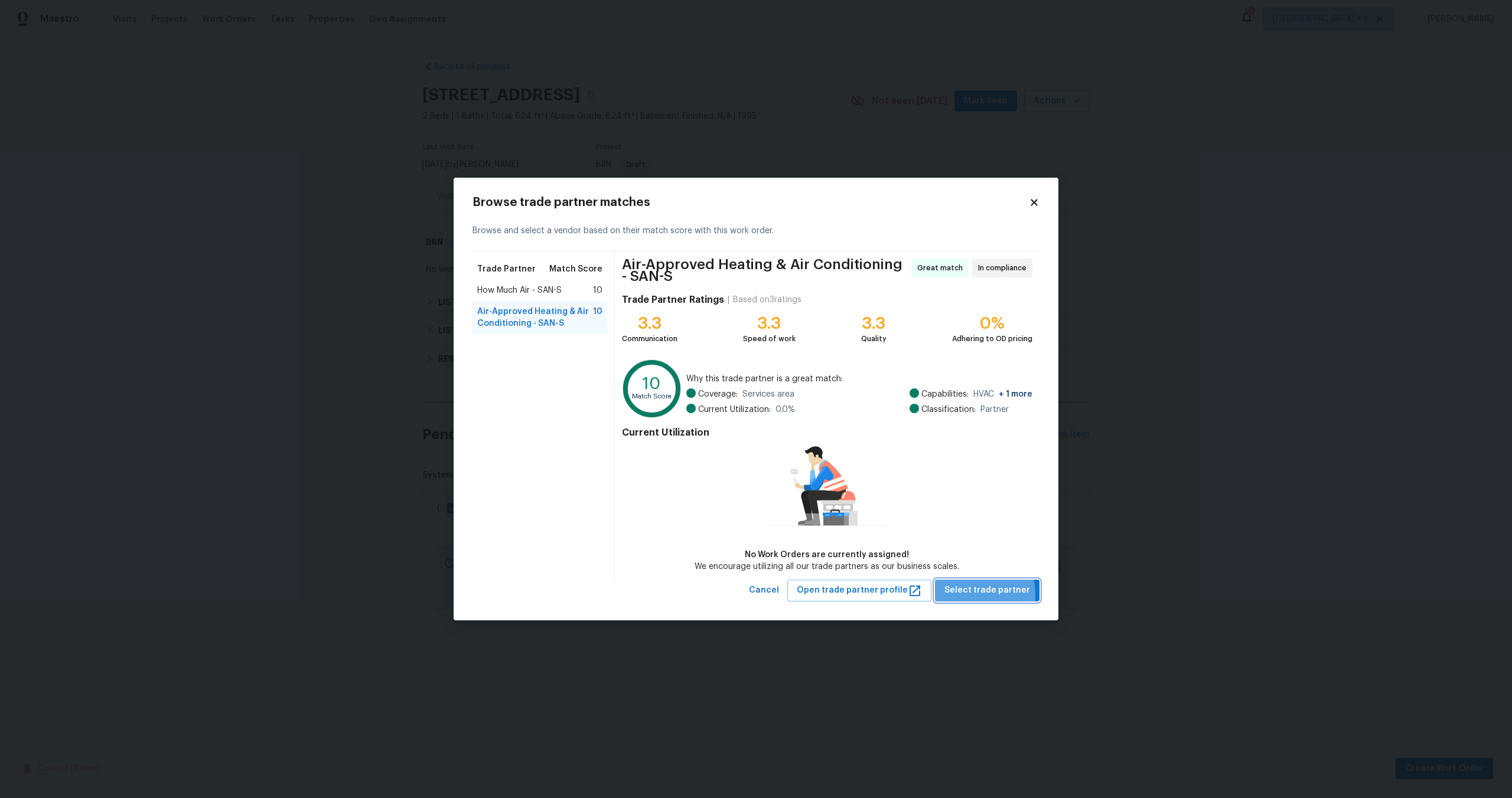
click at [967, 595] on span "Select trade partner" at bounding box center [987, 590] width 86 height 14
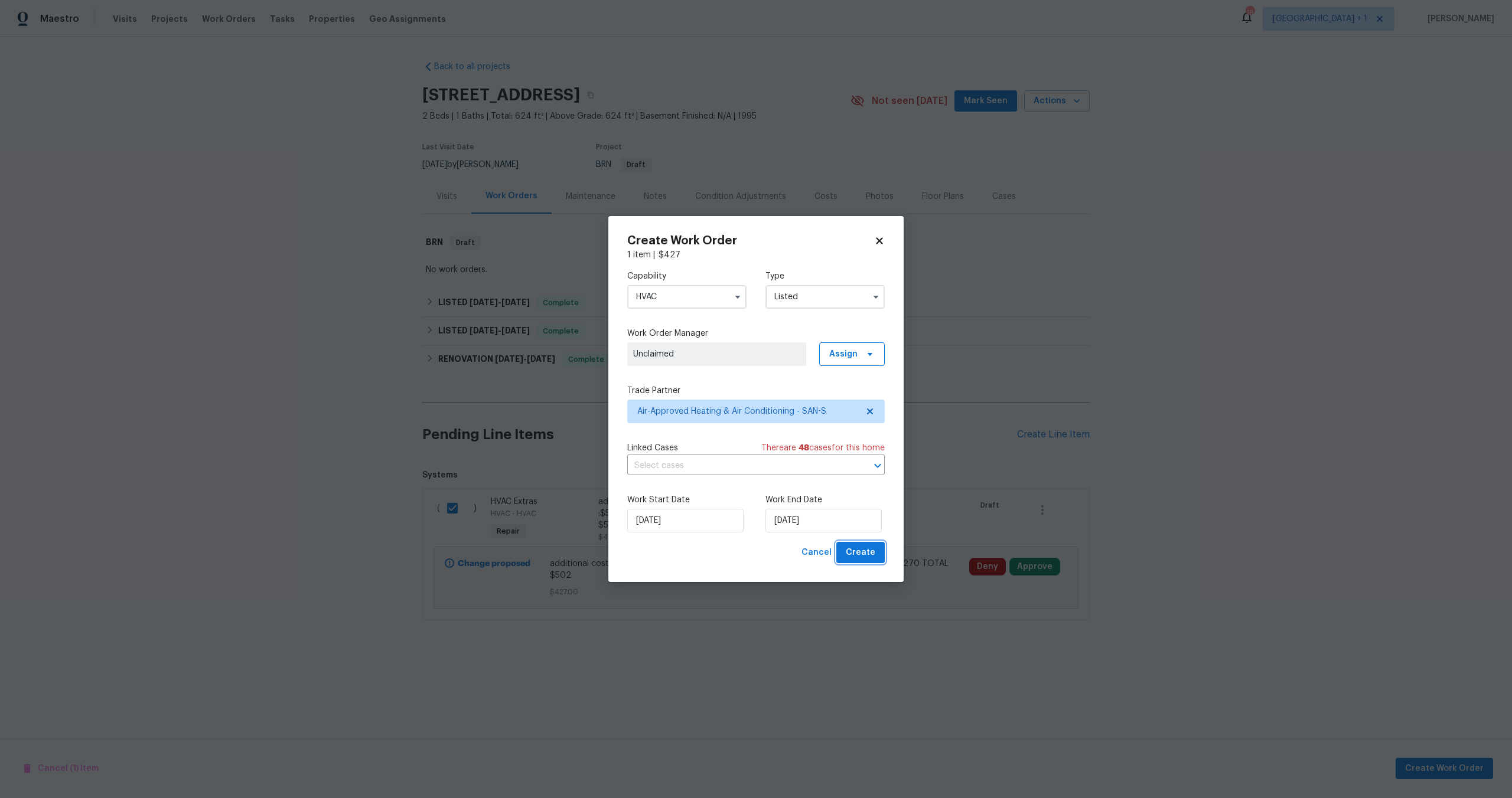
click at [848, 545] on button "Create" at bounding box center [861, 553] width 49 height 22
checkbox input "false"
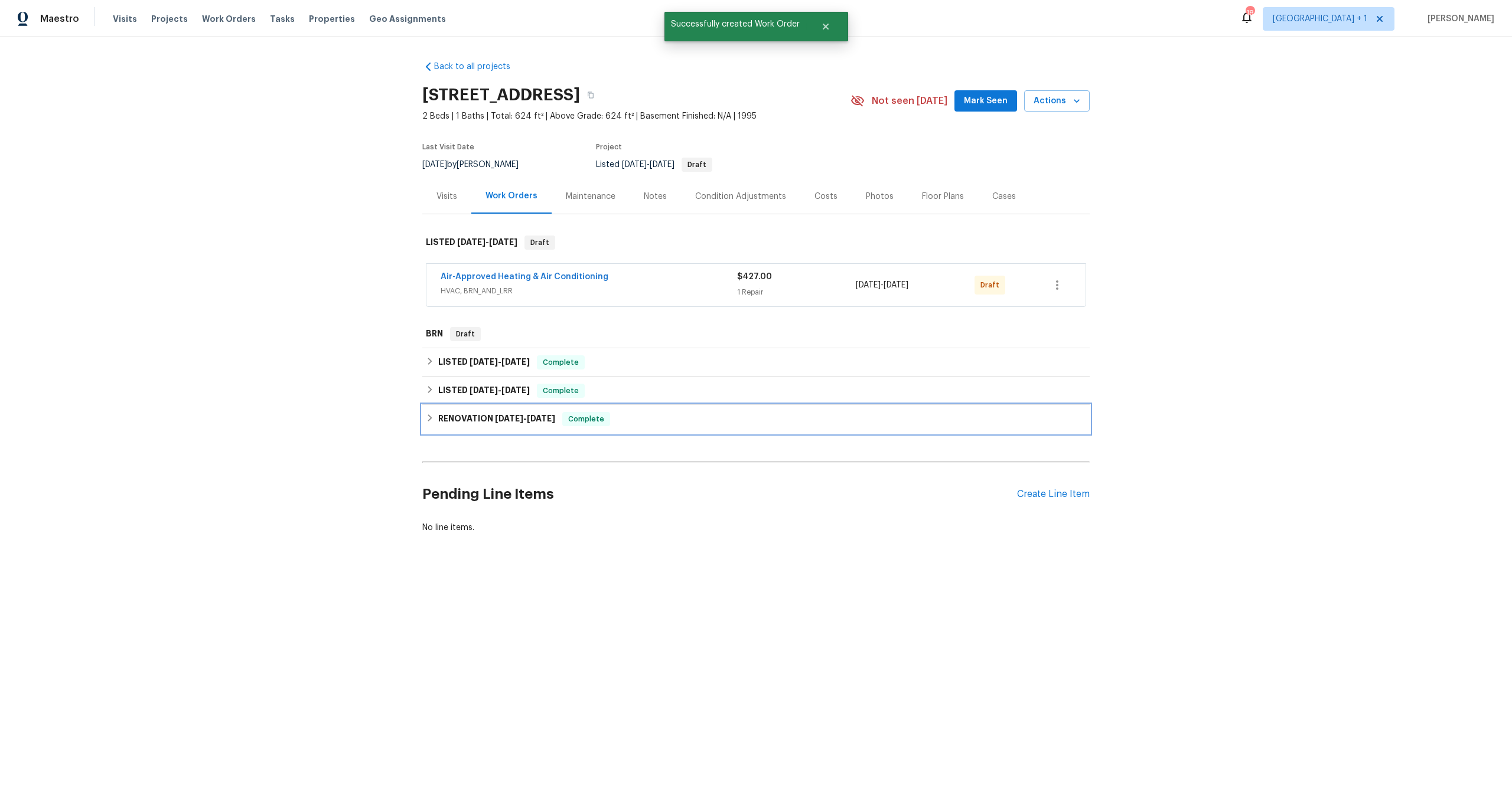
click at [543, 422] on span "[DATE]" at bounding box center [540, 418] width 28 height 9
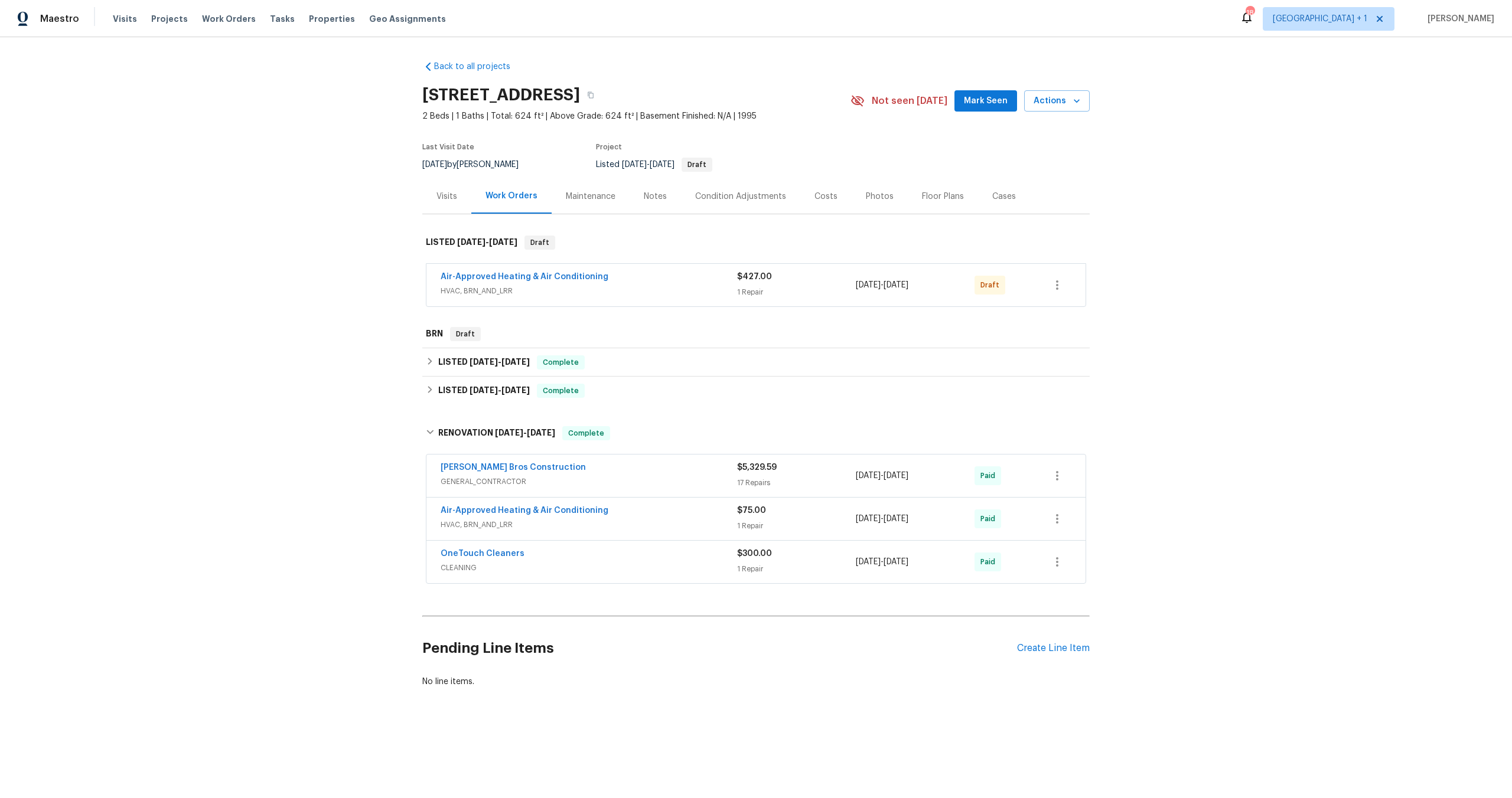
click at [497, 516] on div "Air-Approved Heating & Air Conditioning" at bounding box center [588, 512] width 296 height 14
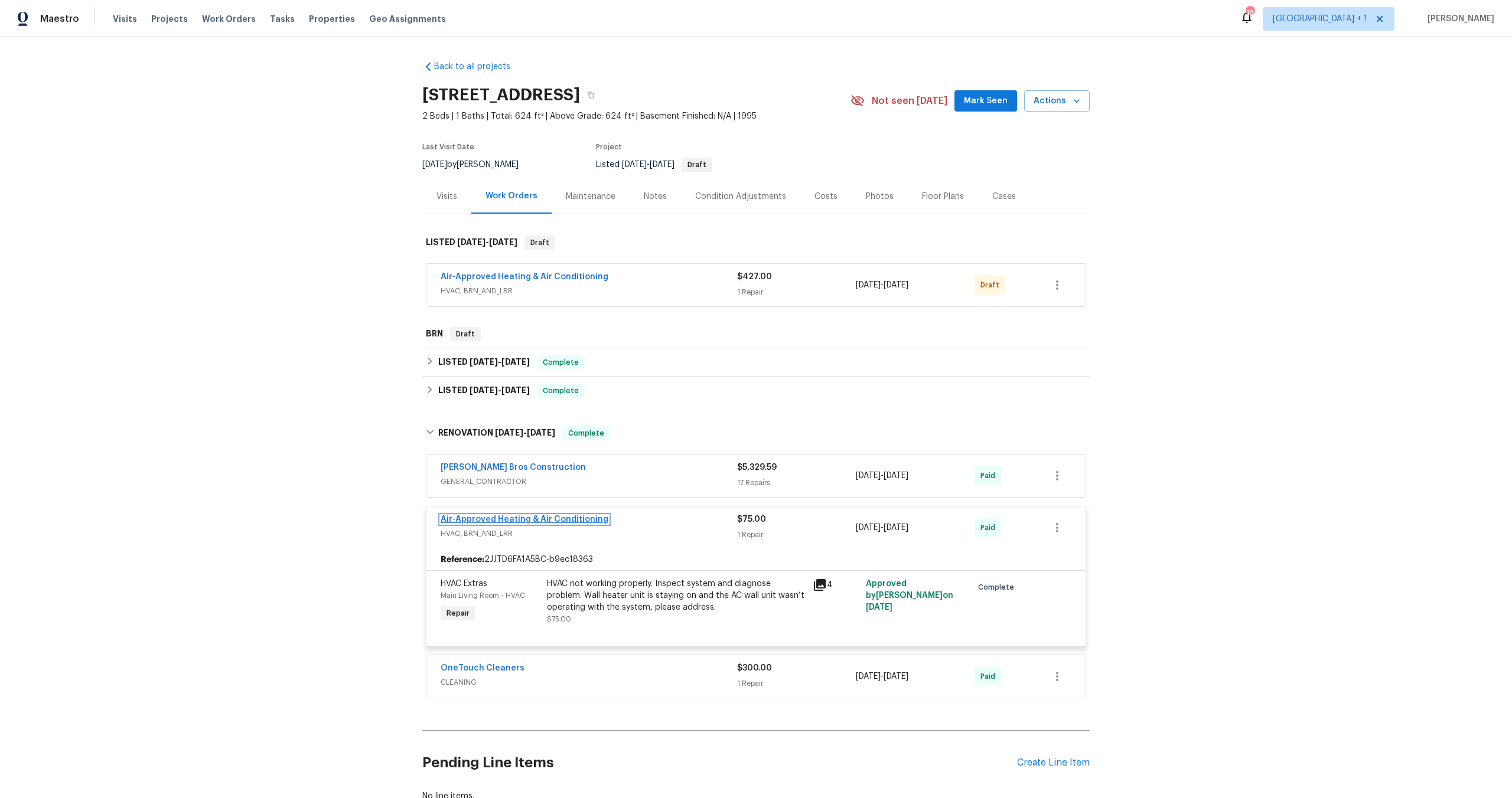
click at [494, 515] on link "Air-Approved Heating & Air Conditioning" at bounding box center [524, 519] width 168 height 9
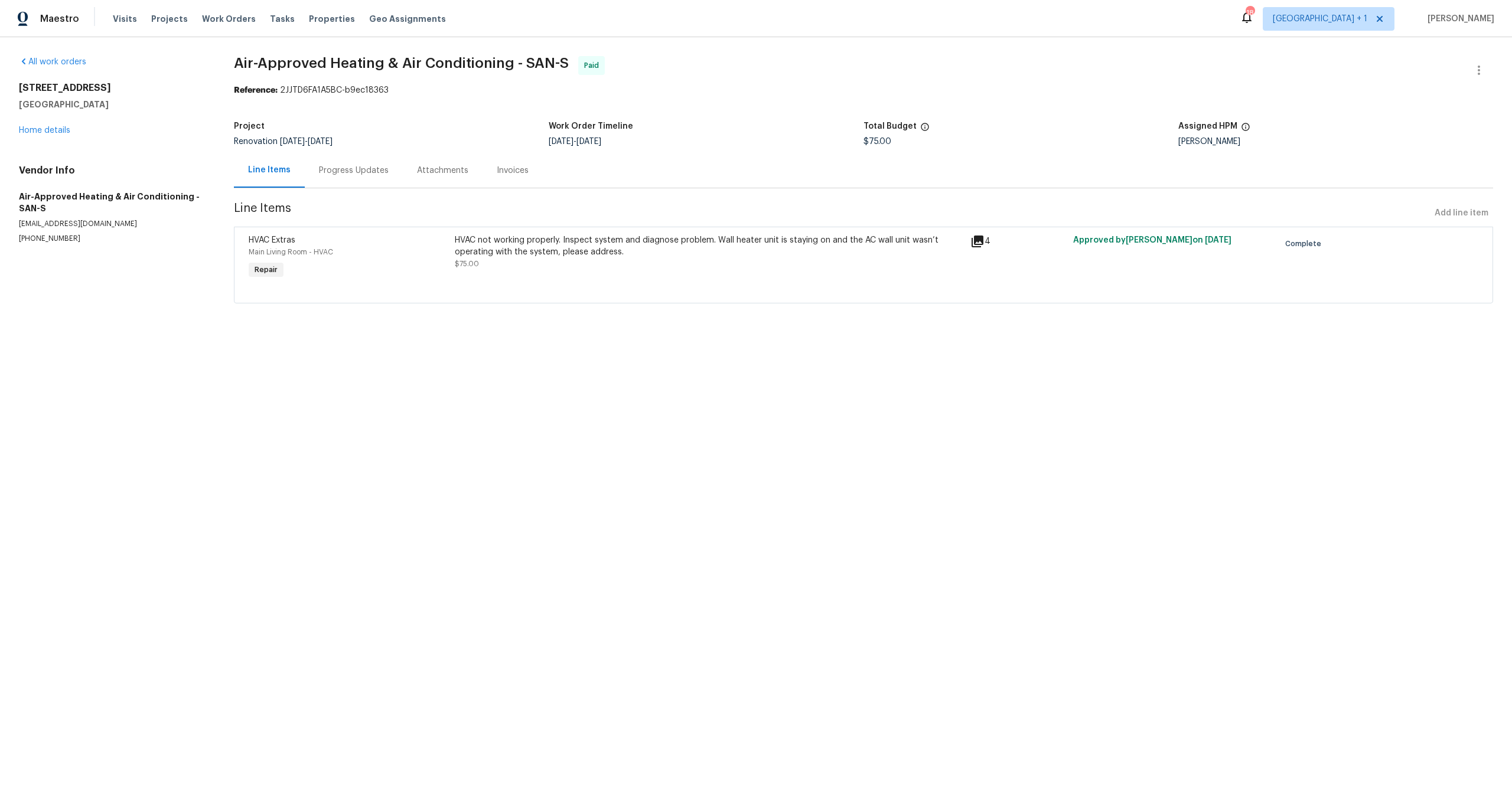
click at [334, 170] on div "Progress Updates" at bounding box center [354, 170] width 70 height 12
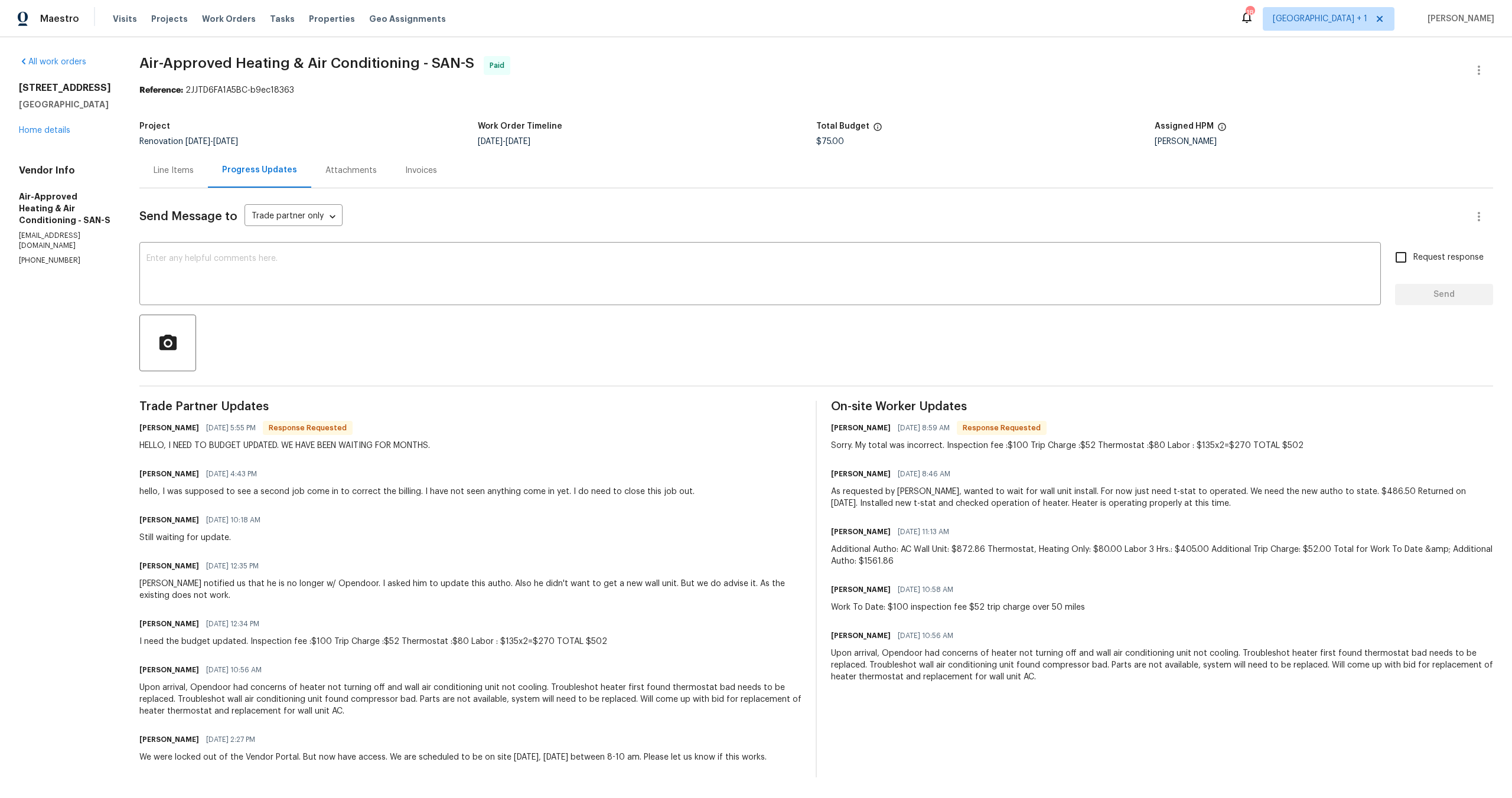
scroll to position [5, 0]
click at [82, 136] on div "[STREET_ADDRESS] Home details" at bounding box center [65, 109] width 92 height 55
click at [69, 135] on link "Home details" at bounding box center [45, 130] width 51 height 9
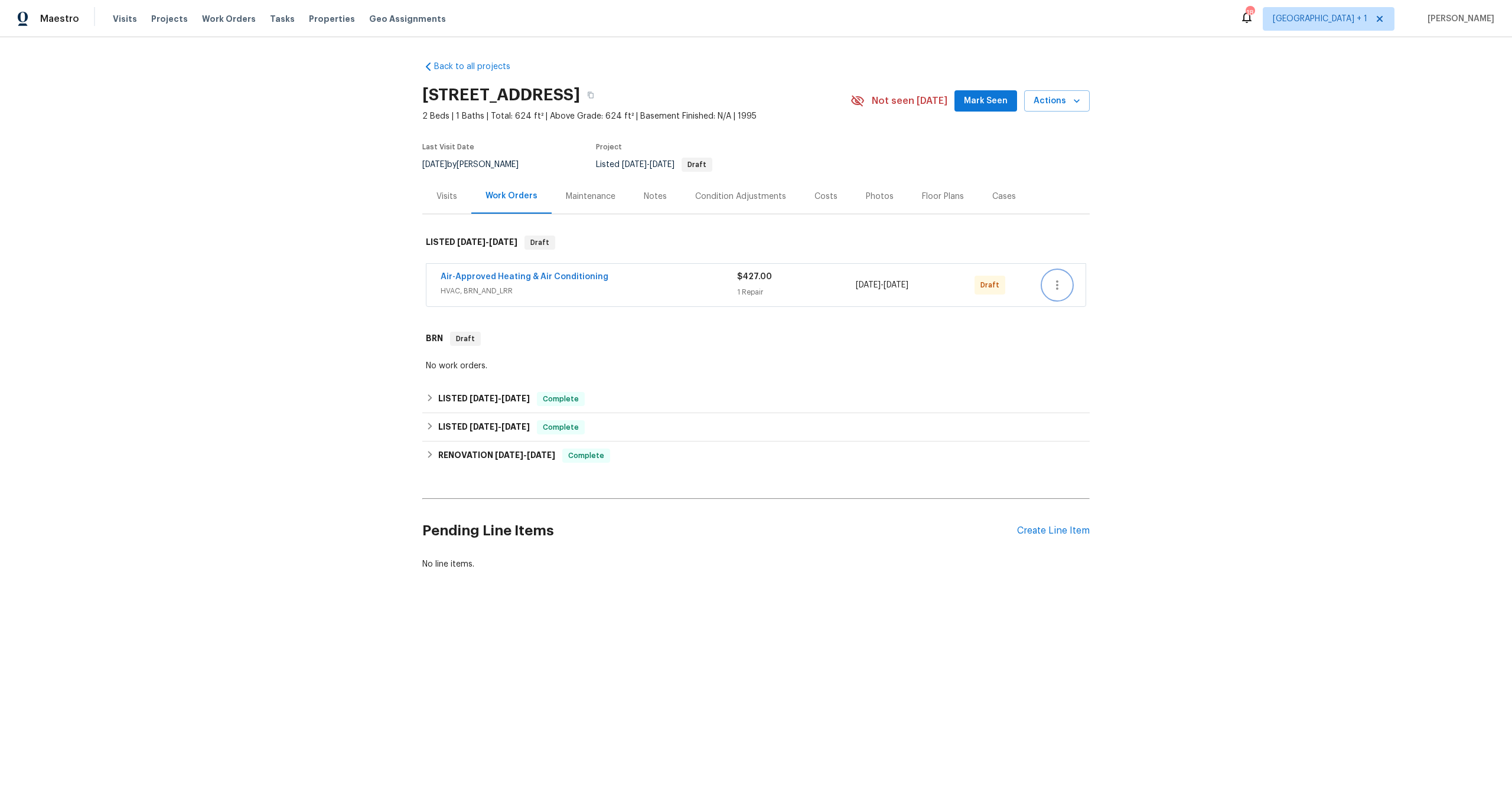
click at [1056, 287] on icon "button" at bounding box center [1057, 286] width 14 height 14
click at [1070, 309] on li "Confirm and Send to Vendor" at bounding box center [1105, 305] width 132 height 20
click at [875, 387] on div at bounding box center [756, 399] width 1512 height 798
click at [623, 313] on div "Back to all projects [STREET_ADDRESS] 2 Beds | 1 Baths | Total: 624 ft² | Above…" at bounding box center [756, 315] width 667 height 528
click at [555, 274] on link "Air-Approved Heating & Air Conditioning" at bounding box center [524, 277] width 168 height 9
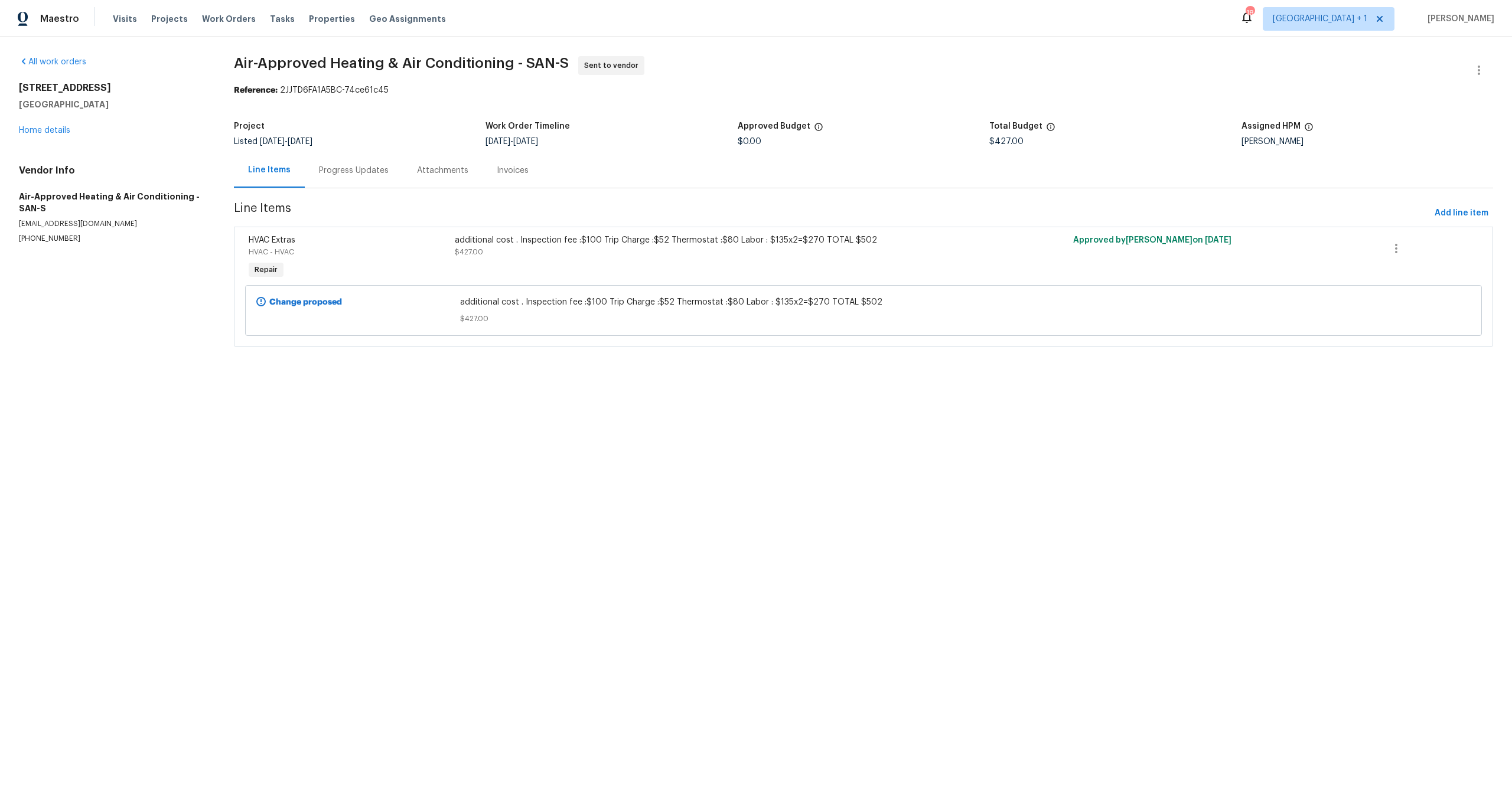
click at [313, 175] on div "Progress Updates" at bounding box center [353, 170] width 98 height 35
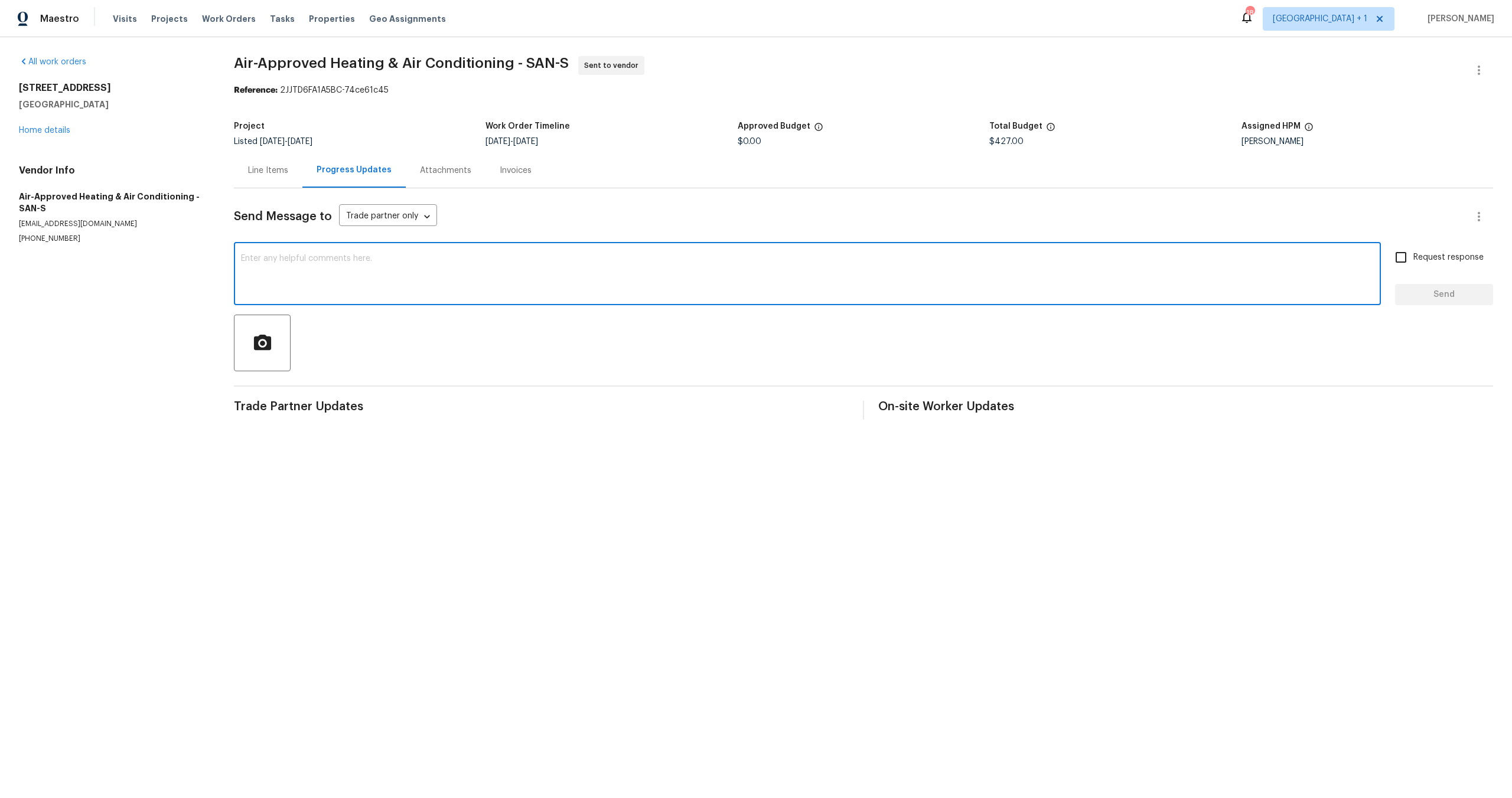
click at [352, 280] on textarea at bounding box center [807, 275] width 1133 height 41
type textarea "WO for additional cost for HVAC. Next time please call me HPM was let go and le…"
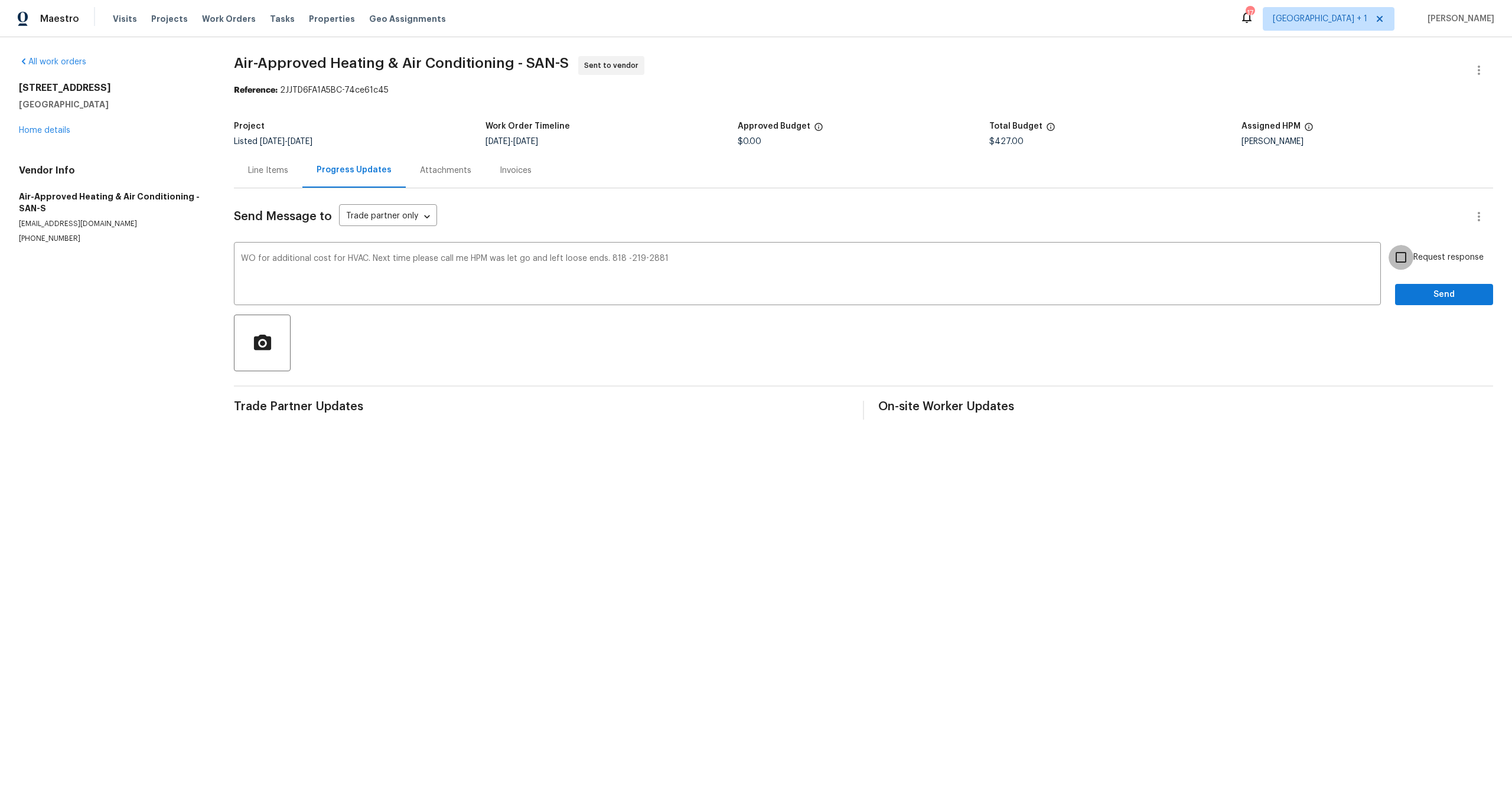
click at [1397, 261] on input "Request response" at bounding box center [1401, 257] width 25 height 25
checkbox input "true"
click at [1415, 297] on span "Send" at bounding box center [1444, 295] width 79 height 14
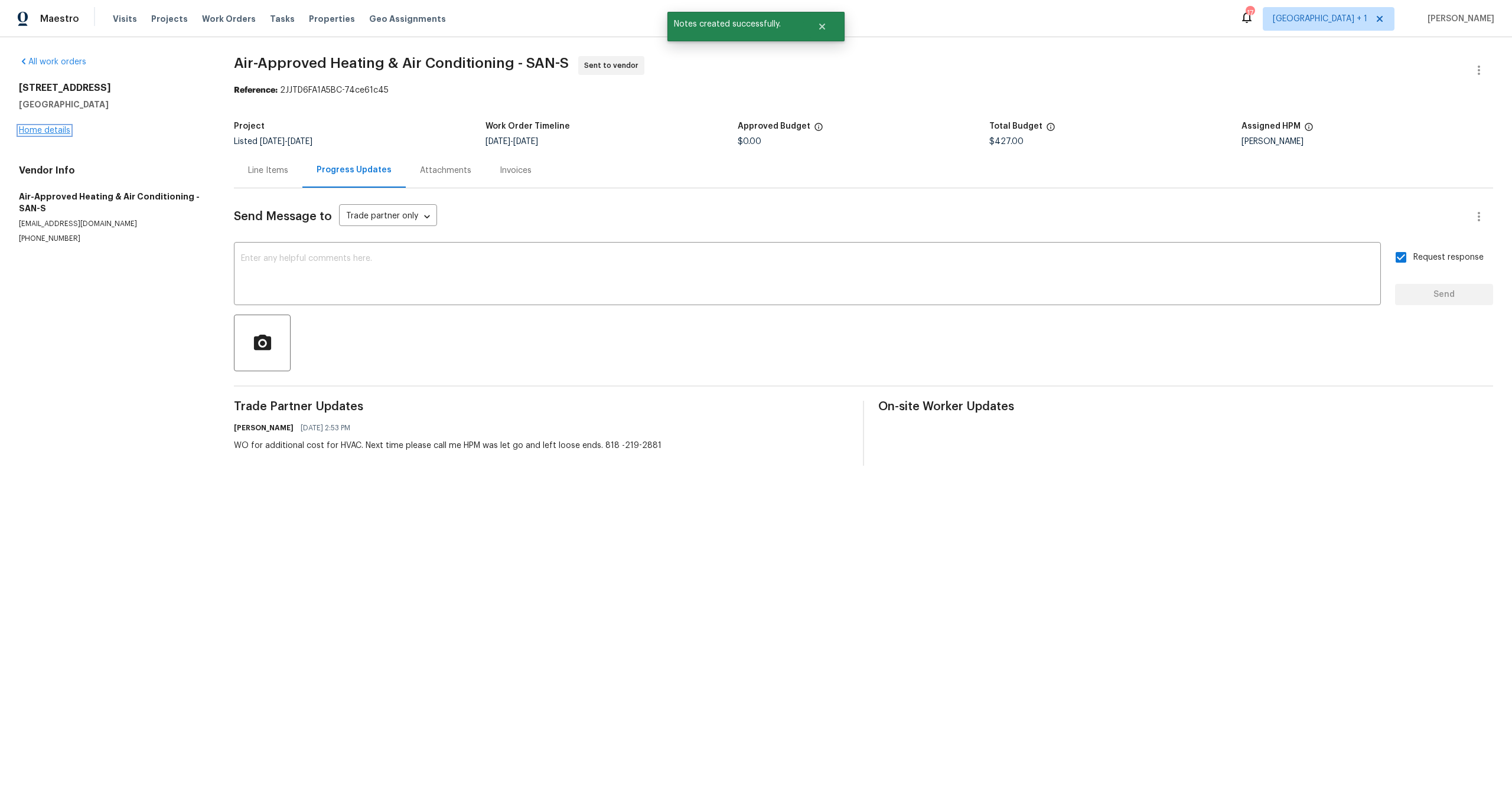
click at [56, 127] on link "Home details" at bounding box center [45, 130] width 51 height 9
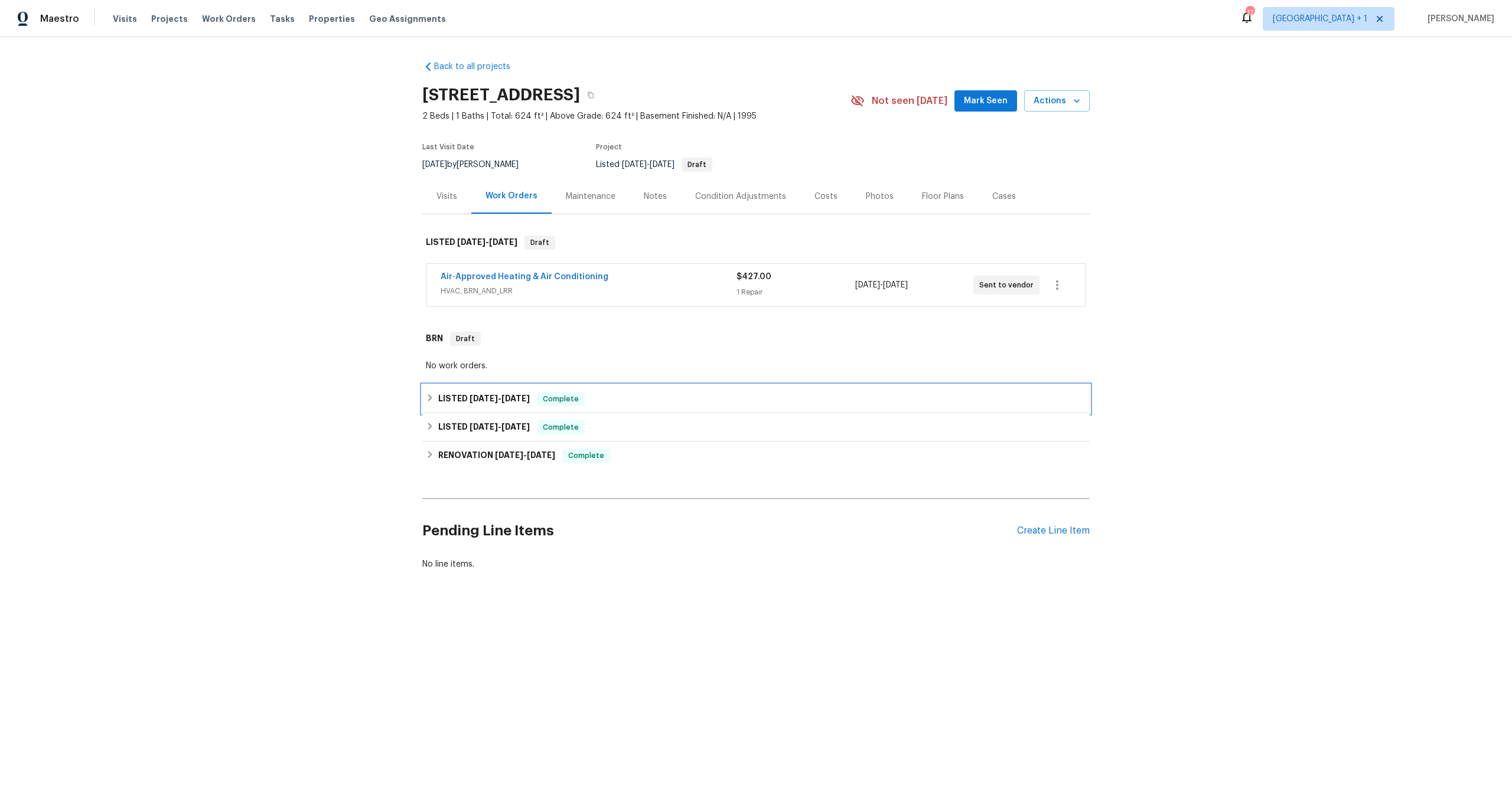
click at [778, 401] on div "LISTED [DATE] - [DATE] Complete" at bounding box center [756, 399] width 660 height 14
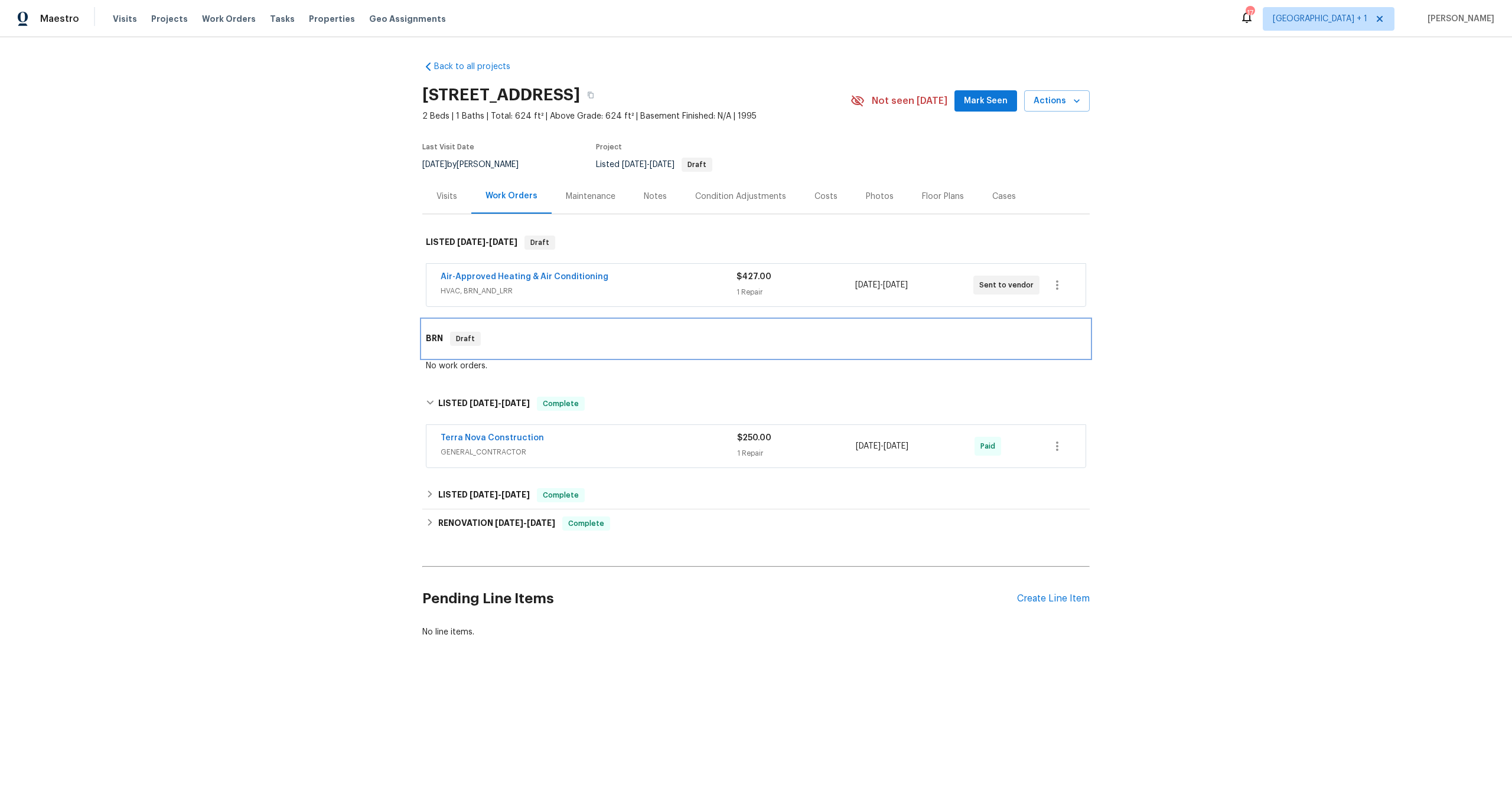
click at [848, 330] on div "BRN Draft" at bounding box center [756, 338] width 667 height 37
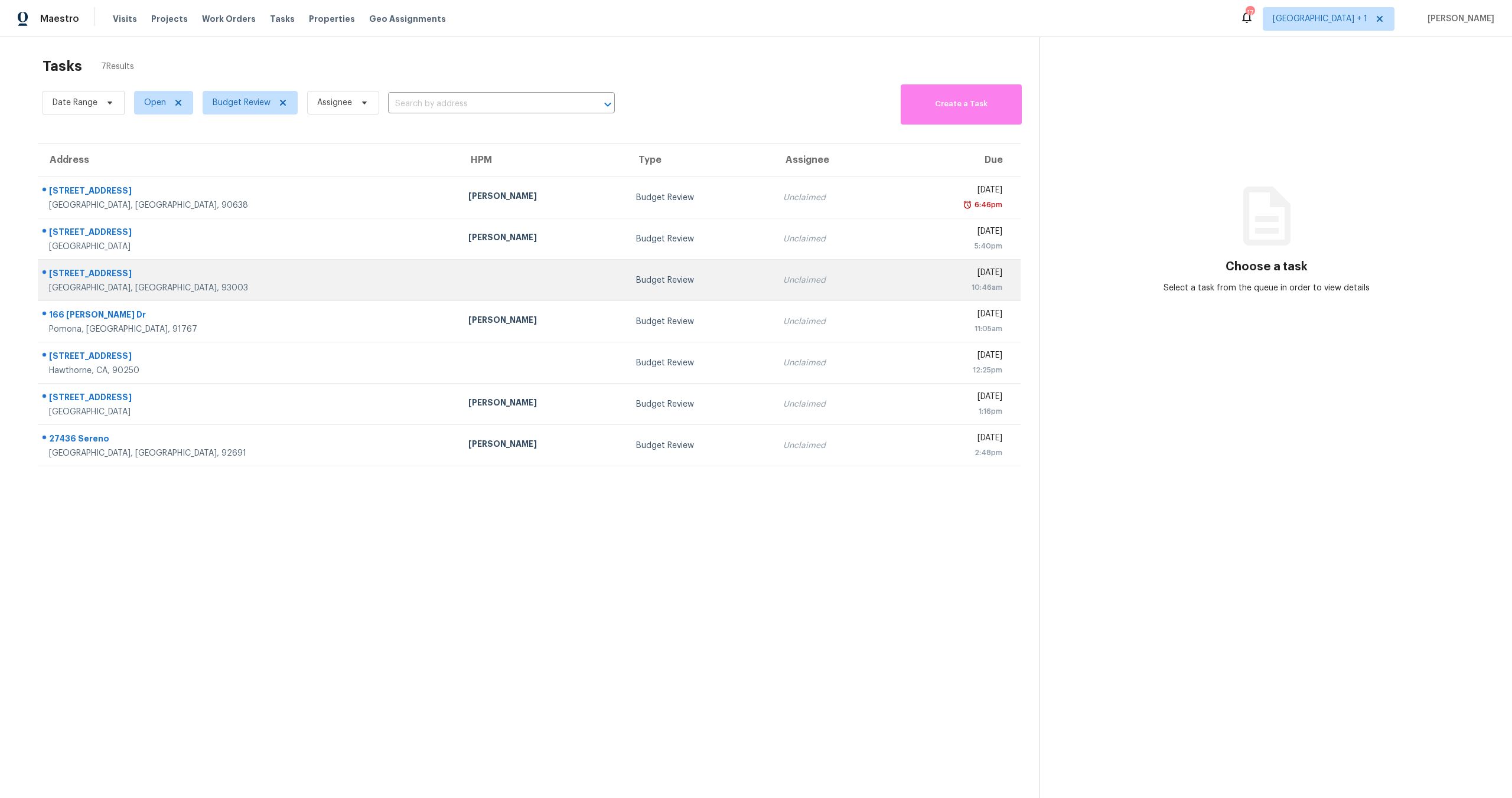
scroll to position [7, 0]
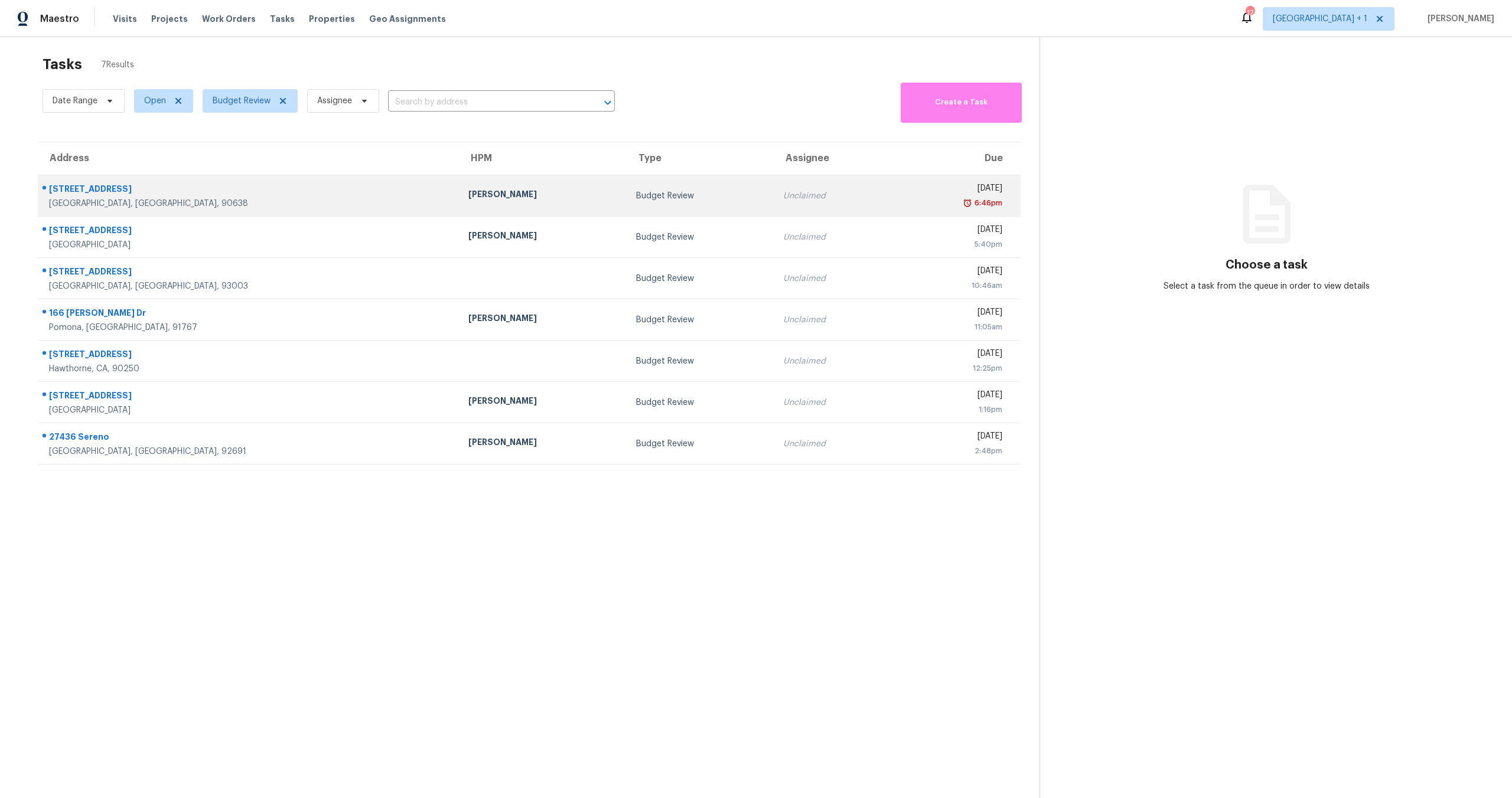
click at [783, 200] on div "Unclaimed" at bounding box center [833, 196] width 99 height 12
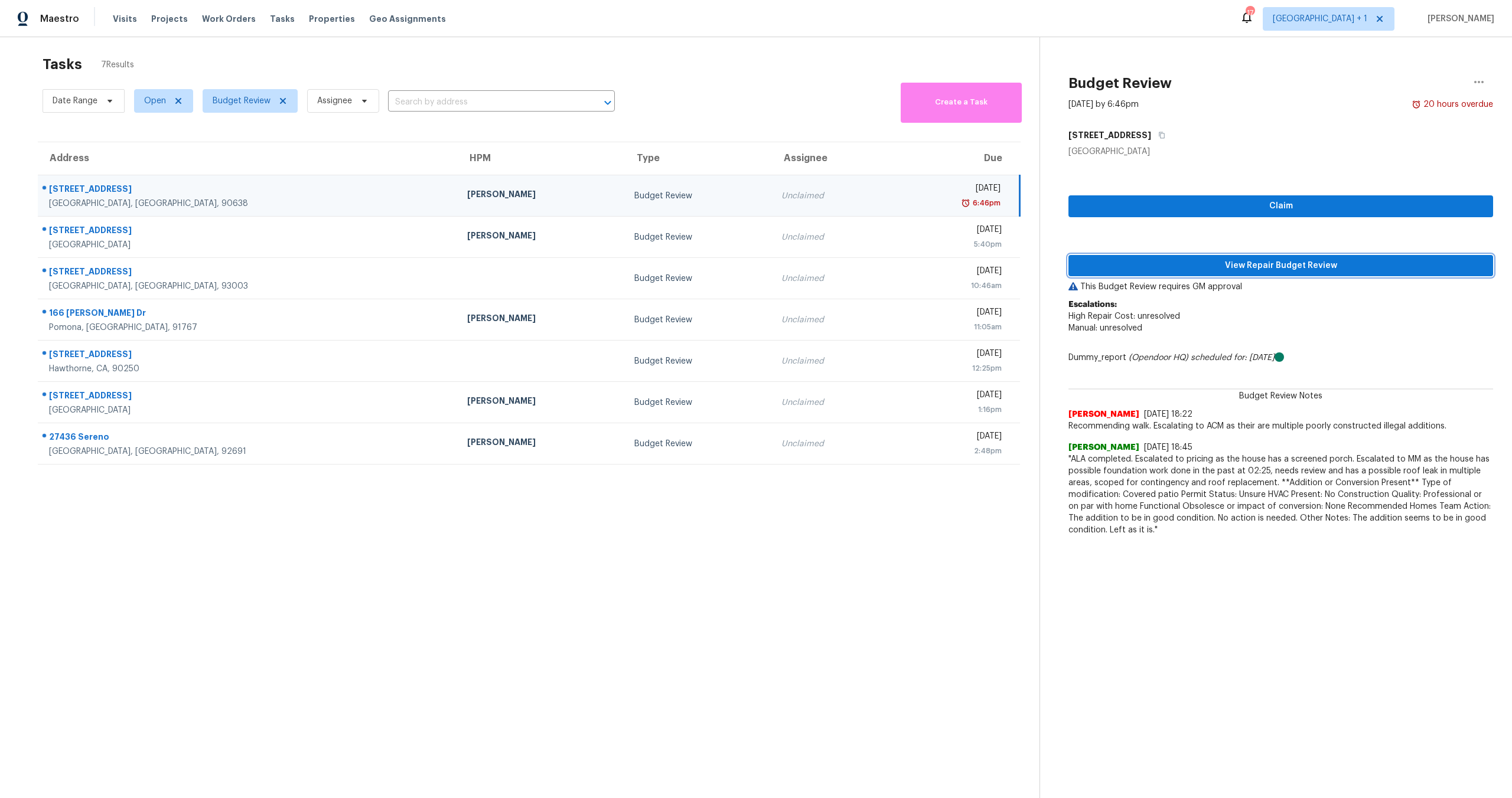
click at [1204, 266] on span "View Repair Budget Review" at bounding box center [1280, 266] width 405 height 14
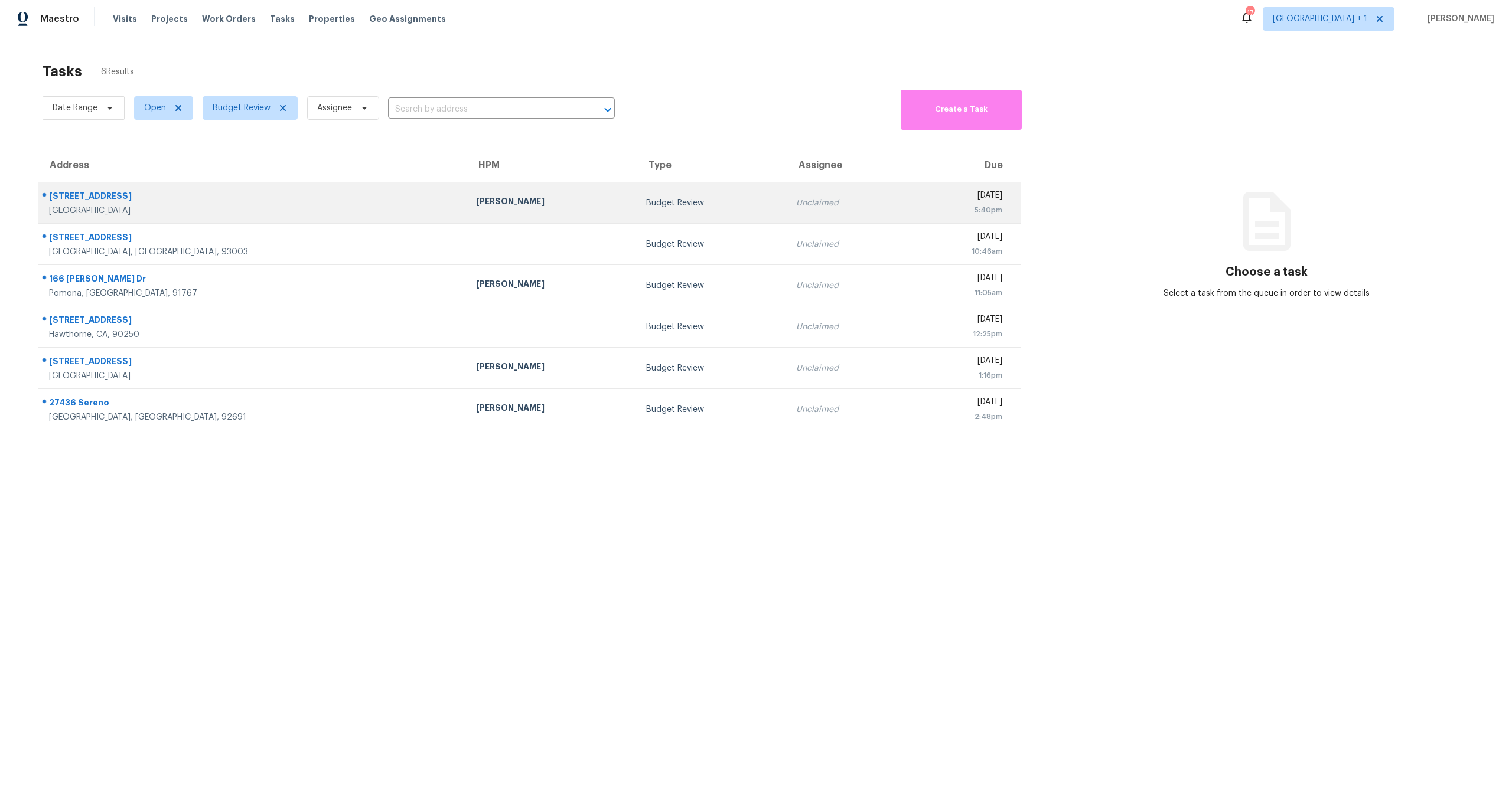
click at [916, 200] on div "[DATE]" at bounding box center [959, 197] width 86 height 14
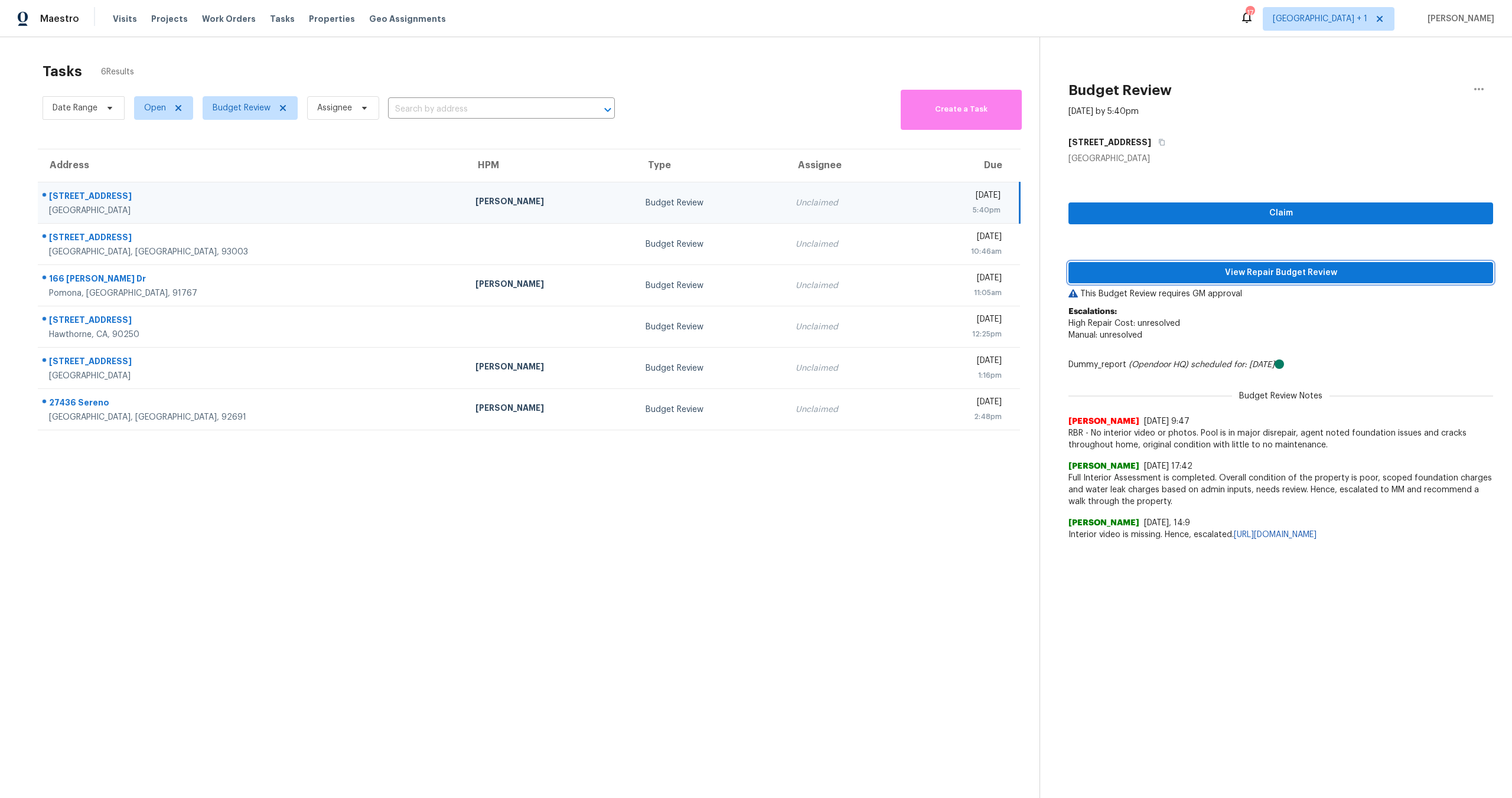
click at [1226, 273] on span "View Repair Budget Review" at bounding box center [1280, 273] width 405 height 14
